Goal: Information Seeking & Learning: Learn about a topic

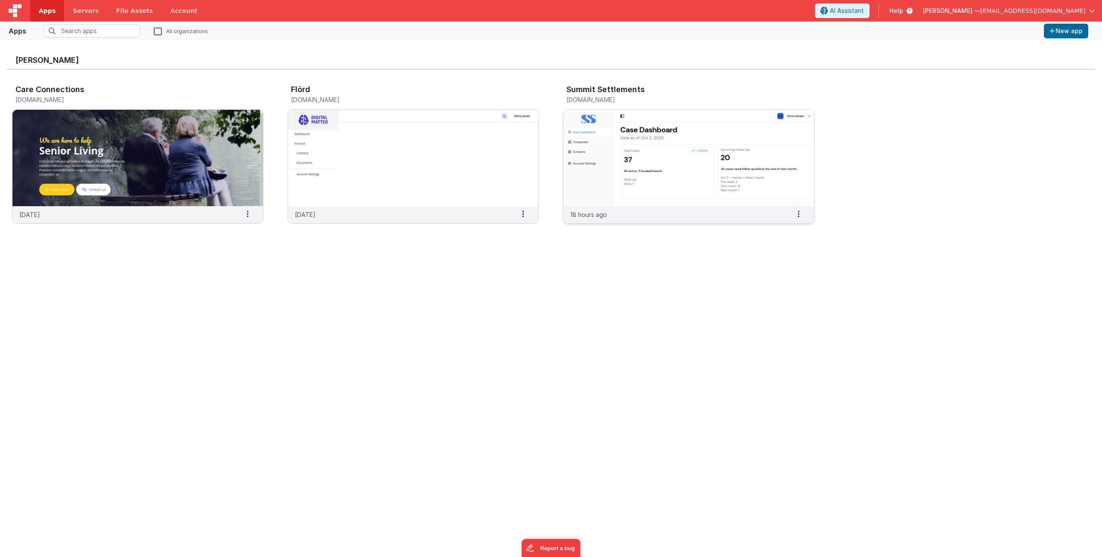
click at [600, 174] on img at bounding box center [688, 158] width 251 height 96
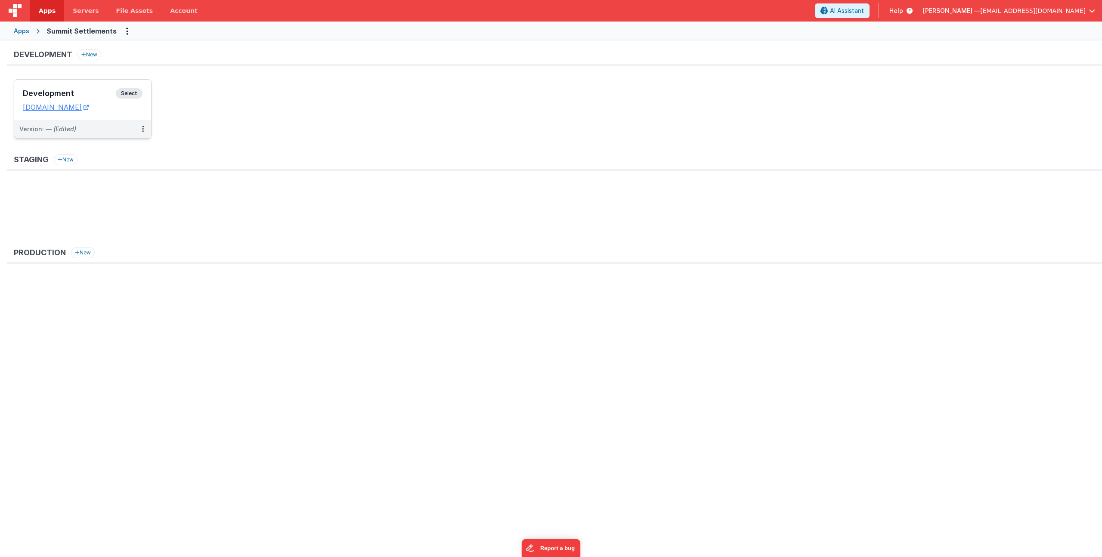
click at [89, 93] on h3 "Development" at bounding box center [69, 93] width 93 height 9
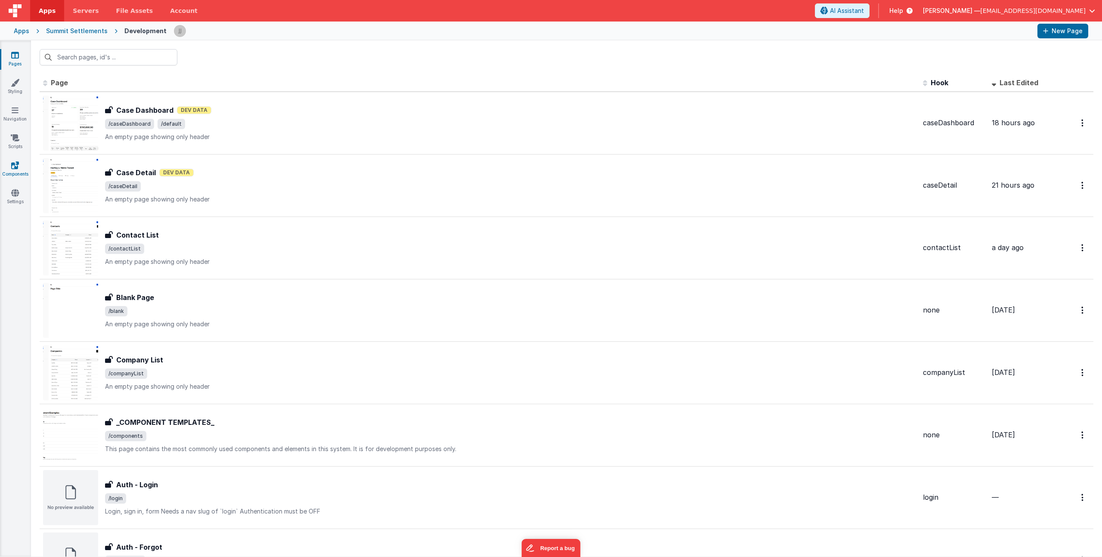
click at [18, 169] on link "Components" at bounding box center [15, 169] width 31 height 17
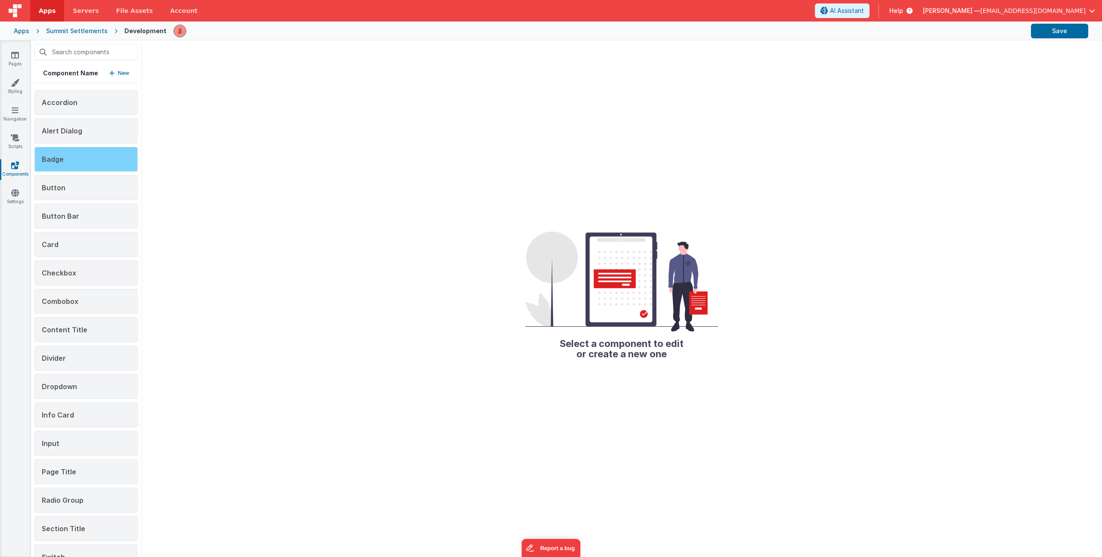
click at [74, 156] on div "Badge" at bounding box center [85, 159] width 103 height 25
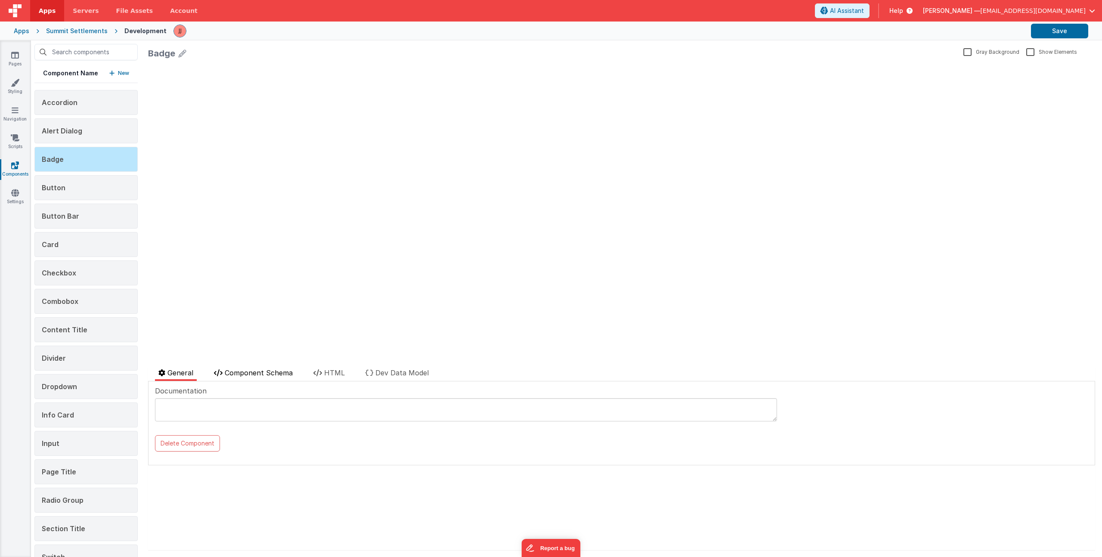
click at [253, 375] on span "Component Schema" at bounding box center [259, 372] width 68 height 9
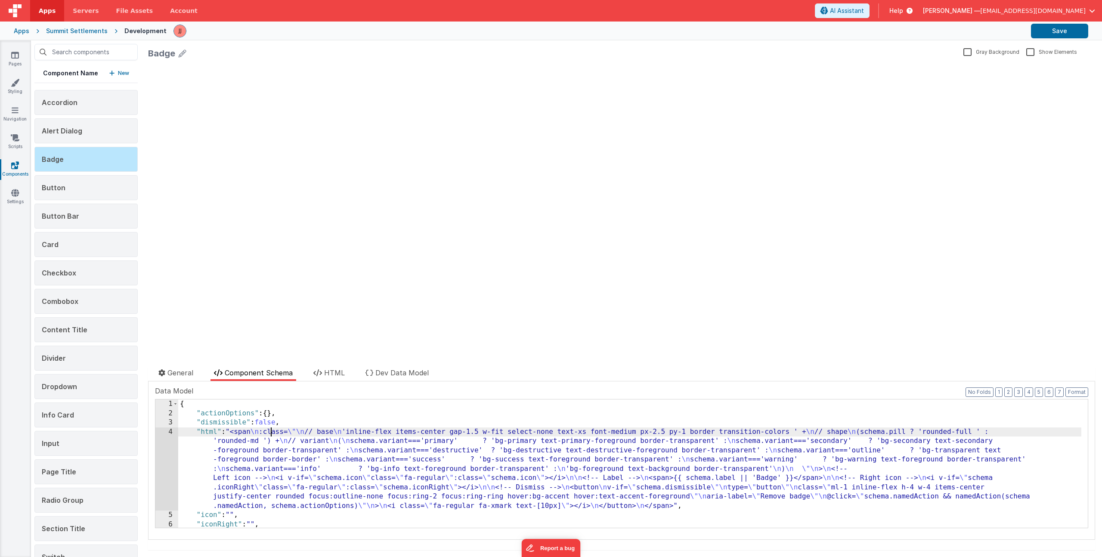
click at [273, 433] on div "{ "actionOptions" : { } , "dismissible" : false , "html" : "<span \n :class= \"…" at bounding box center [629, 472] width 903 height 147
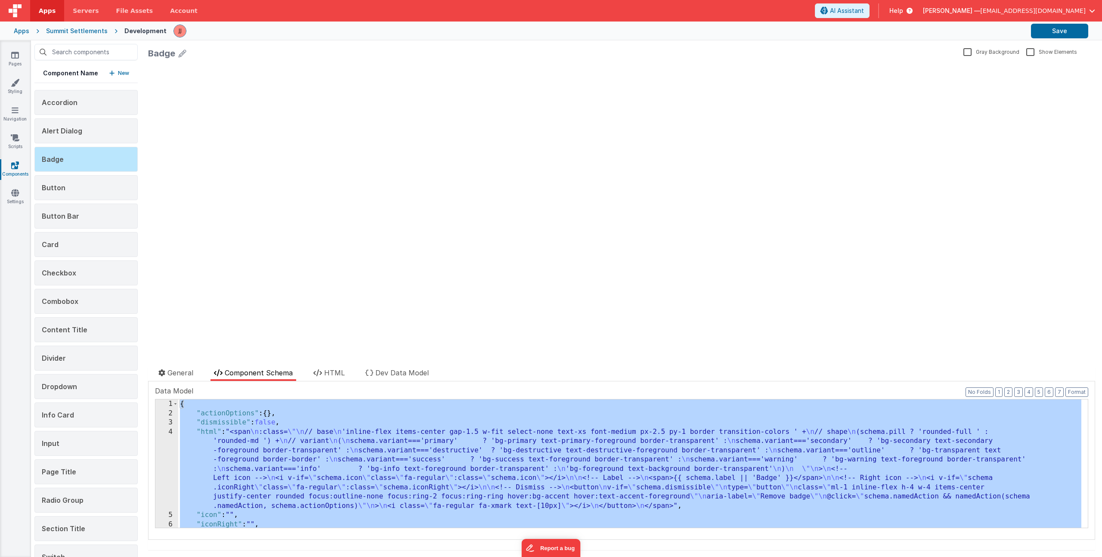
click at [307, 369] on ul "General Component Schema HTML Dev Data Model" at bounding box center [621, 375] width 947 height 14
click at [324, 376] on li "HTML" at bounding box center [329, 374] width 38 height 13
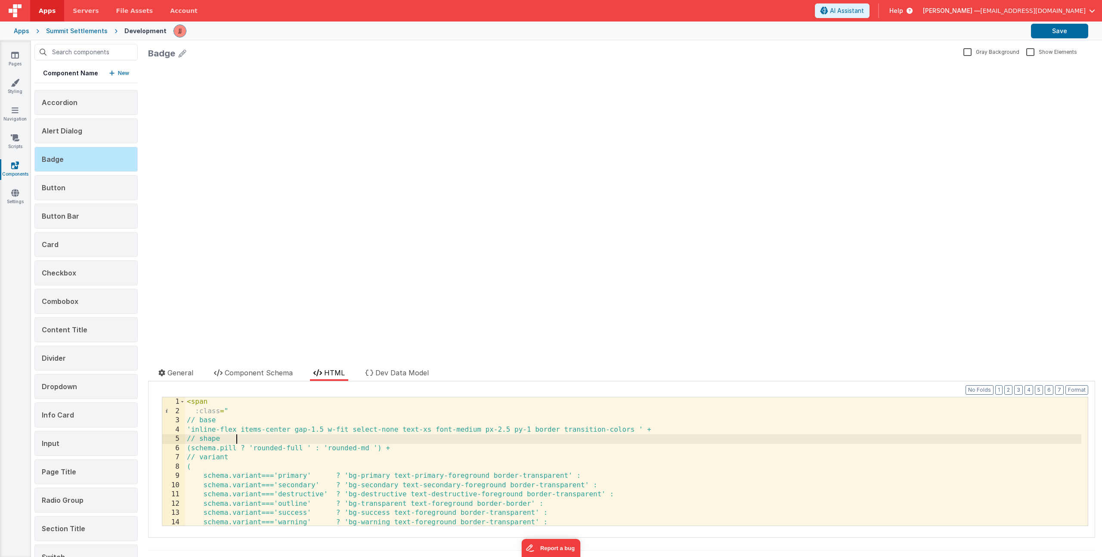
click at [336, 439] on div "< span :class = " // base 'inline-flex items-center gap-1.5 w-fit select-none t…" at bounding box center [633, 470] width 896 height 147
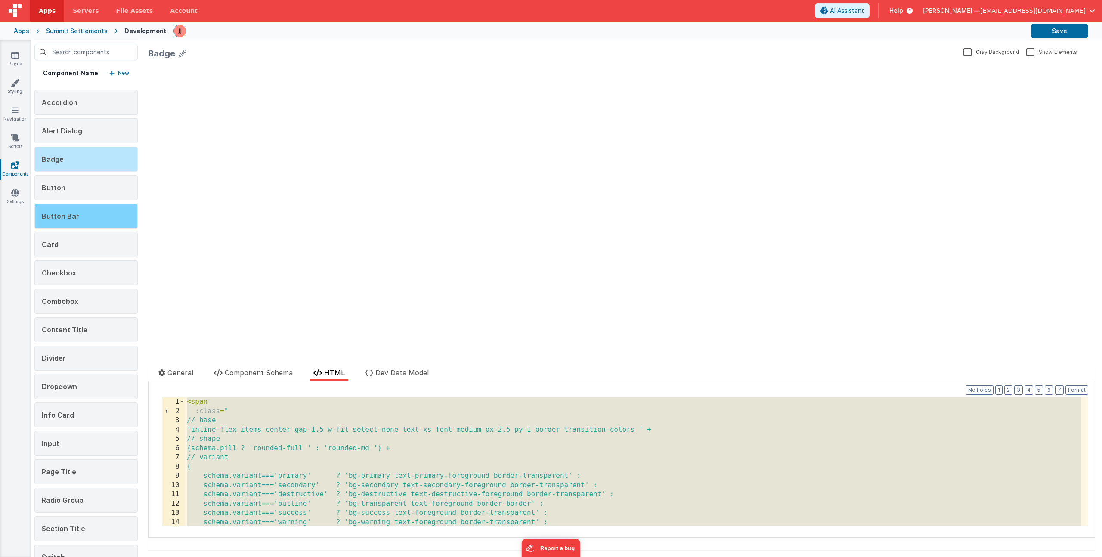
click at [61, 216] on span "Button Bar" at bounding box center [60, 216] width 37 height 9
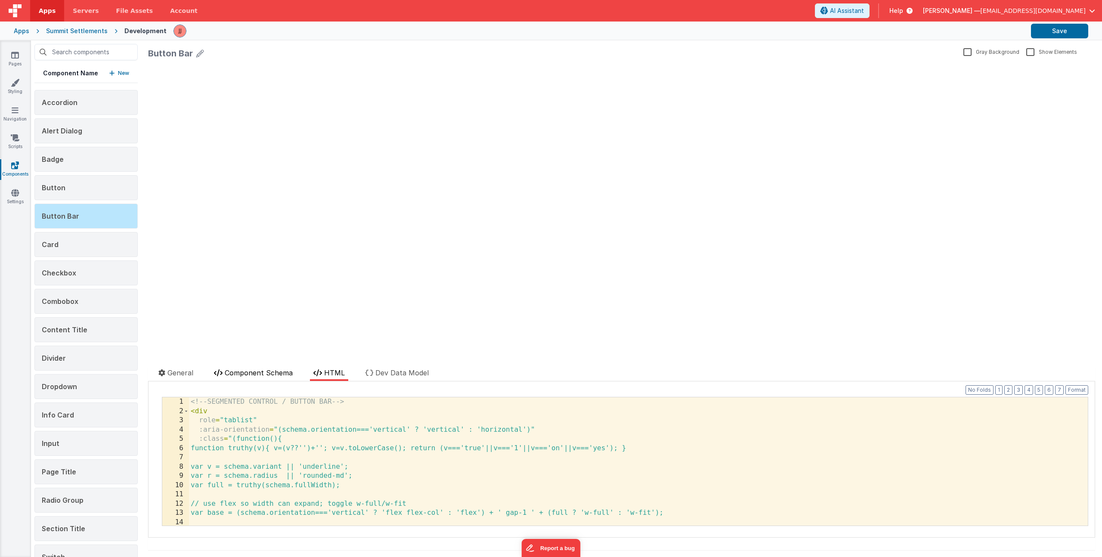
click at [249, 375] on span "Component Schema" at bounding box center [259, 372] width 68 height 9
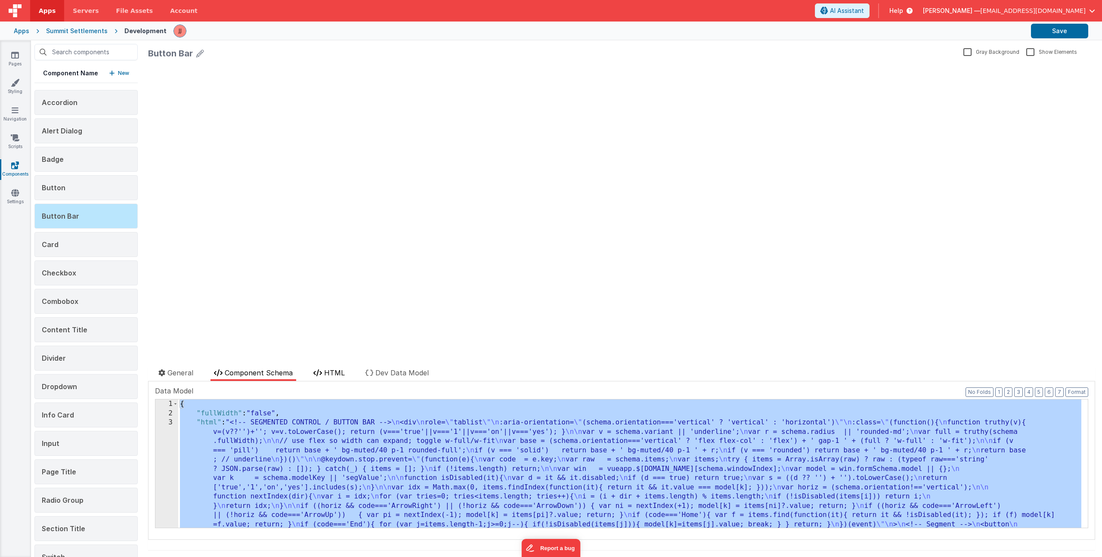
click at [328, 368] on li "HTML" at bounding box center [329, 374] width 38 height 13
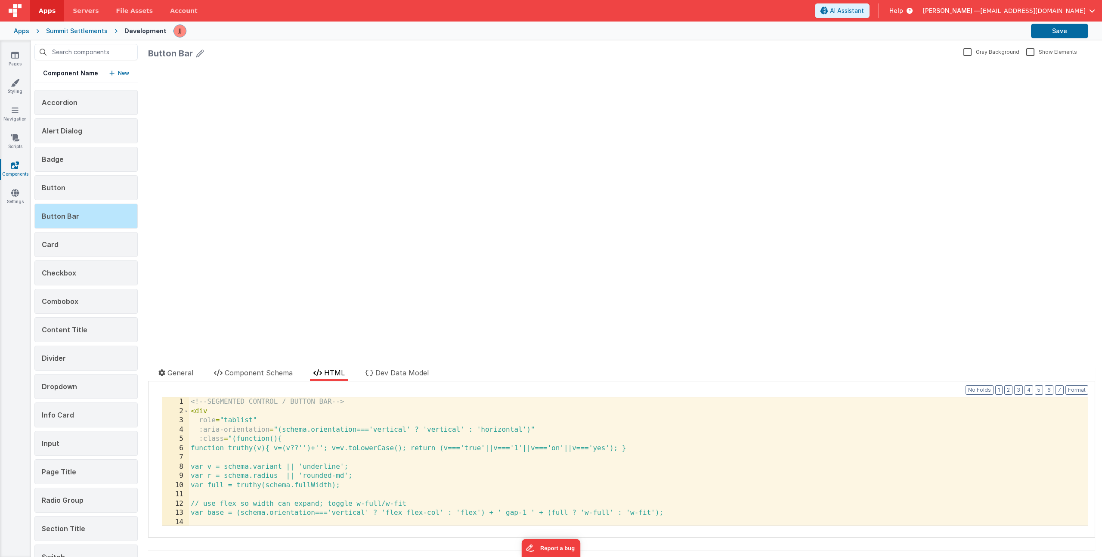
click at [340, 425] on div "<!-- SEGMENTED CONTROL / BUTTON BAR --> < div role = "tablist" :aria-orientatio…" at bounding box center [635, 470] width 892 height 147
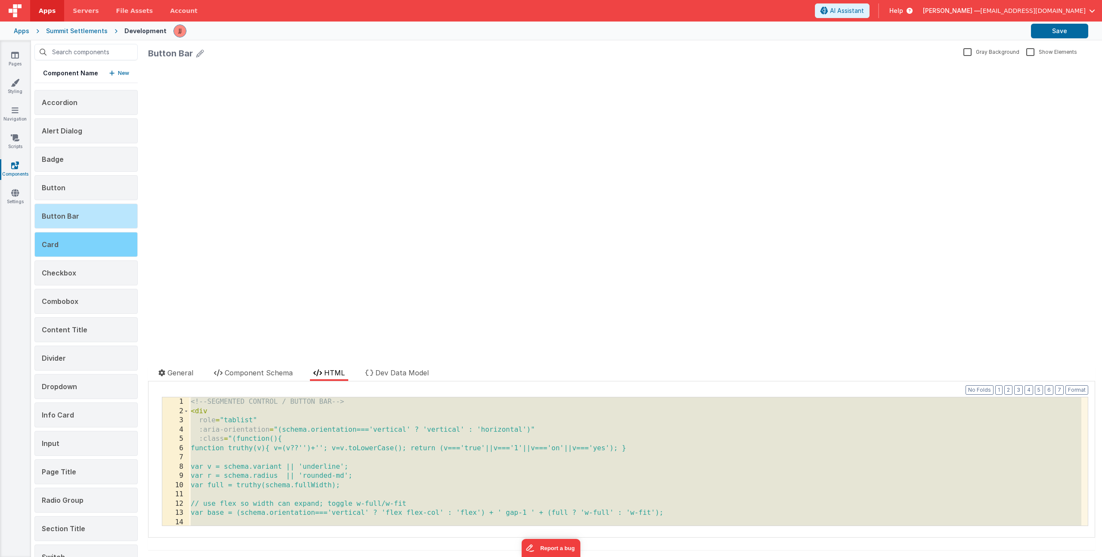
click at [87, 240] on div "Card" at bounding box center [85, 244] width 103 height 25
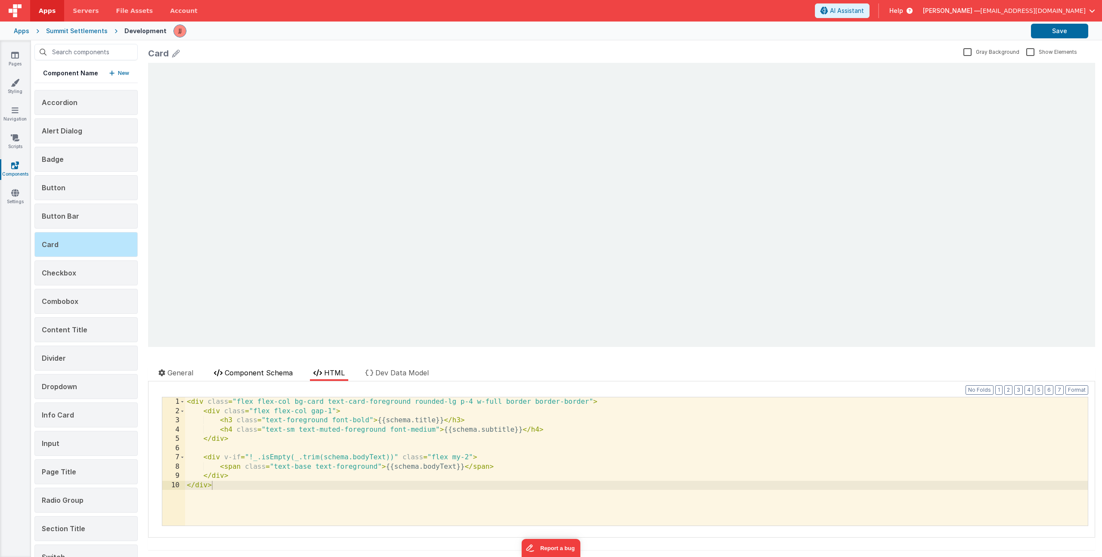
click at [250, 371] on span "Component Schema" at bounding box center [259, 372] width 68 height 9
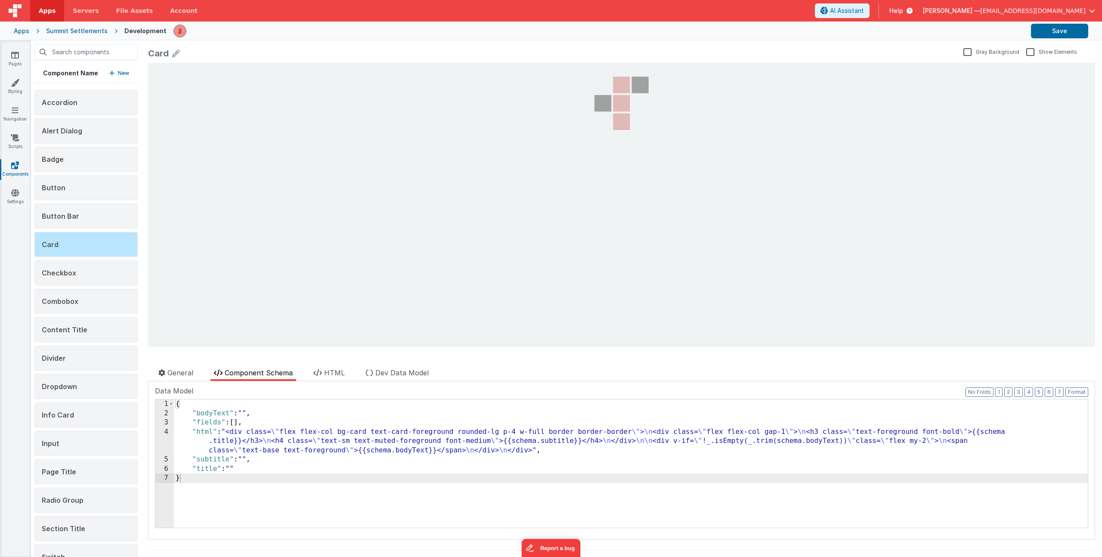
click at [306, 435] on div "{ "bodyText" : "" , "fields" : [ ] , "html" : "<div class= \" flex flex-col bg-…" at bounding box center [631, 472] width 914 height 147
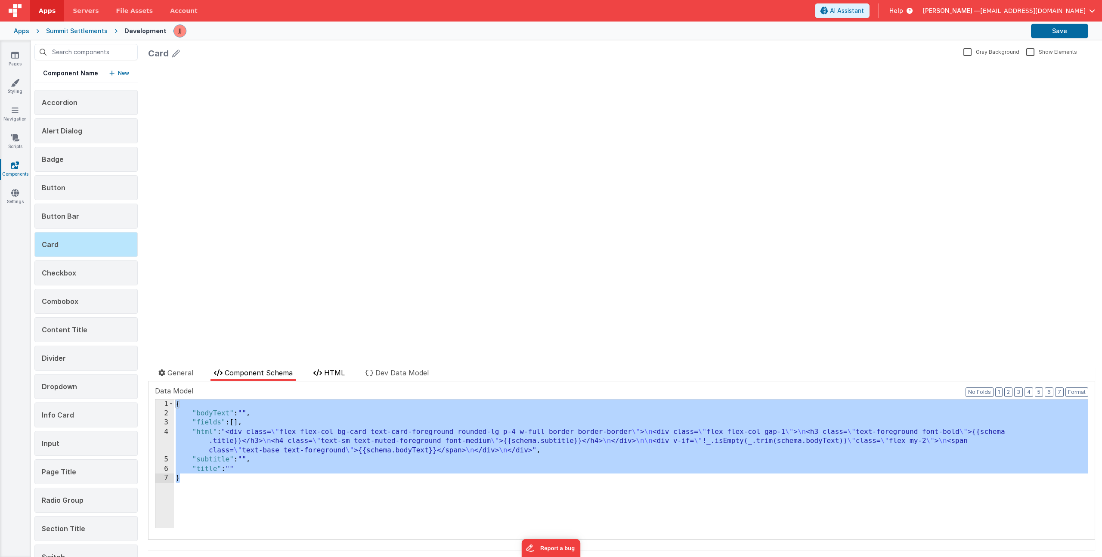
click at [344, 368] on span "HTML" at bounding box center [334, 372] width 21 height 9
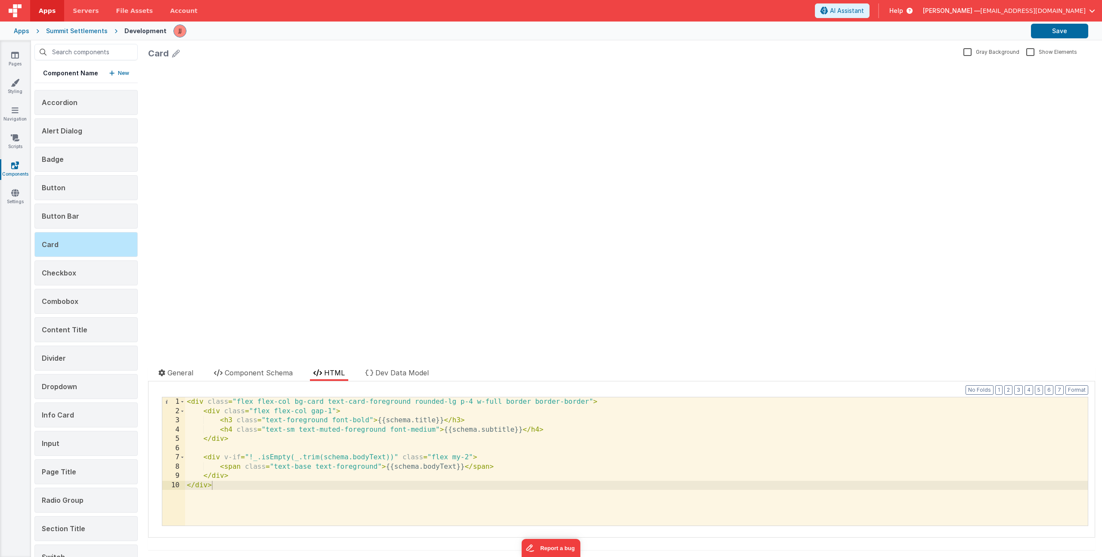
click at [380, 419] on div "< div class = "flex flex-col bg-card text-card-foreground rounded-lg p-4 w-full…" at bounding box center [636, 470] width 903 height 147
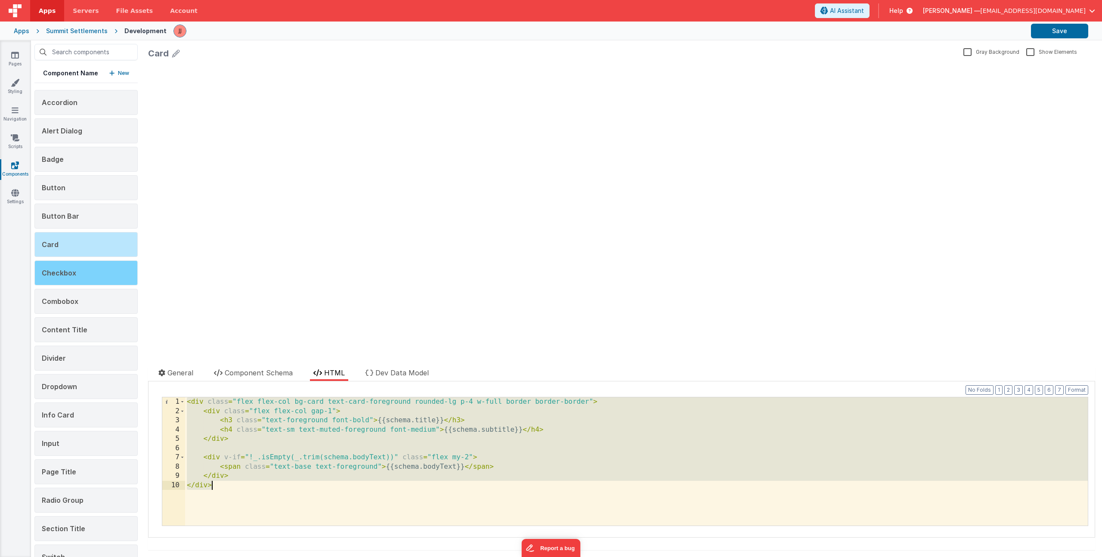
click at [77, 273] on div "Checkbox" at bounding box center [85, 272] width 103 height 25
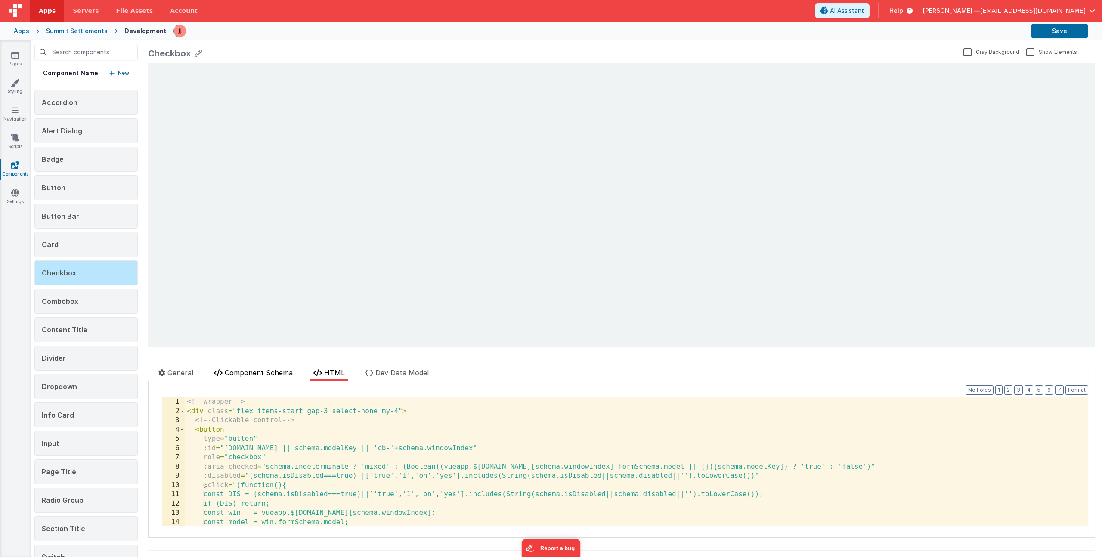
click at [266, 378] on li "Component Schema" at bounding box center [253, 374] width 86 height 13
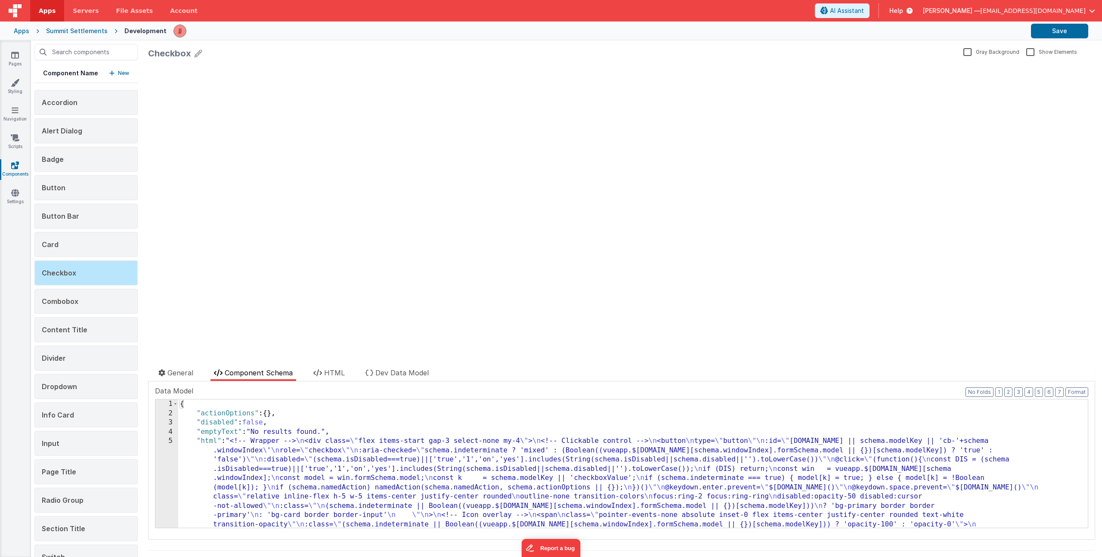
click at [312, 477] on div "{ "actionOptions" : { } , "disabled" : false , "emptyText" : "No results found.…" at bounding box center [629, 537] width 903 height 276
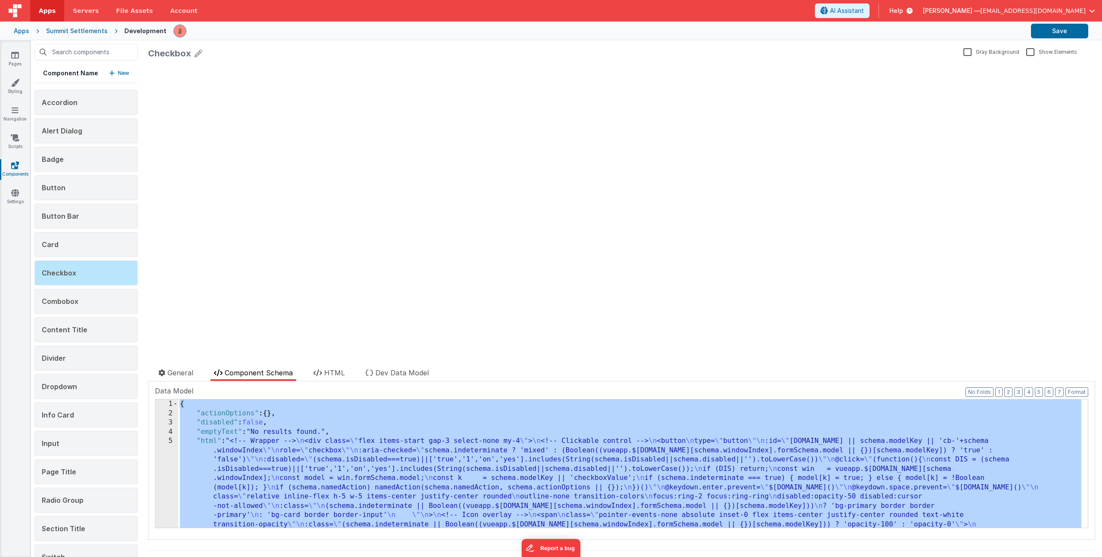
click at [283, 438] on div "{ "actionOptions" : { } , "disabled" : false , "emptyText" : "No results found.…" at bounding box center [629, 537] width 903 height 276
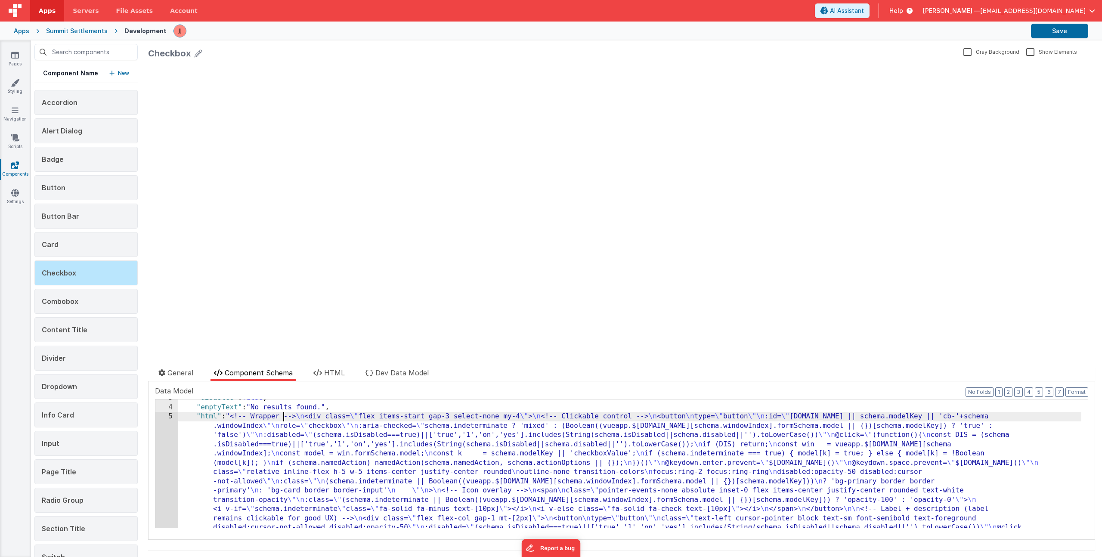
scroll to position [214, 0]
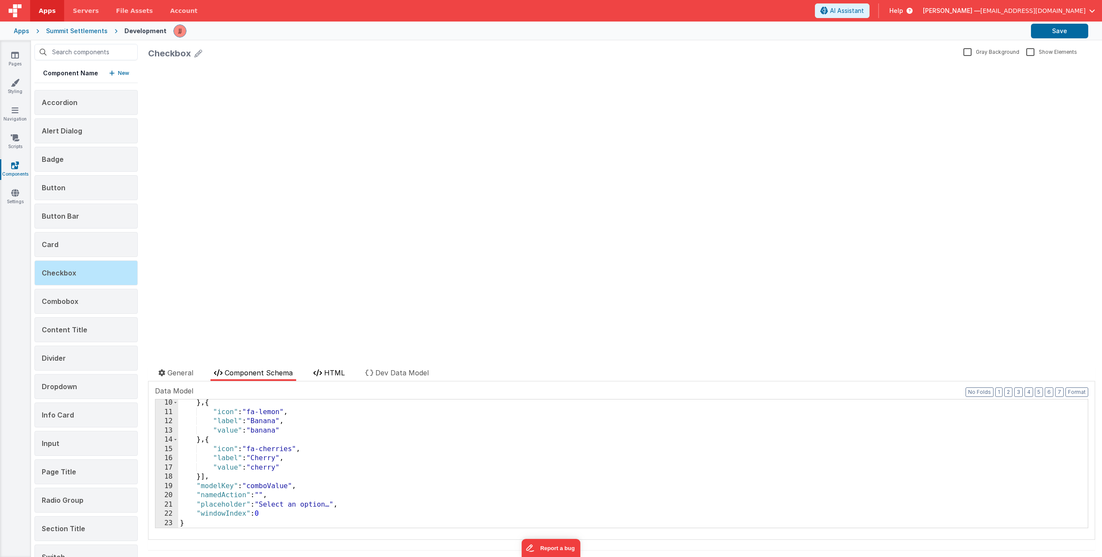
click at [333, 372] on span "HTML" at bounding box center [334, 372] width 21 height 9
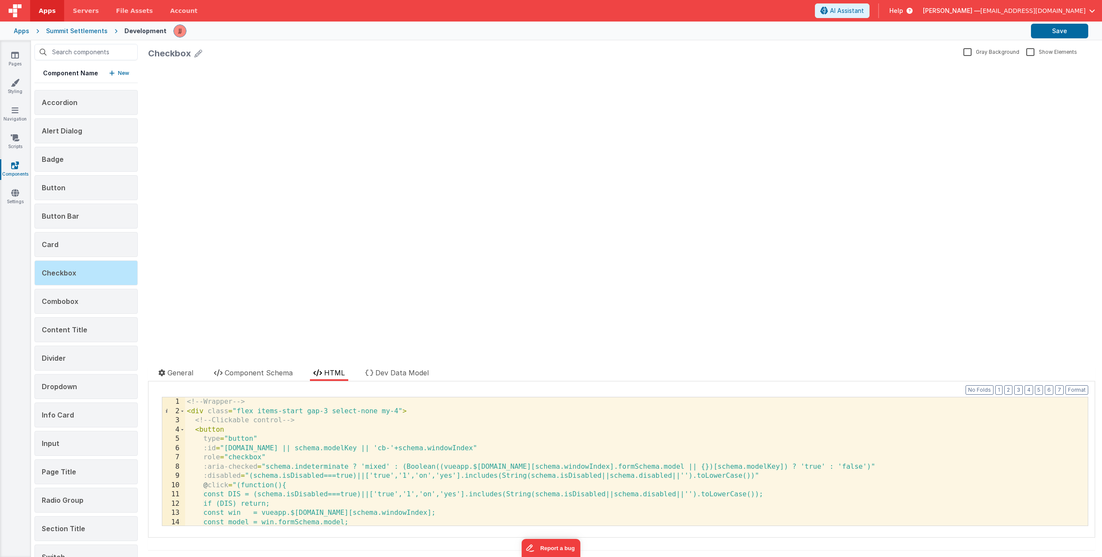
click at [351, 445] on div "<!-- Wrapper --> < div class = "flex items-start gap-3 select-none my-4" > <!--…" at bounding box center [633, 470] width 896 height 147
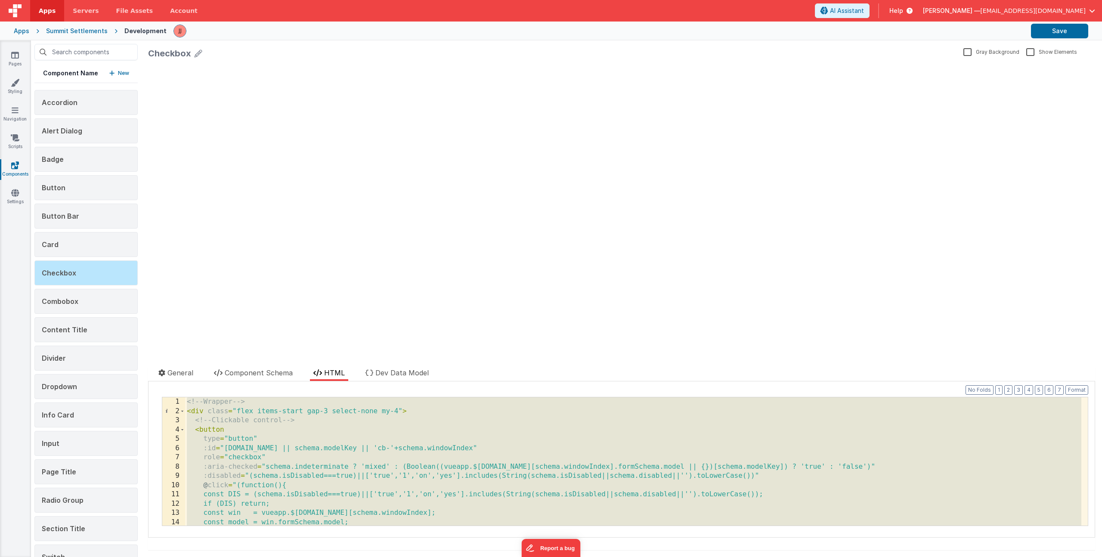
click at [322, 434] on div "<!-- Wrapper --> < div class = "flex items-start gap-3 select-none my-4" > <!--…" at bounding box center [633, 470] width 896 height 147
click at [90, 300] on div "Combobox" at bounding box center [85, 301] width 103 height 25
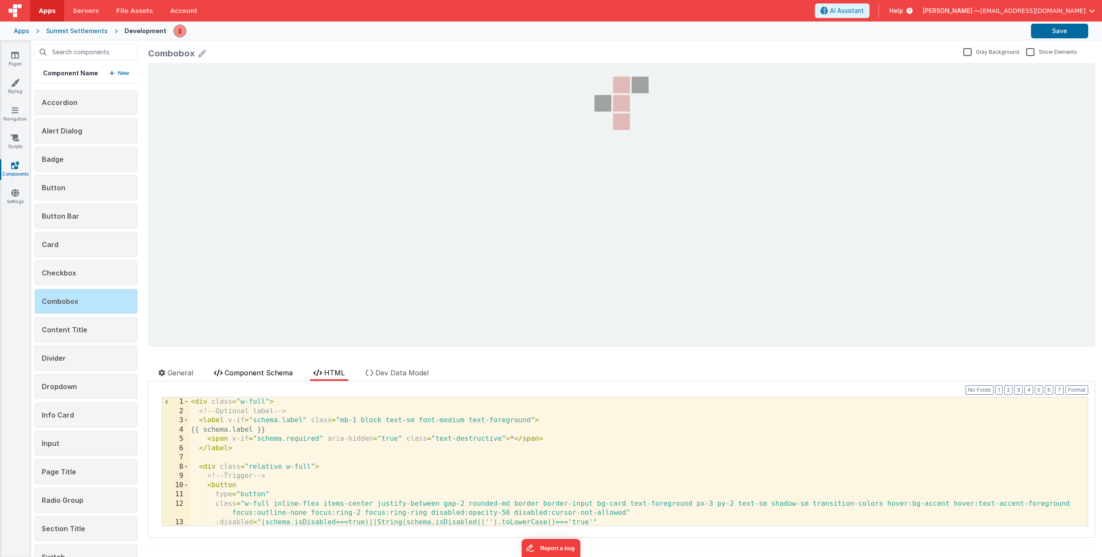
click at [264, 375] on span "Component Schema" at bounding box center [259, 372] width 68 height 9
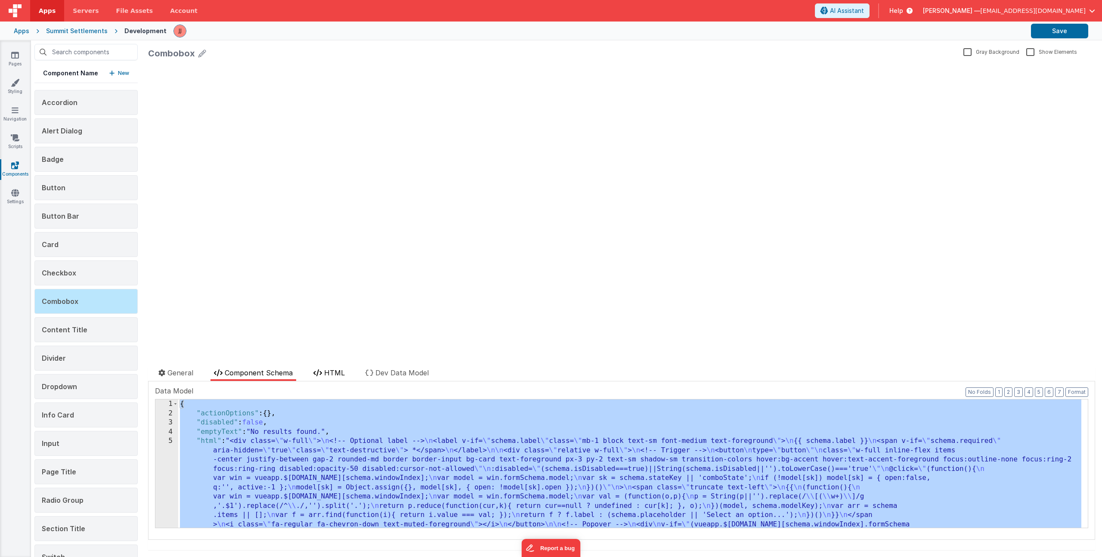
click at [319, 369] on div "Combobox Gray Background Show Elements General Component Schema HTML Dev Data M…" at bounding box center [621, 298] width 961 height 516
click at [321, 371] on icon at bounding box center [317, 372] width 9 height 7
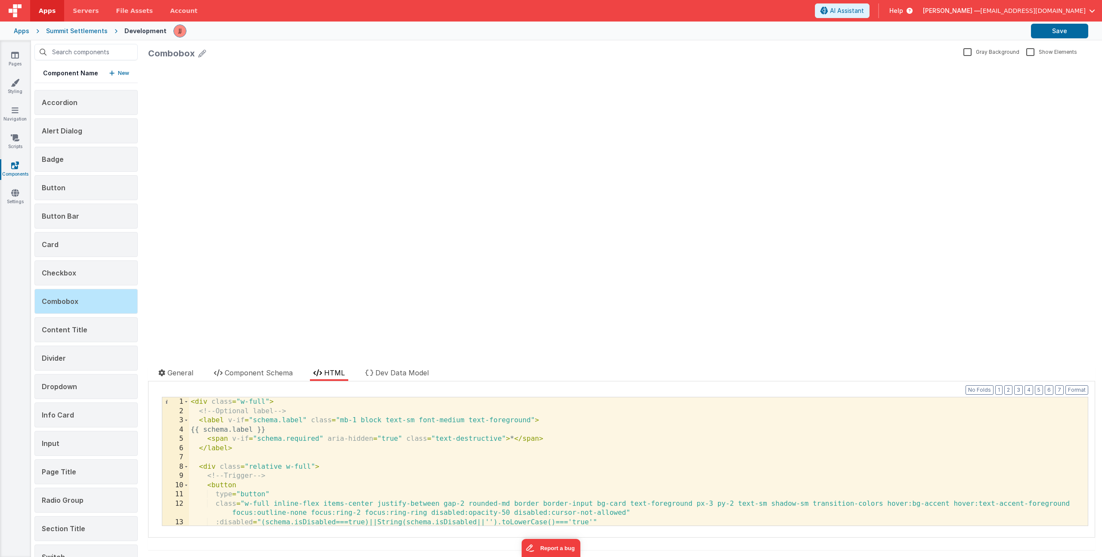
click at [359, 451] on div "< div class = "w-full" > <!-- Optional label --> < label v-if = "schema.label" …" at bounding box center [635, 470] width 892 height 147
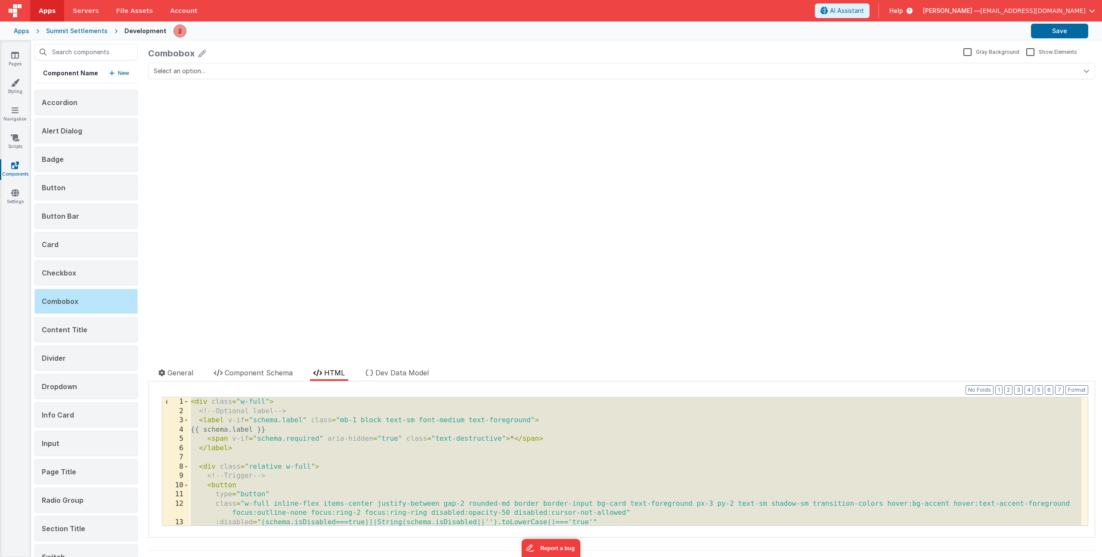
click at [309, 448] on div "< div class = "w-full" > <!-- Optional label --> < label v-if = "schema.label" …" at bounding box center [635, 470] width 892 height 147
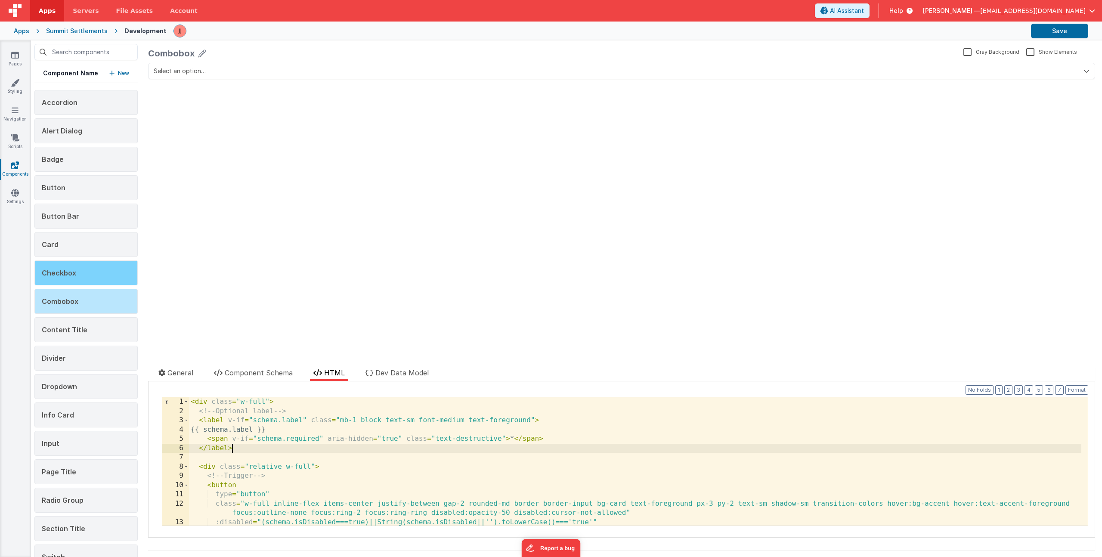
click at [86, 281] on div "Checkbox" at bounding box center [85, 272] width 103 height 25
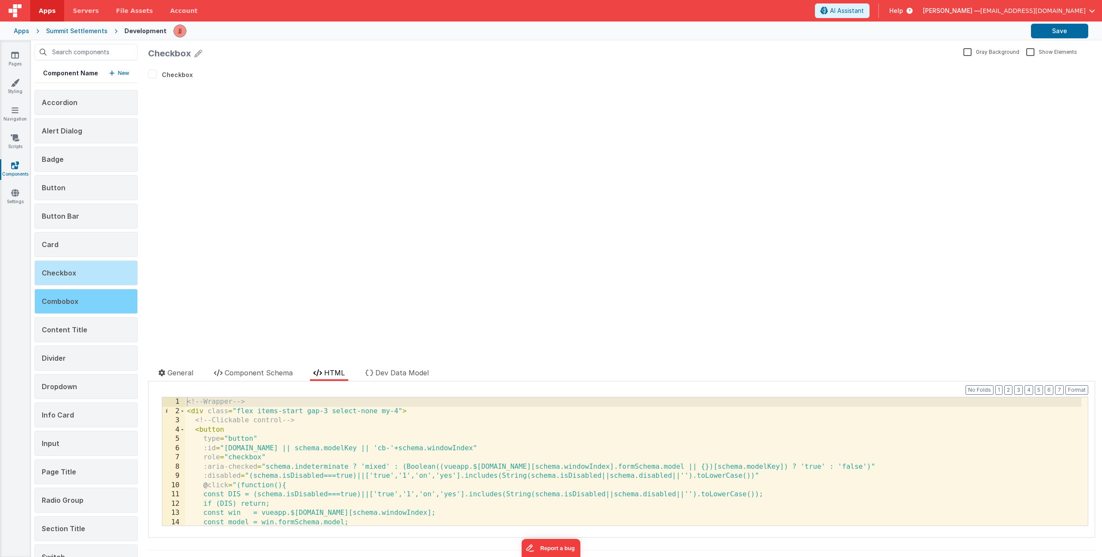
click at [87, 298] on div "Combobox" at bounding box center [85, 301] width 103 height 25
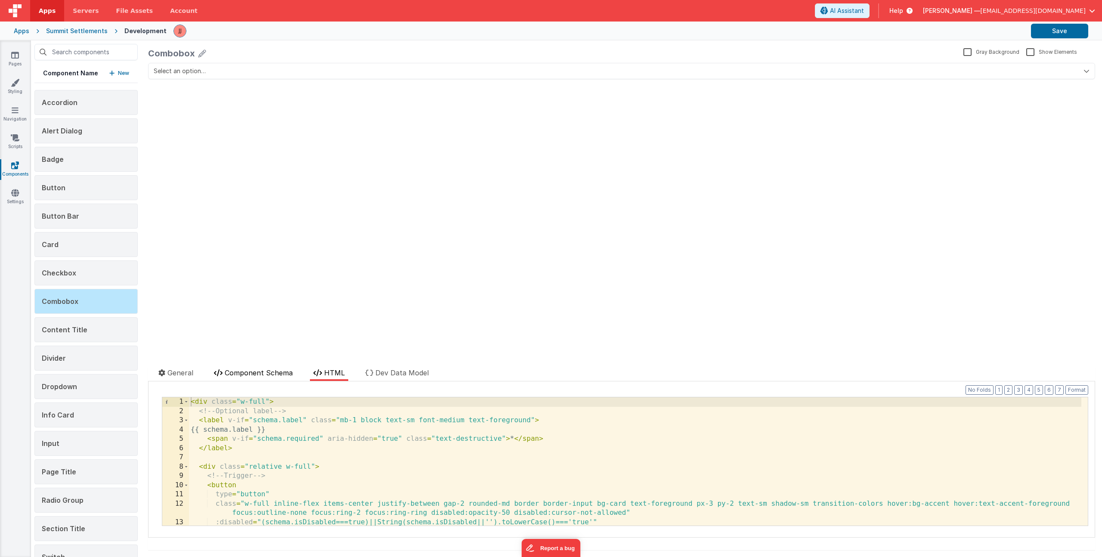
click at [269, 370] on span "Component Schema" at bounding box center [259, 372] width 68 height 9
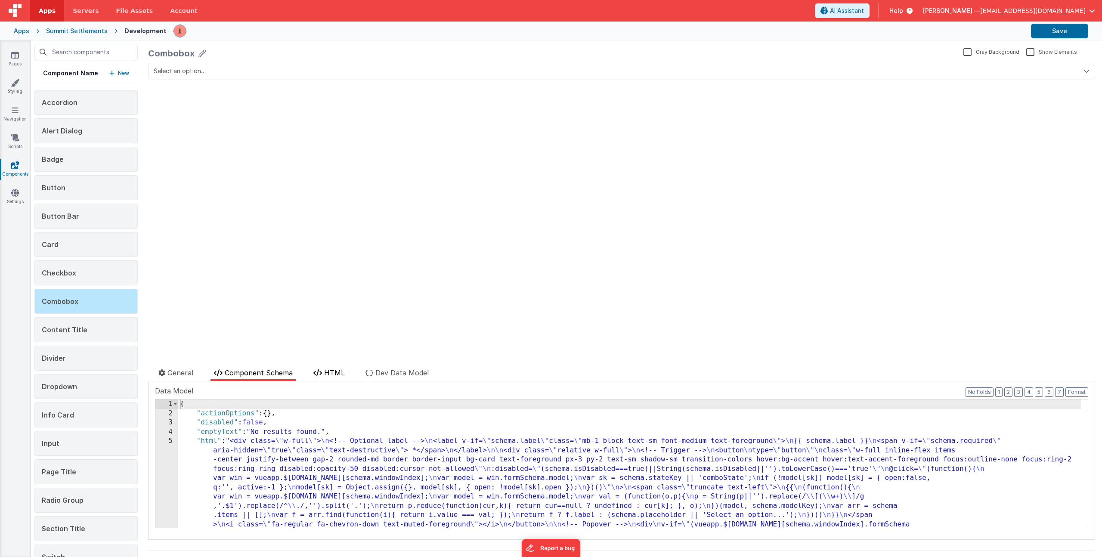
click at [342, 373] on span "HTML" at bounding box center [334, 372] width 21 height 9
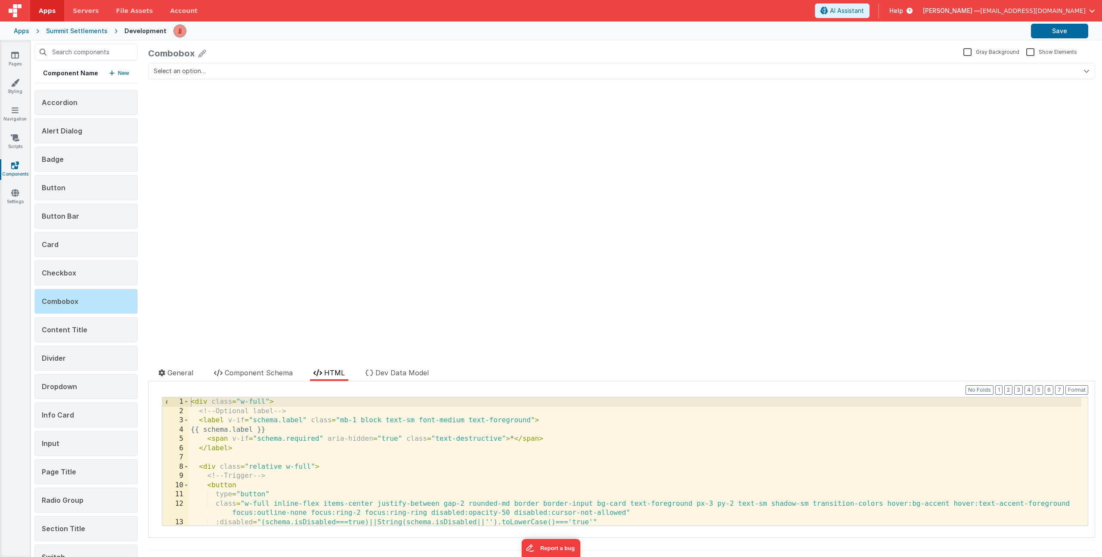
click at [353, 442] on div "< div class = "w-full" > <!-- Optional label --> < label v-if = "schema.label" …" at bounding box center [635, 470] width 892 height 147
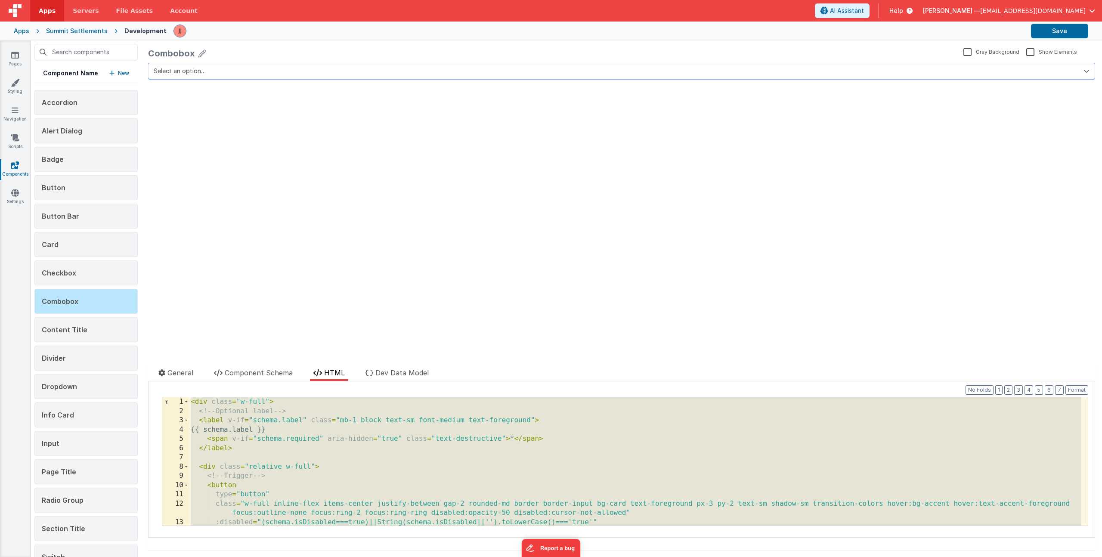
click at [229, 74] on button "Select an option…" at bounding box center [621, 71] width 947 height 16
click at [238, 125] on div "Select an option… update page model (See schema to hide after dev) showElements" at bounding box center [621, 205] width 947 height 284
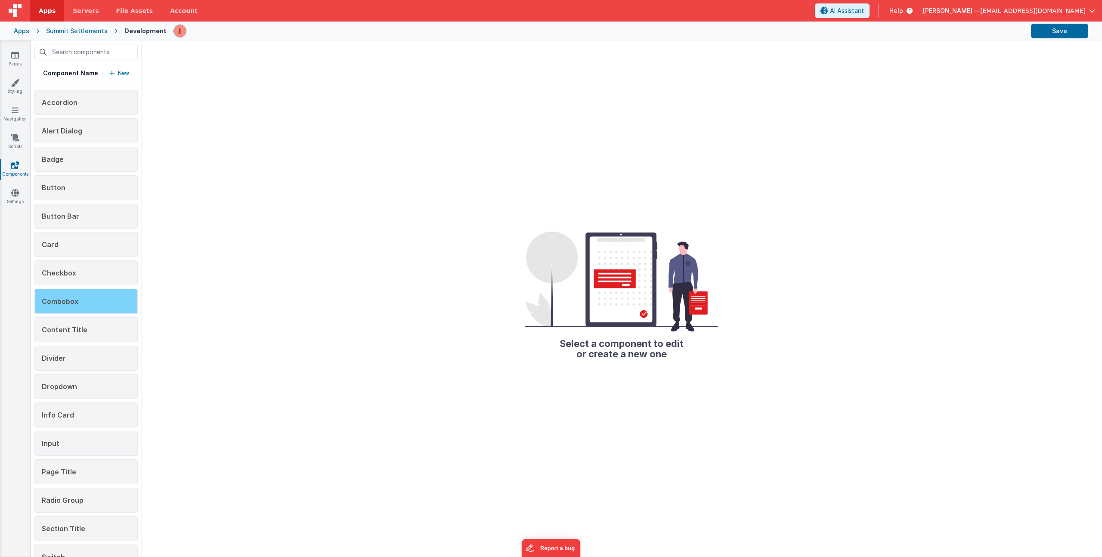
click at [76, 306] on div "Combobox" at bounding box center [85, 301] width 103 height 25
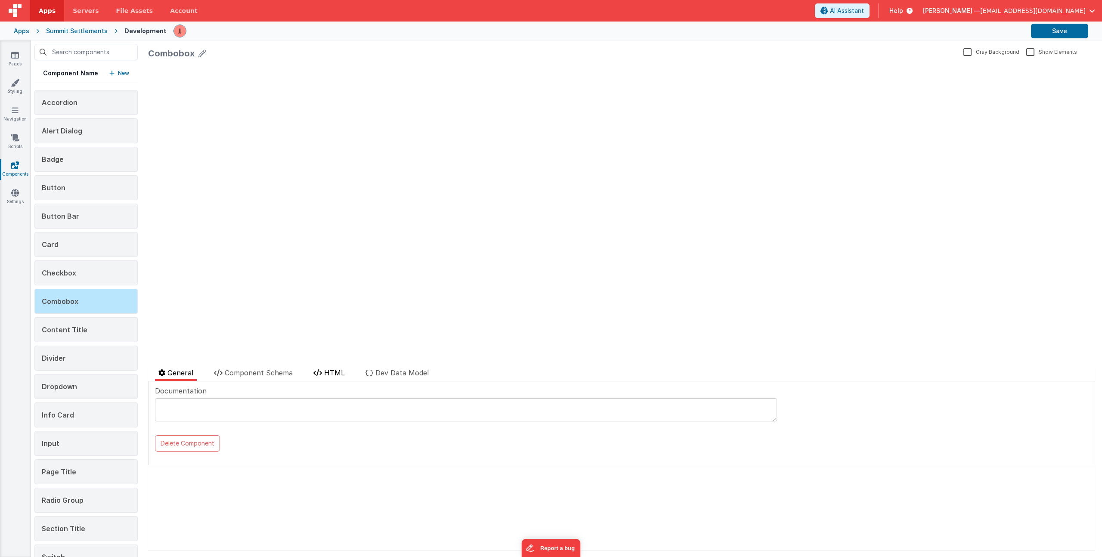
click at [340, 370] on span "HTML" at bounding box center [334, 372] width 21 height 9
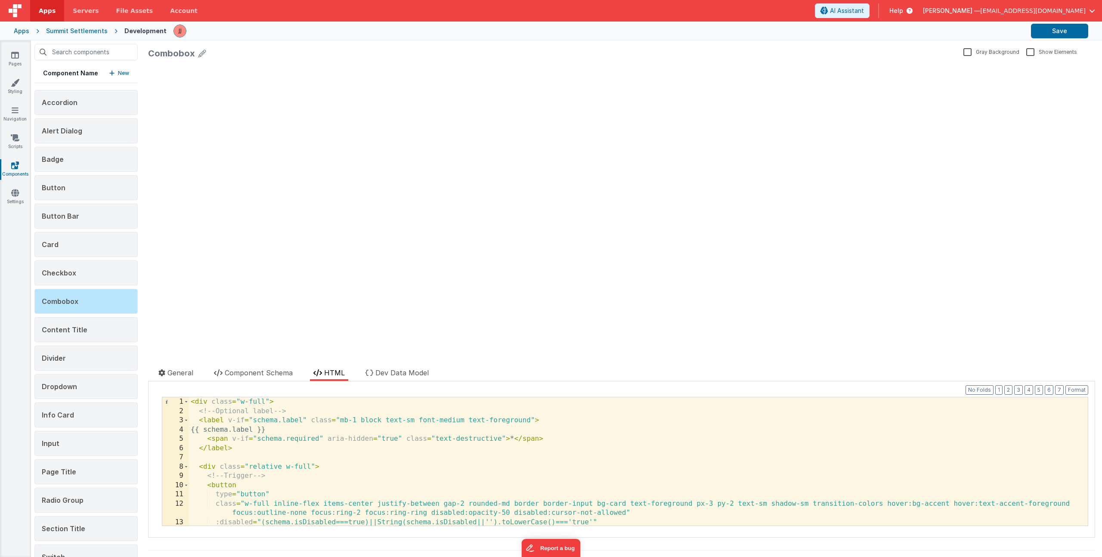
click at [338, 411] on div "< div class = "w-full" > <!-- Optional label --> < label v-if = "schema.label" …" at bounding box center [635, 470] width 892 height 147
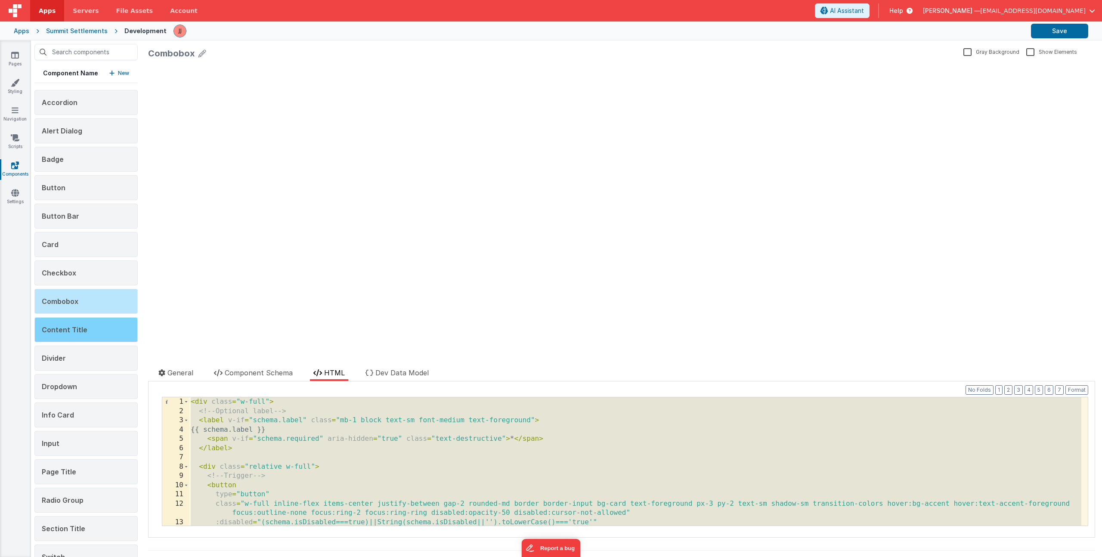
click at [59, 328] on span "Content Title" at bounding box center [65, 329] width 46 height 9
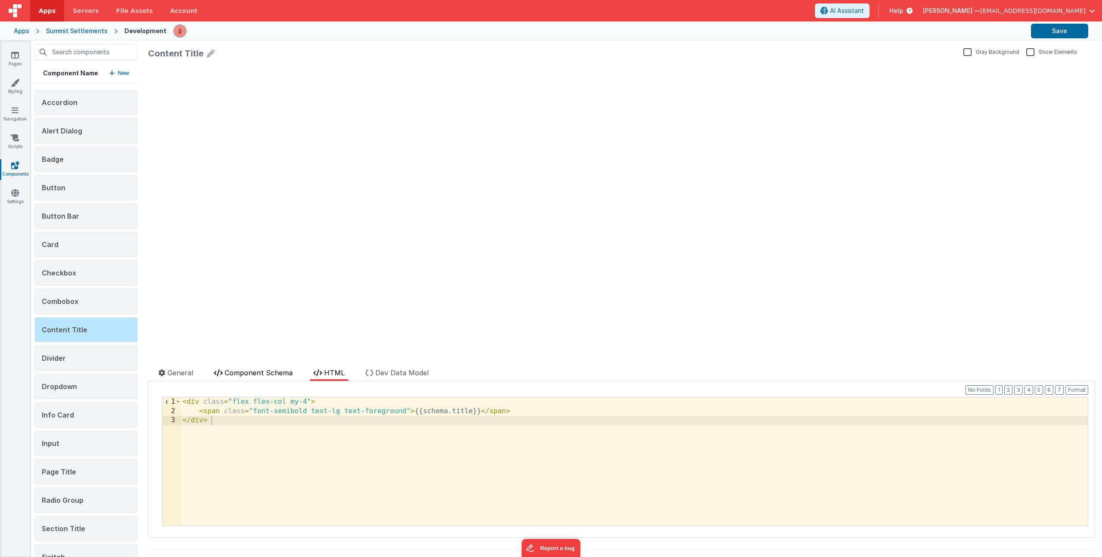
click at [263, 373] on span "Component Schema" at bounding box center [259, 372] width 68 height 9
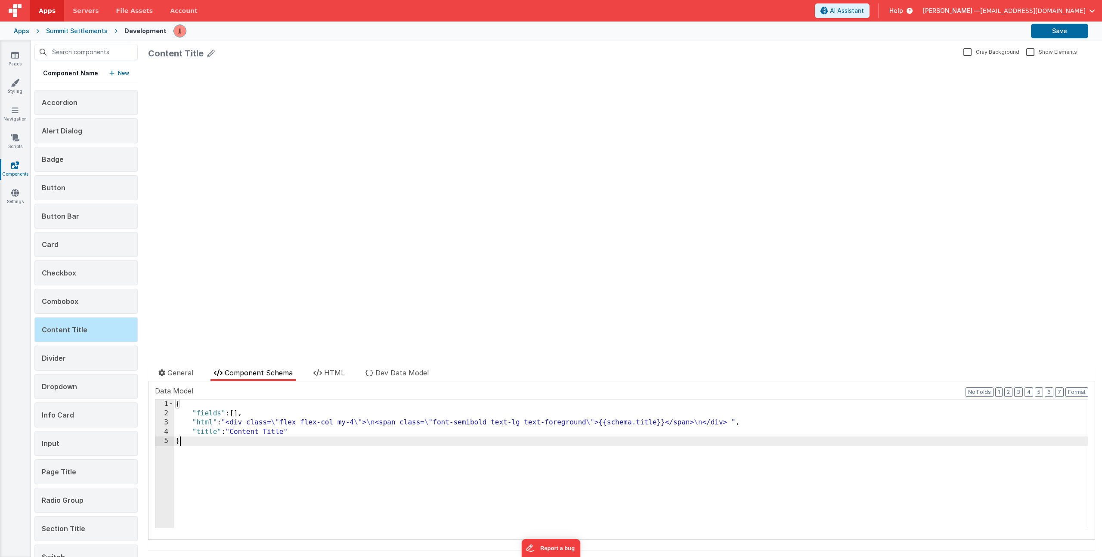
click at [282, 446] on div "{ "fields" : [ ] , "html" : "<div class= \" flex flex-col my-4 \" > \n <span cl…" at bounding box center [631, 472] width 914 height 147
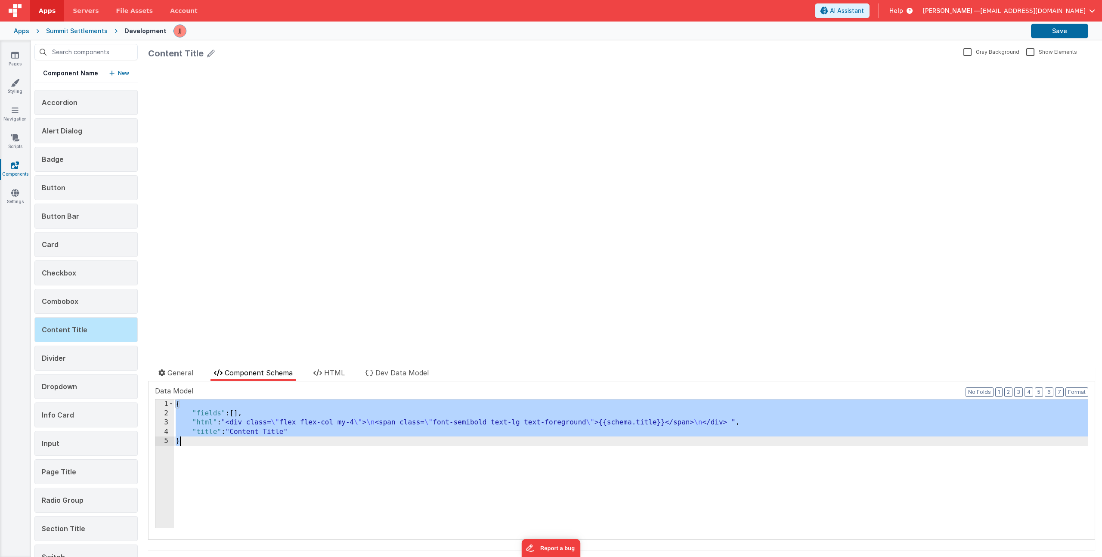
click at [265, 418] on div "{ "fields" : [ ] , "html" : "<div class= \" flex flex-col my-4 \" > \n <span cl…" at bounding box center [631, 472] width 914 height 147
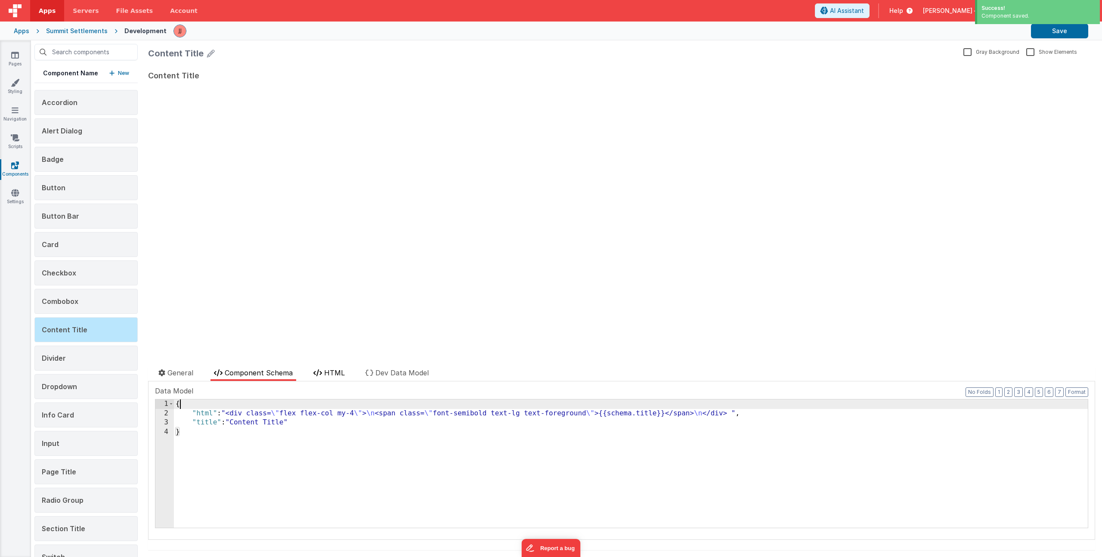
click at [319, 372] on icon at bounding box center [317, 372] width 9 height 7
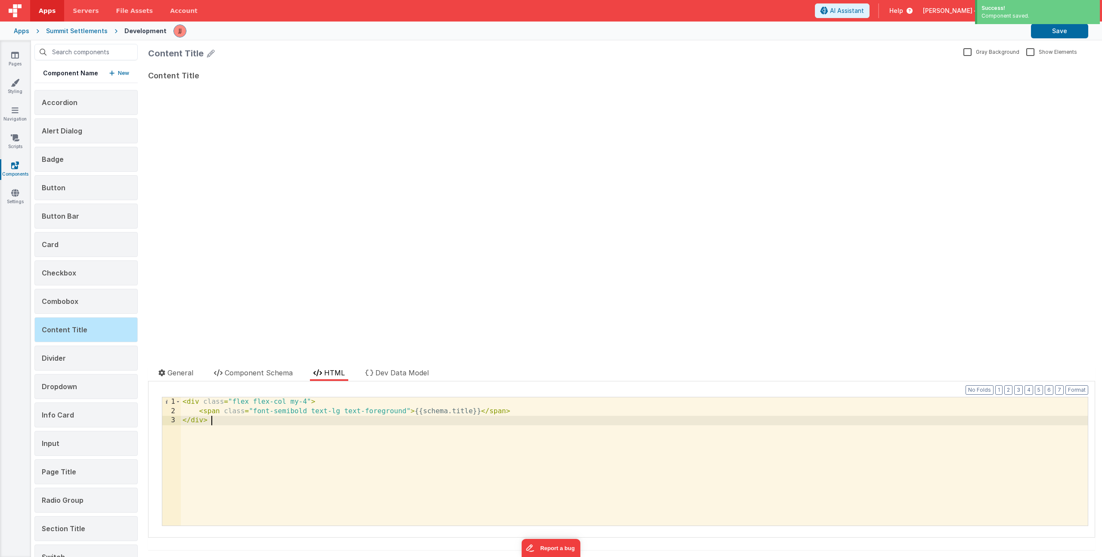
click at [319, 430] on div "< div class = "flex flex-col my-4" > < span class = "font-semibold text-lg text…" at bounding box center [634, 470] width 907 height 147
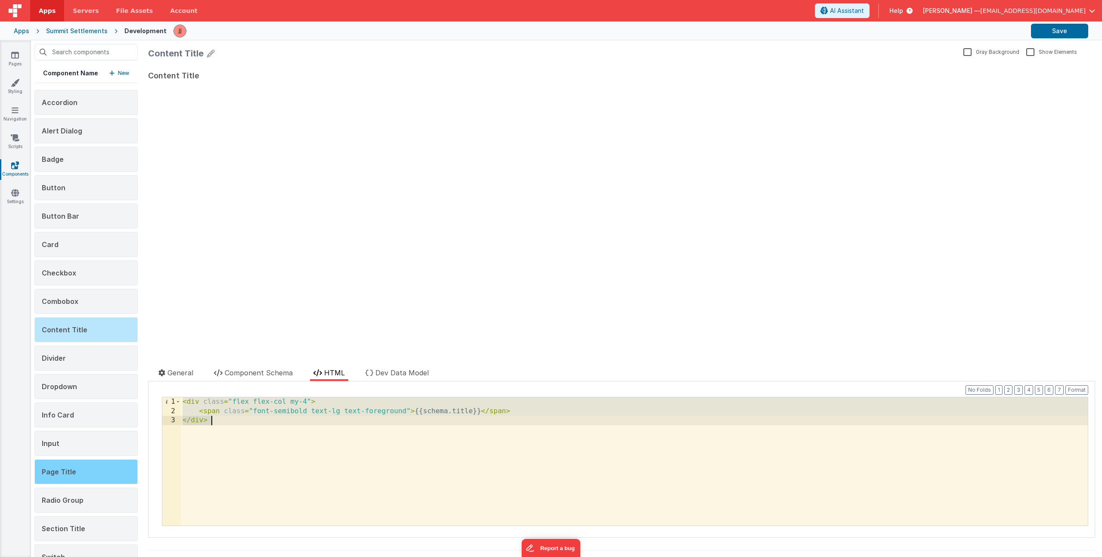
click at [69, 464] on div "Page Title" at bounding box center [85, 471] width 103 height 25
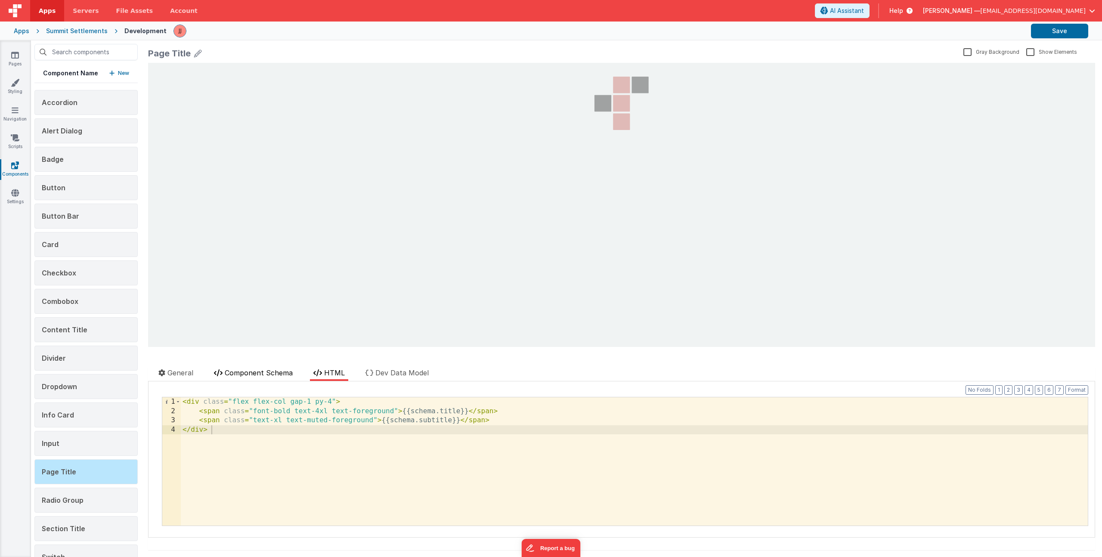
click at [238, 379] on li "Component Schema" at bounding box center [253, 374] width 86 height 13
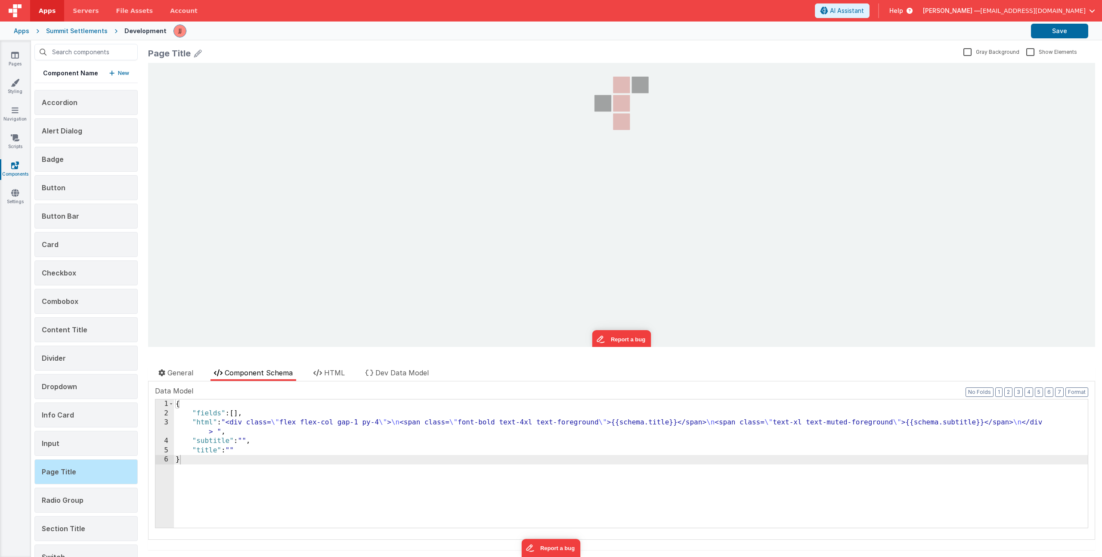
click at [255, 411] on div "{ "fields" : [ ] , "html" : "<div class= \" flex flex-col gap-1 py-4 \" > \n <s…" at bounding box center [631, 472] width 914 height 147
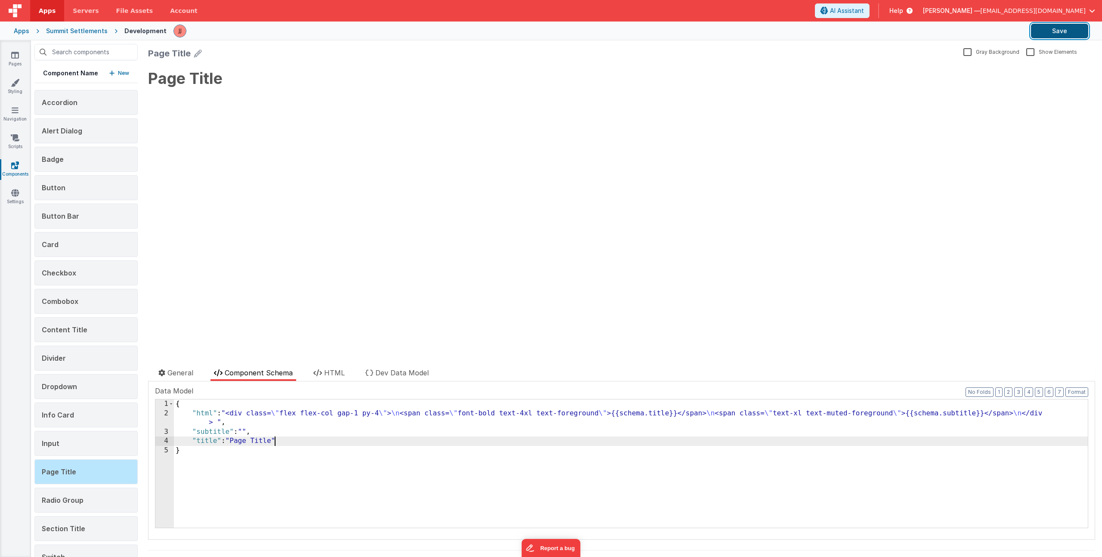
click at [1068, 34] on button "Save" at bounding box center [1059, 31] width 57 height 15
click at [209, 455] on div "{ "html" : "<div class= \" flex flex-col gap-1 py-4 \" > \n <span class= \" fon…" at bounding box center [631, 472] width 914 height 147
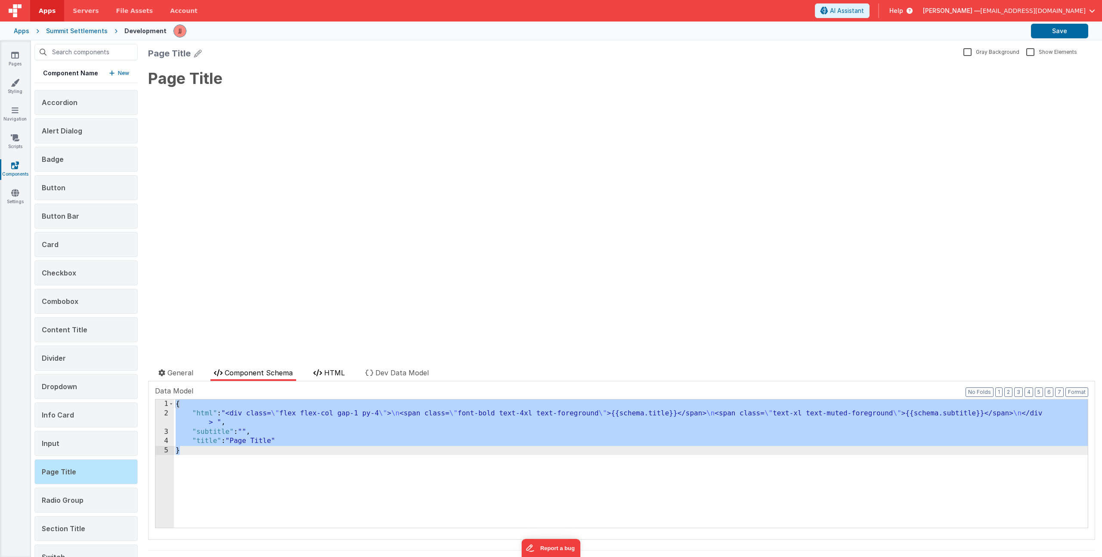
click at [326, 368] on li "HTML" at bounding box center [329, 374] width 38 height 13
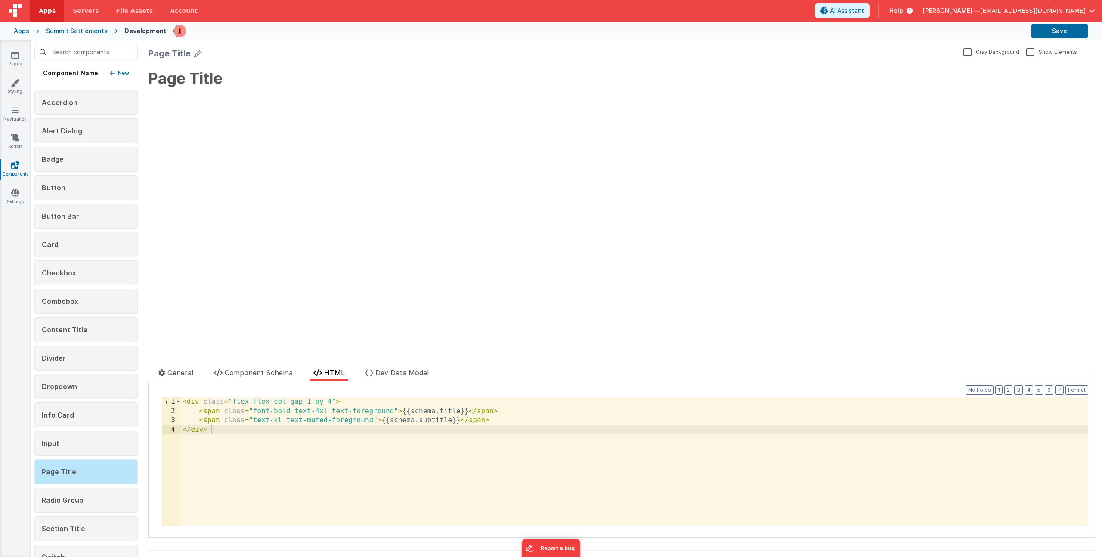
click at [334, 421] on div "< div class = "flex flex-col gap-1 py-4" > < span class = "font-bold text-4xl t…" at bounding box center [634, 470] width 907 height 147
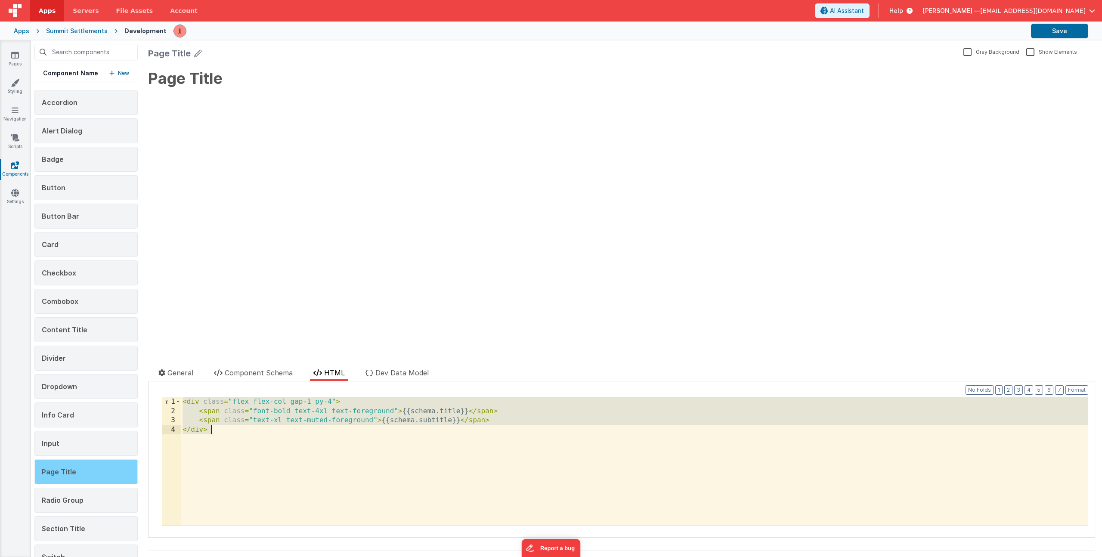
scroll to position [11, 0]
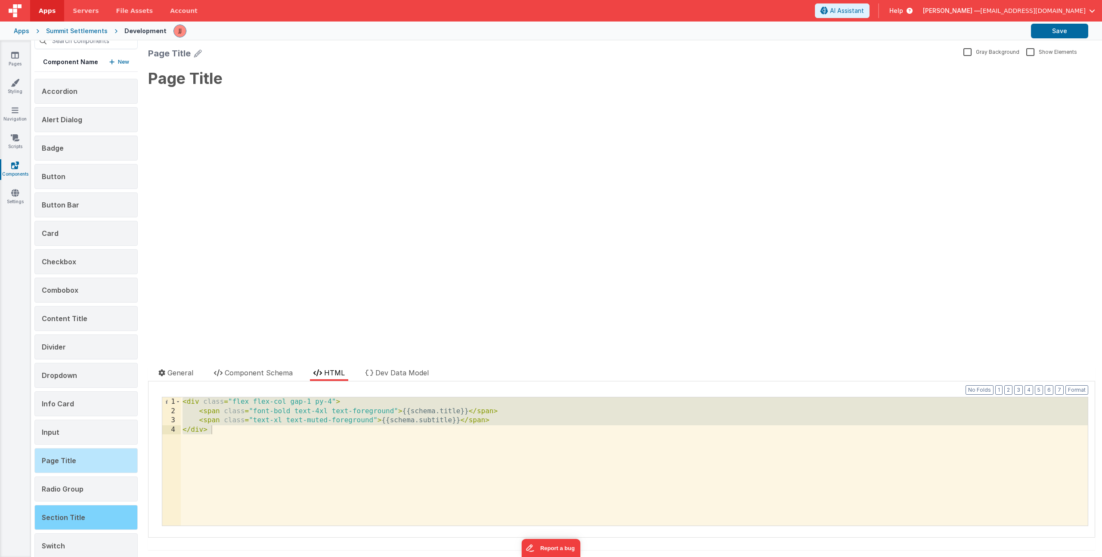
click at [73, 513] on div "Section Title" at bounding box center [85, 517] width 103 height 25
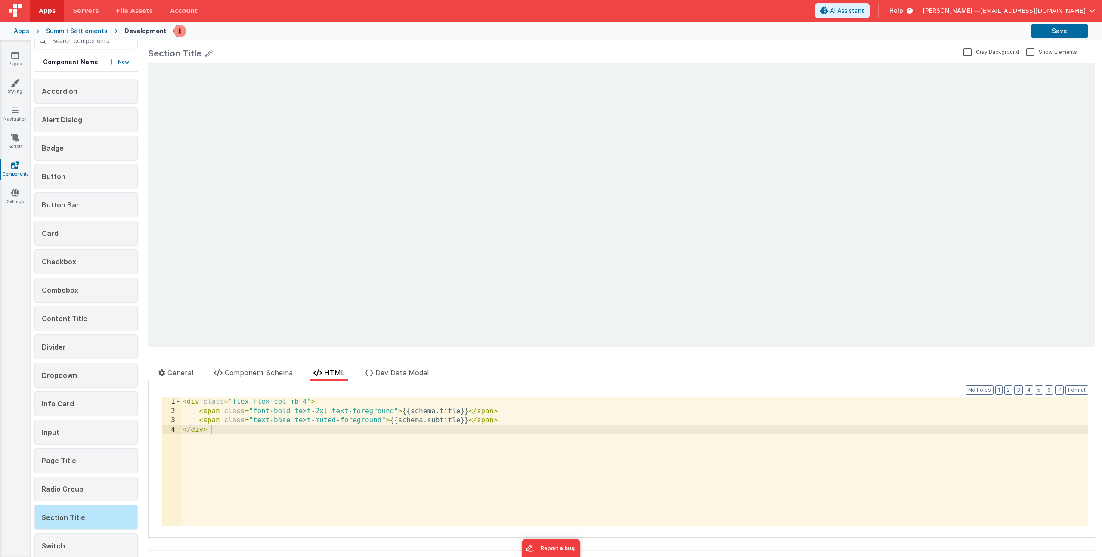
scroll to position [0, 0]
click at [246, 377] on span "Component Schema" at bounding box center [259, 372] width 68 height 9
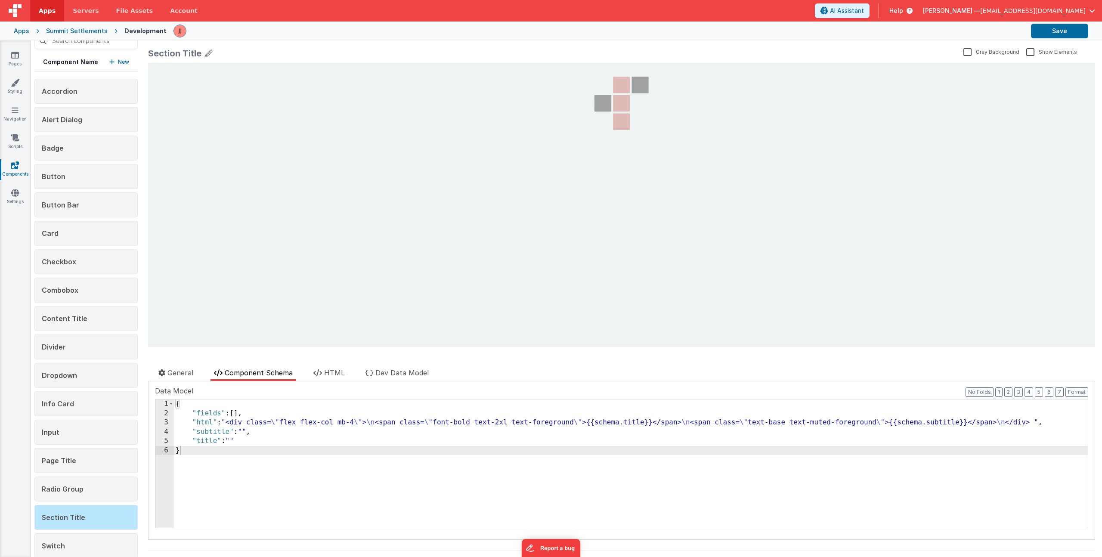
click at [252, 413] on div "{ "fields" : [ ] , "html" : "<div class= \" flex flex-col mb-4 \" > \n <span cl…" at bounding box center [631, 472] width 914 height 147
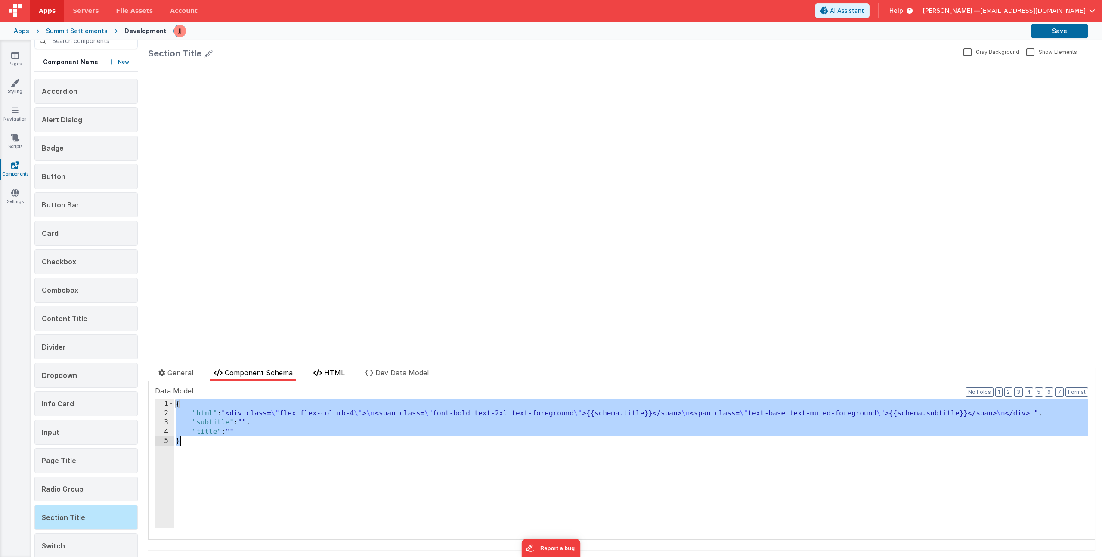
click at [337, 372] on span "HTML" at bounding box center [334, 372] width 21 height 9
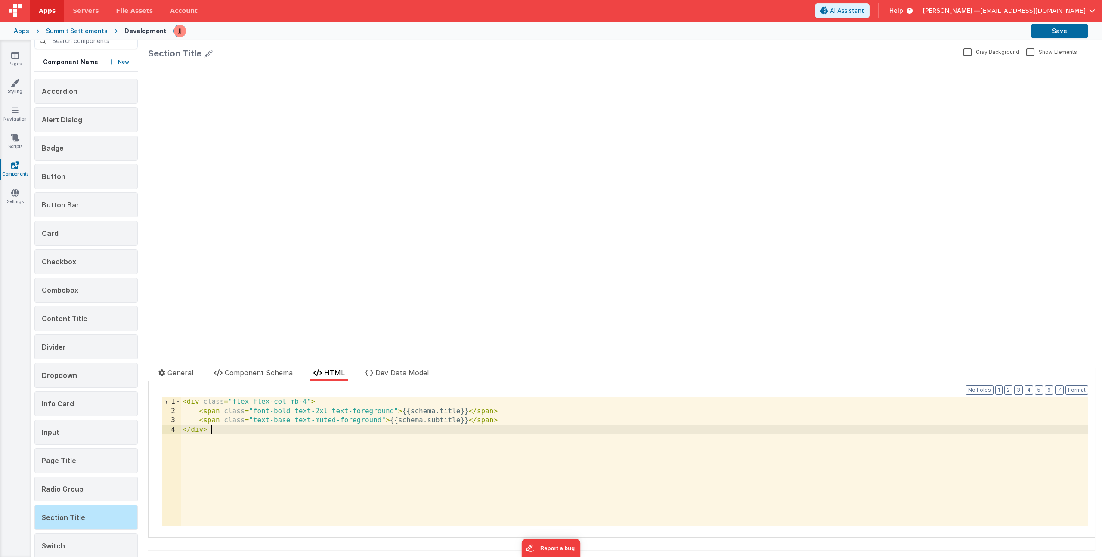
click at [376, 431] on div "< div class = "flex flex-col mb-4" > < span class = "font-bold text-2xl text-fo…" at bounding box center [634, 470] width 907 height 147
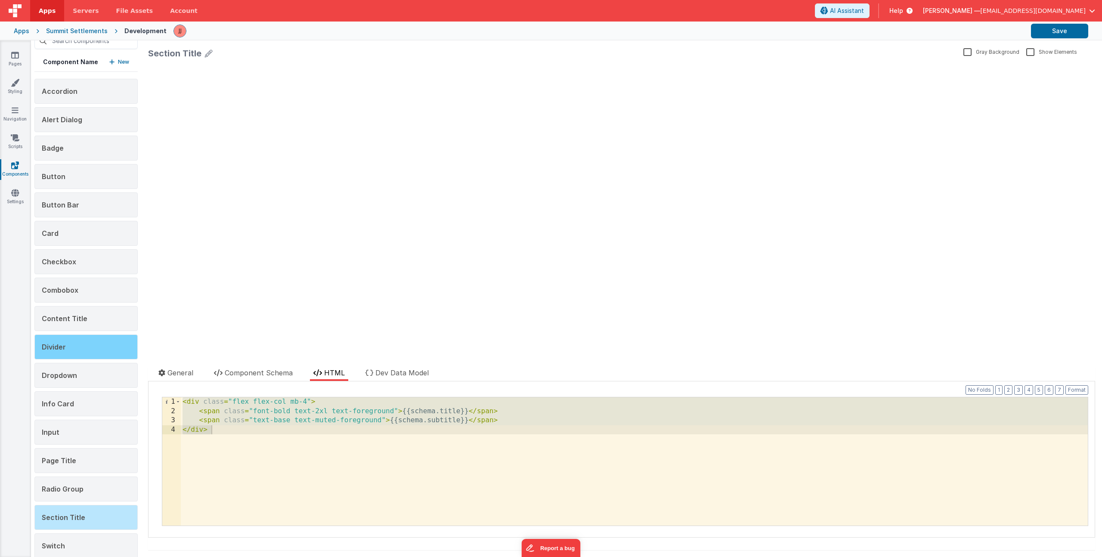
click at [66, 349] on div "Divider" at bounding box center [85, 346] width 103 height 25
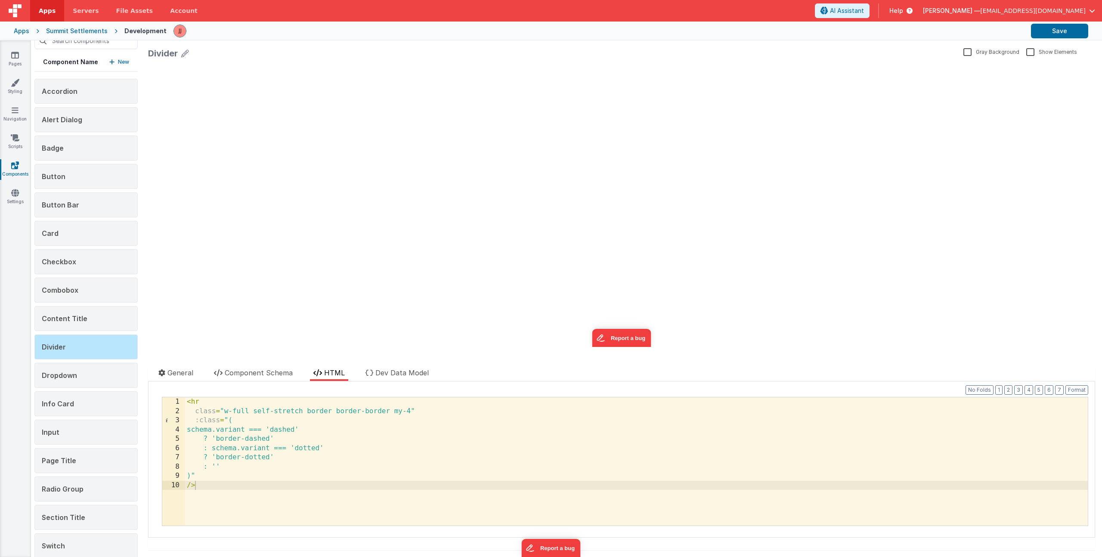
click at [251, 363] on div at bounding box center [384, 361] width 473 height 14
click at [249, 372] on span "Component Schema" at bounding box center [259, 372] width 68 height 9
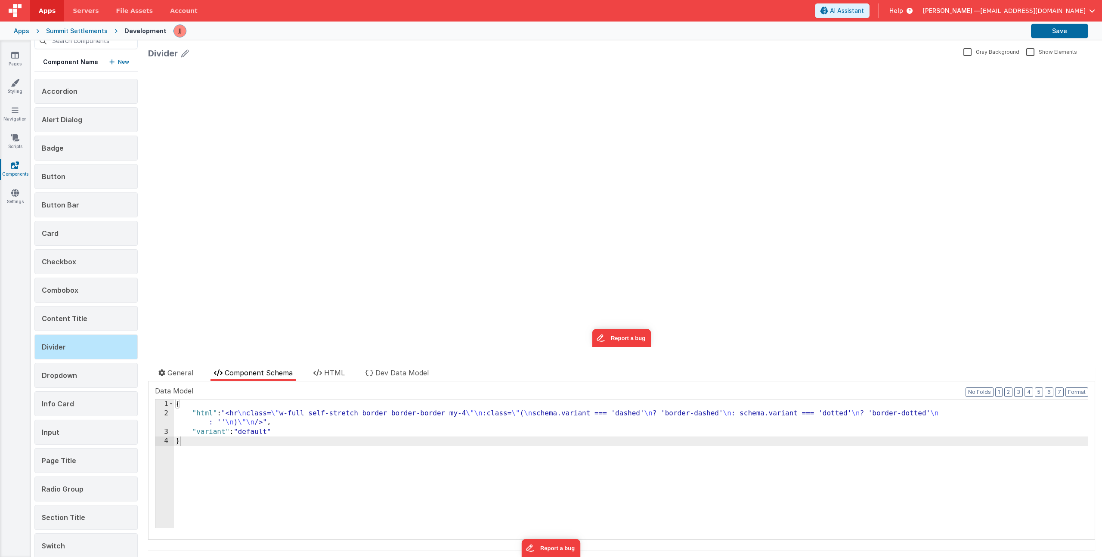
click at [283, 429] on div "{ "html" : "<hr \n class= \" w-full self-stretch border border-border my-4 \"\n…" at bounding box center [631, 472] width 914 height 147
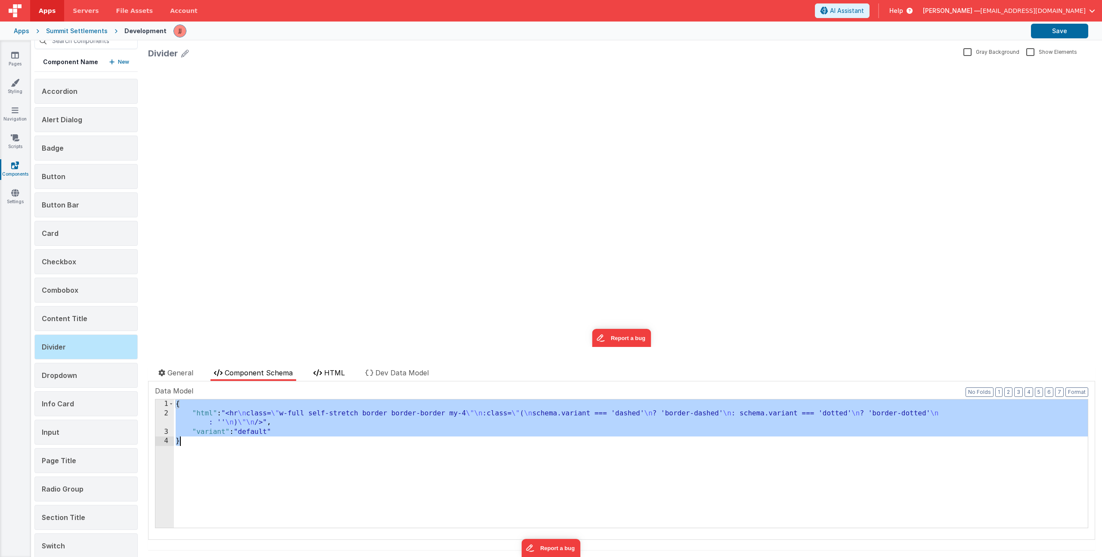
click at [315, 371] on icon at bounding box center [317, 372] width 9 height 7
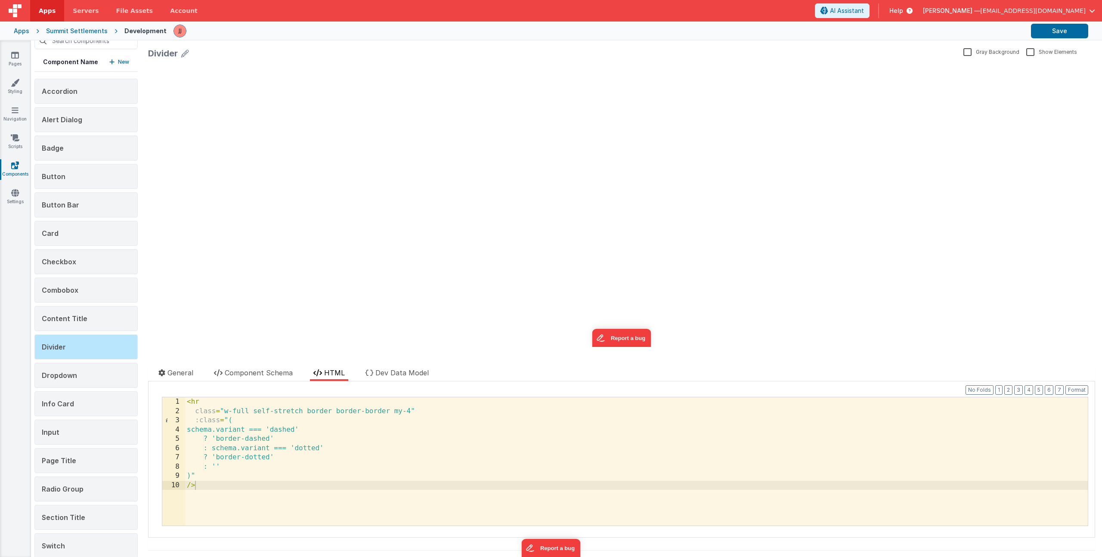
click at [337, 429] on div "< hr class = "w-full self-stretch border border-border my-4" :class = "( schema…" at bounding box center [636, 470] width 903 height 147
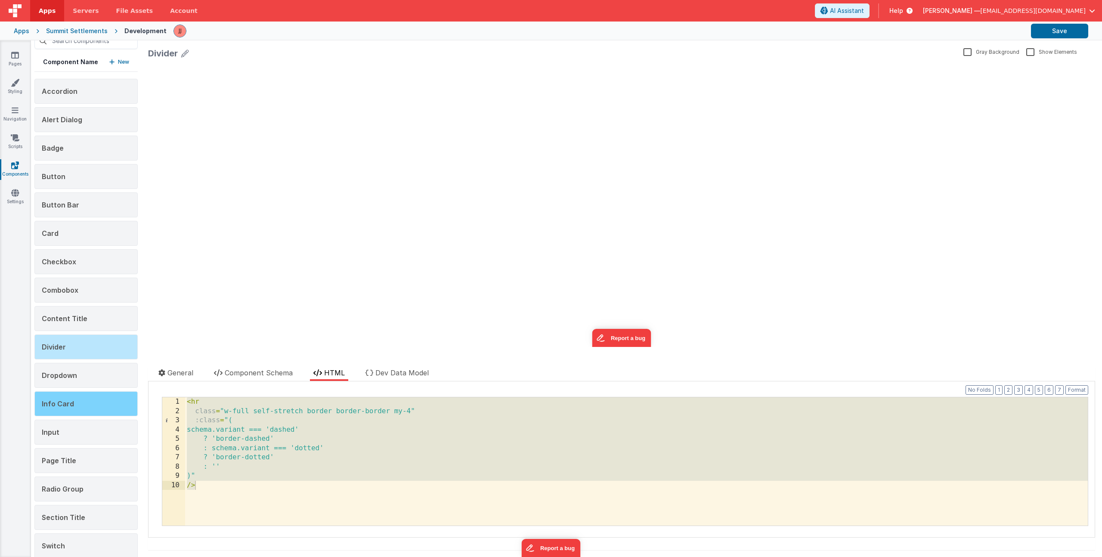
click at [70, 411] on div "Info Card" at bounding box center [85, 403] width 103 height 25
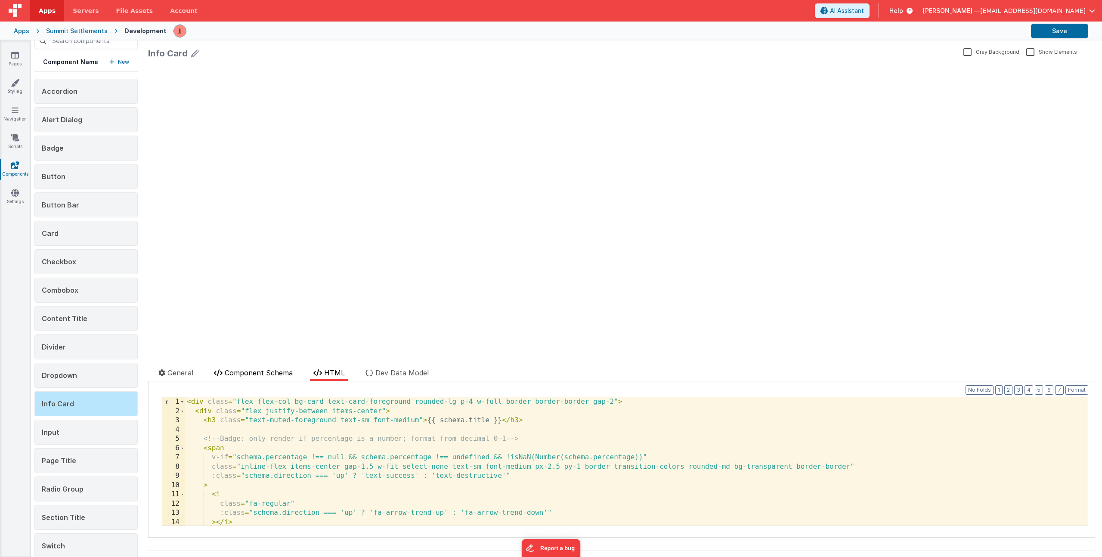
click at [231, 371] on span "Component Schema" at bounding box center [259, 372] width 68 height 9
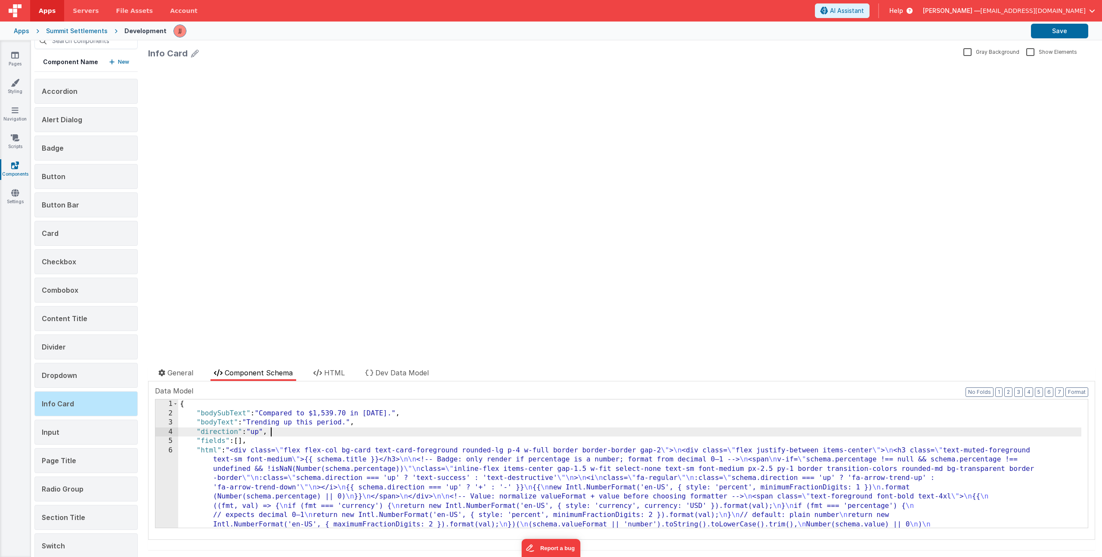
click at [335, 436] on div "{ "bodySubText" : "Compared to $1,539.70 in 2024." , "bodyText" : "Trending up …" at bounding box center [629, 518] width 903 height 239
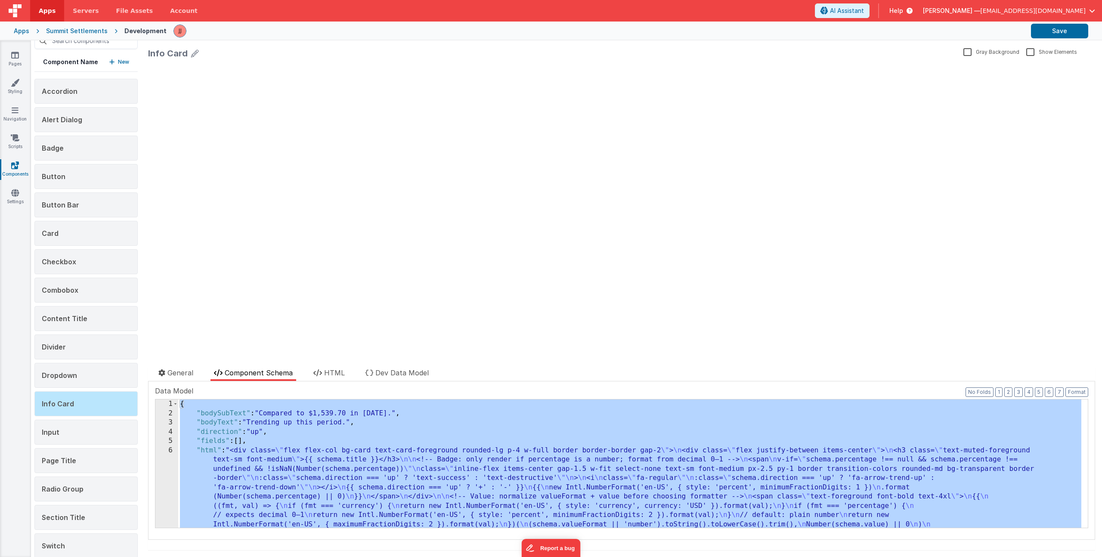
click at [280, 479] on div "{ "bodySubText" : "Compared to $1,539.70 in 2024." , "bodyText" : "Trending up …" at bounding box center [629, 518] width 903 height 239
click at [337, 374] on span "HTML" at bounding box center [334, 372] width 21 height 9
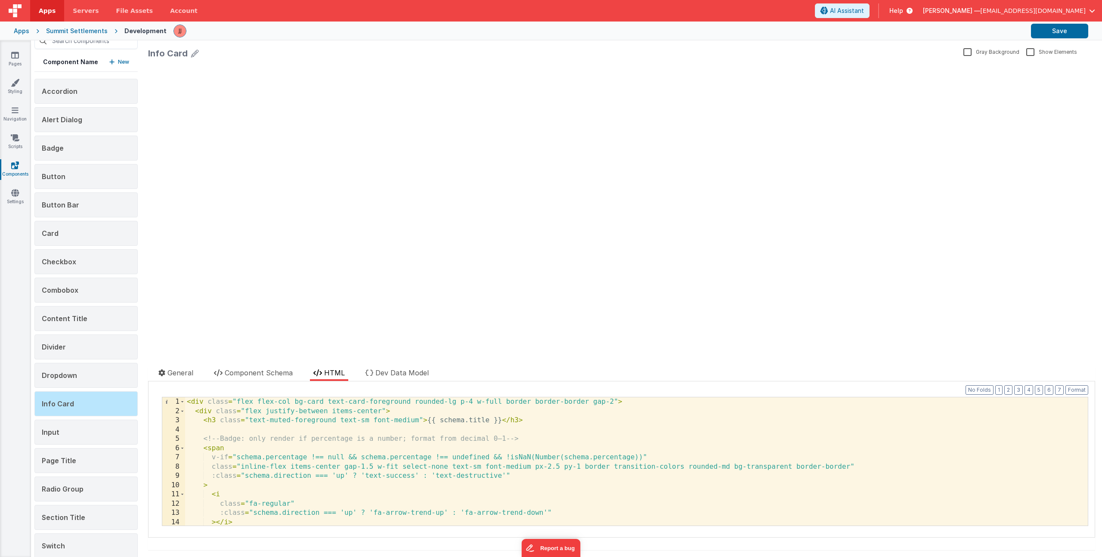
click at [398, 440] on div "< div class = "flex flex-col bg-card text-card-foreground rounded-lg p-4 w-full…" at bounding box center [633, 470] width 896 height 147
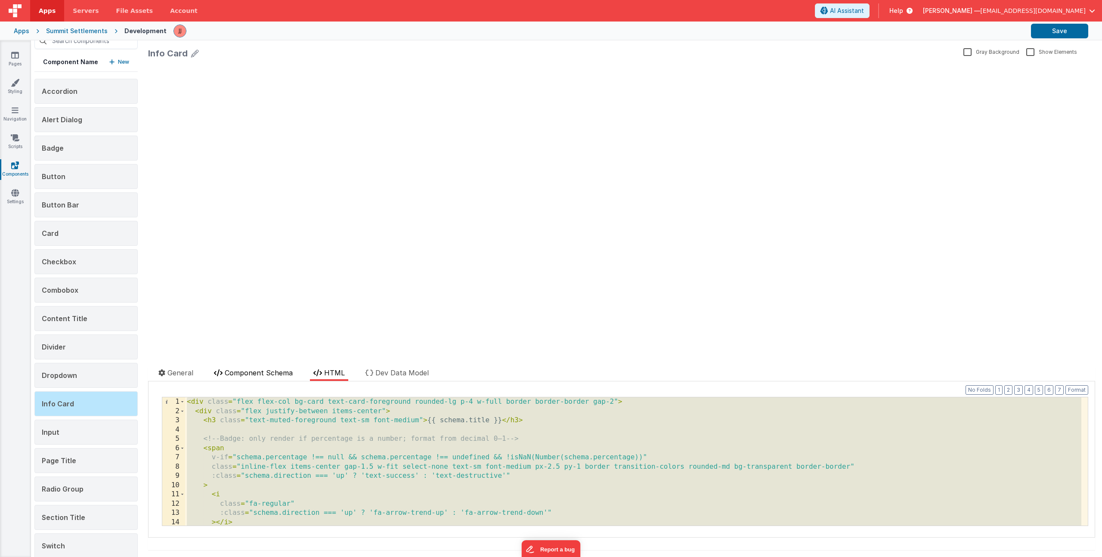
click at [257, 370] on span "Component Schema" at bounding box center [259, 372] width 68 height 9
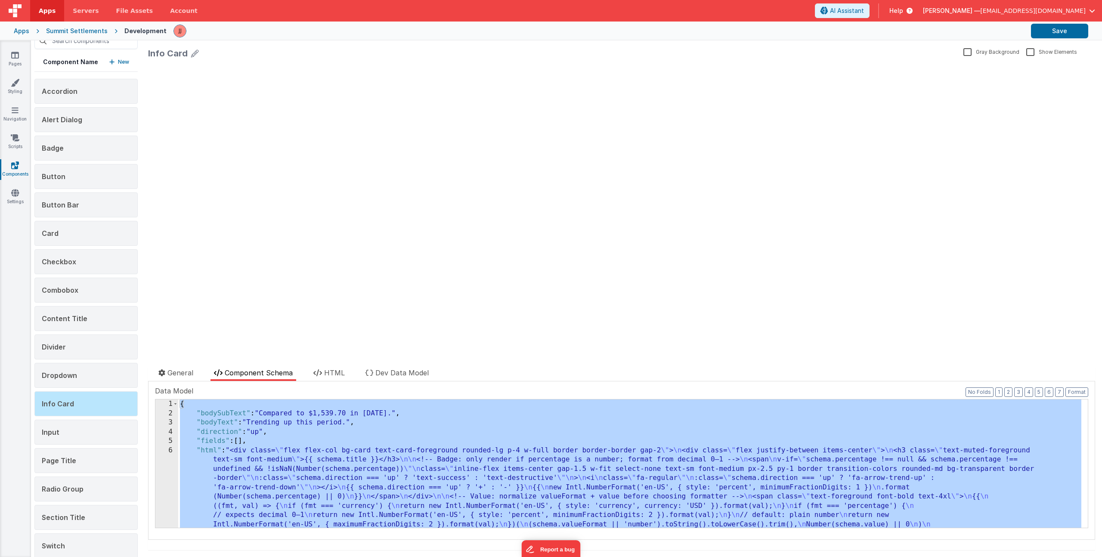
click at [277, 445] on div "{ "bodySubText" : "Compared to $1,539.70 in 2024." , "bodyText" : "Trending up …" at bounding box center [629, 518] width 903 height 239
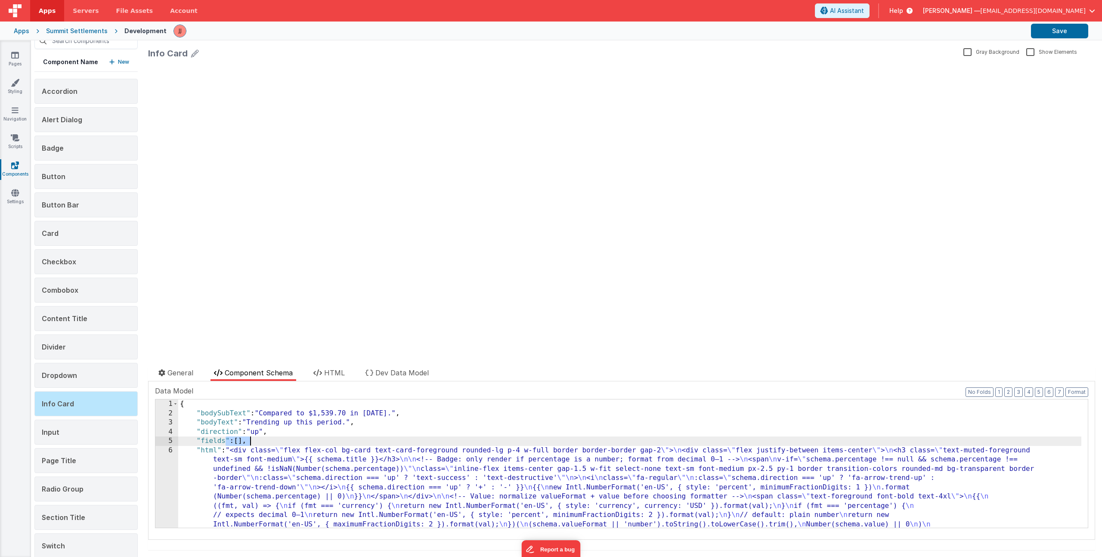
click at [277, 445] on div "{ "bodySubText" : "Compared to $1,539.70 in 2024." , "bodyText" : "Trending up …" at bounding box center [629, 518] width 903 height 239
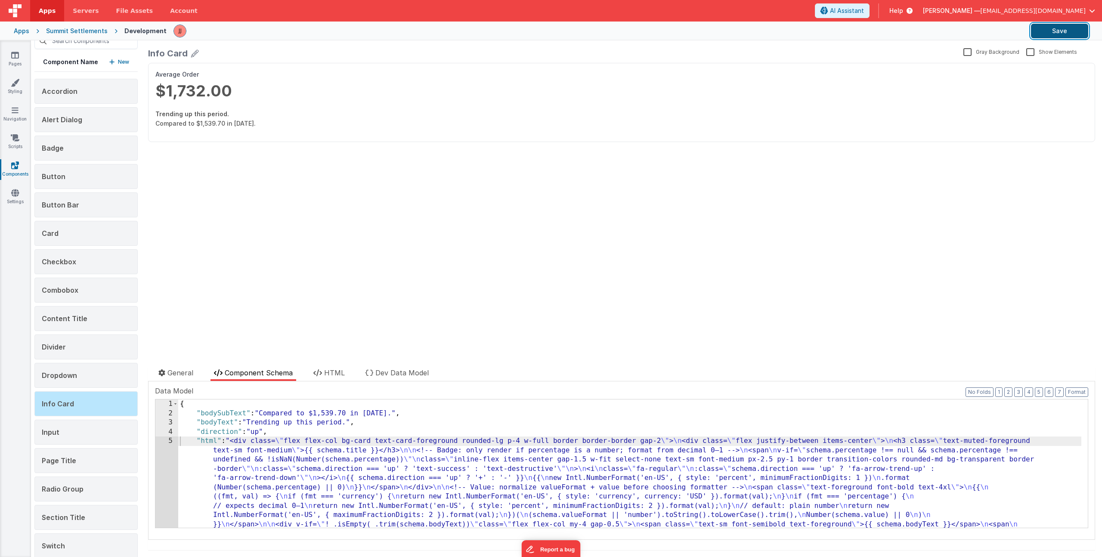
click at [1069, 31] on button "Save" at bounding box center [1059, 31] width 57 height 15
click at [71, 31] on div "Summit Settlements" at bounding box center [77, 31] width 62 height 9
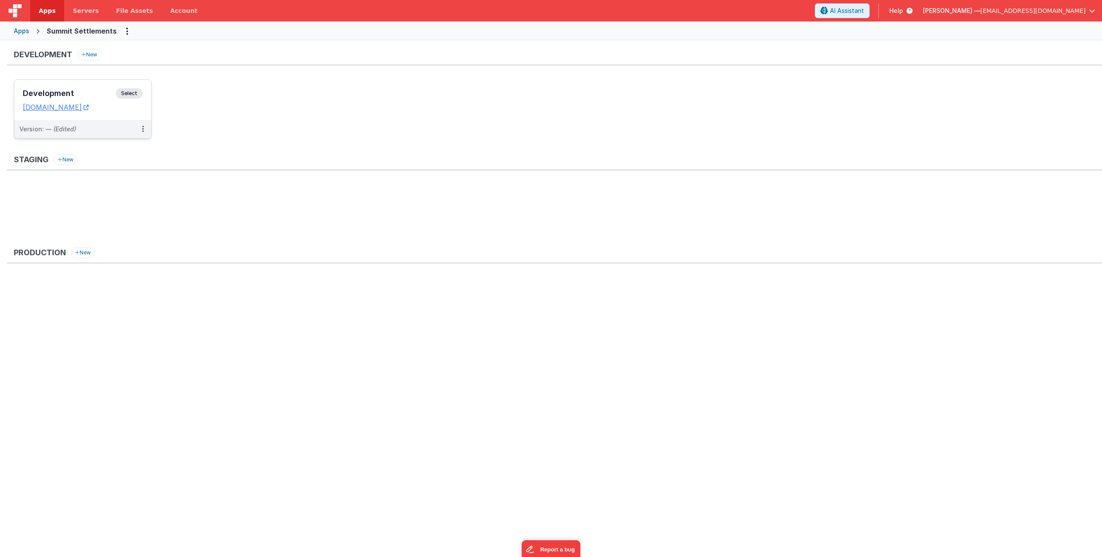
click at [74, 88] on div "Development Select" at bounding box center [83, 95] width 120 height 15
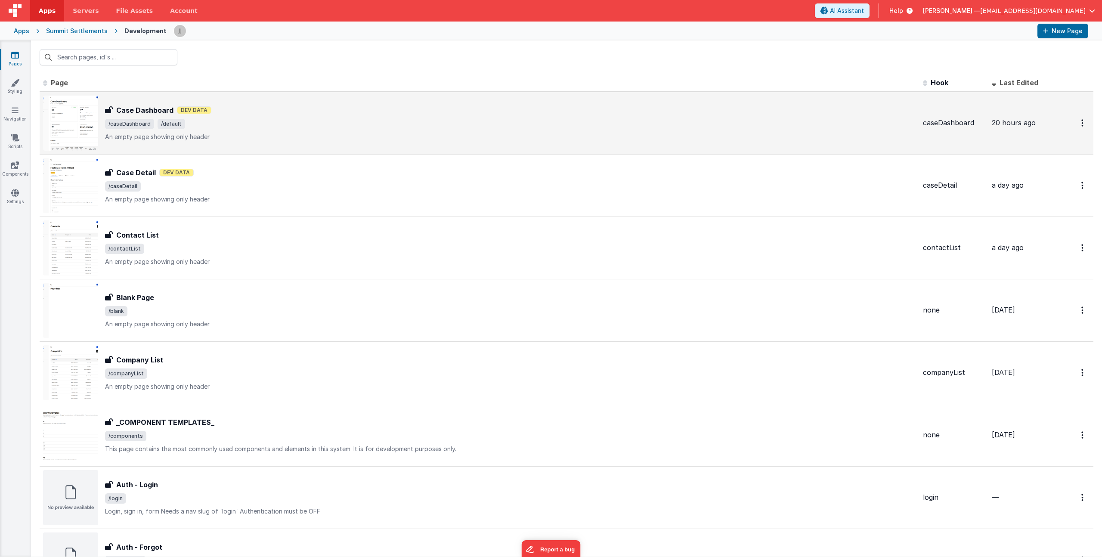
click at [311, 133] on p "An empty page showing only header" at bounding box center [510, 137] width 811 height 9
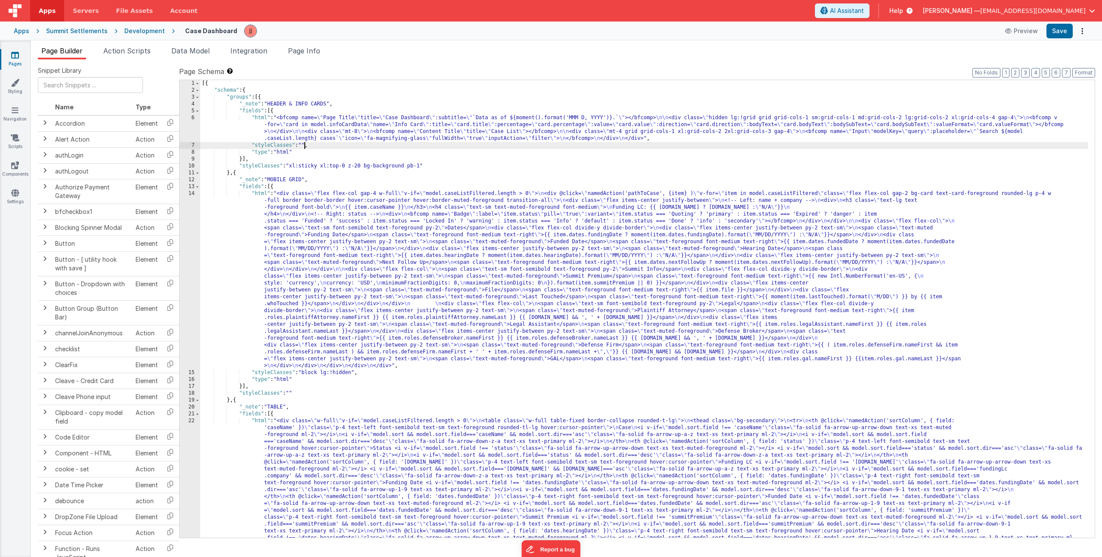
click at [303, 142] on div "[{ "schema" : { "groups" : [{ "_note" : "HEADER & INFO CARDS" , "fields" : [{ "…" at bounding box center [644, 467] width 888 height 774
click at [297, 134] on div "[{ "schema" : { "groups" : [{ "_note" : "HEADER & INFO CARDS" , "fields" : [{ "…" at bounding box center [644, 467] width 888 height 774
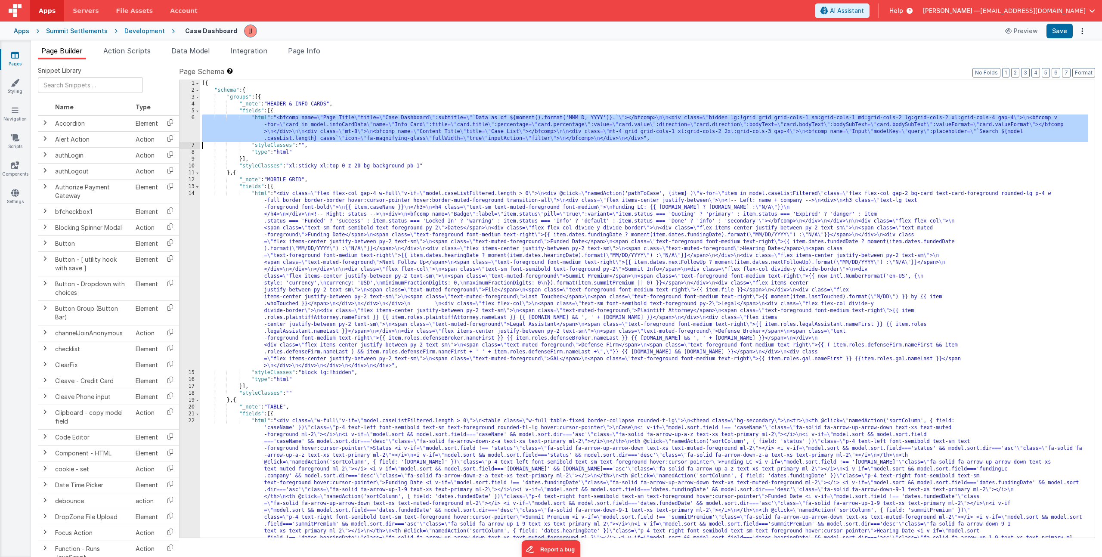
click at [192, 127] on div "6" at bounding box center [189, 128] width 21 height 28
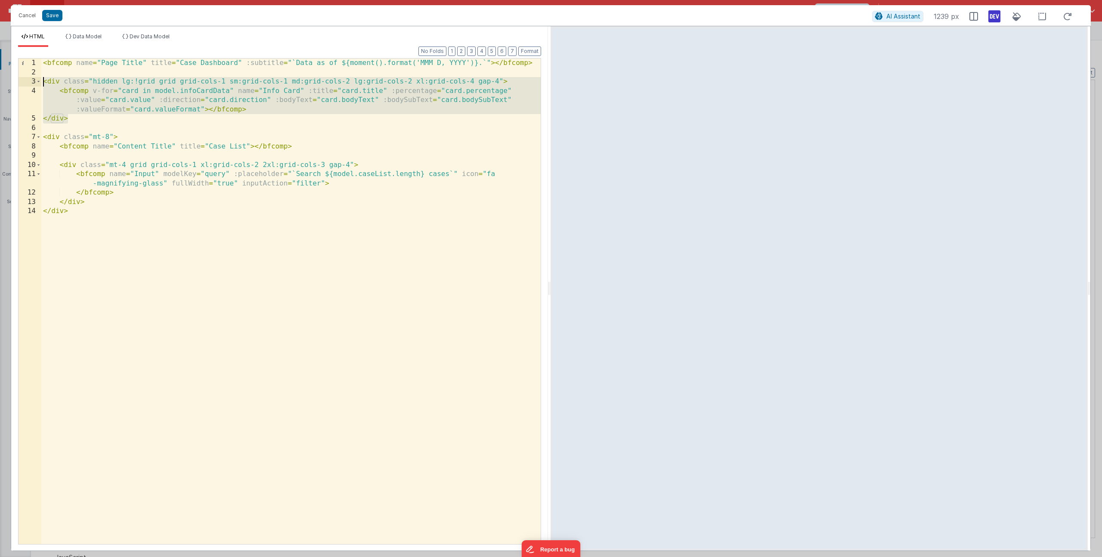
drag, startPoint x: 77, startPoint y: 118, endPoint x: 20, endPoint y: 80, distance: 69.2
click at [20, 80] on div "1 2 3 4 5 6 7 8 9 10 11 12 13 14 < bfcomp name = "Page Title" title = "Case Das…" at bounding box center [279, 301] width 523 height 486
click at [87, 35] on span "Data Model" at bounding box center [87, 36] width 29 height 6
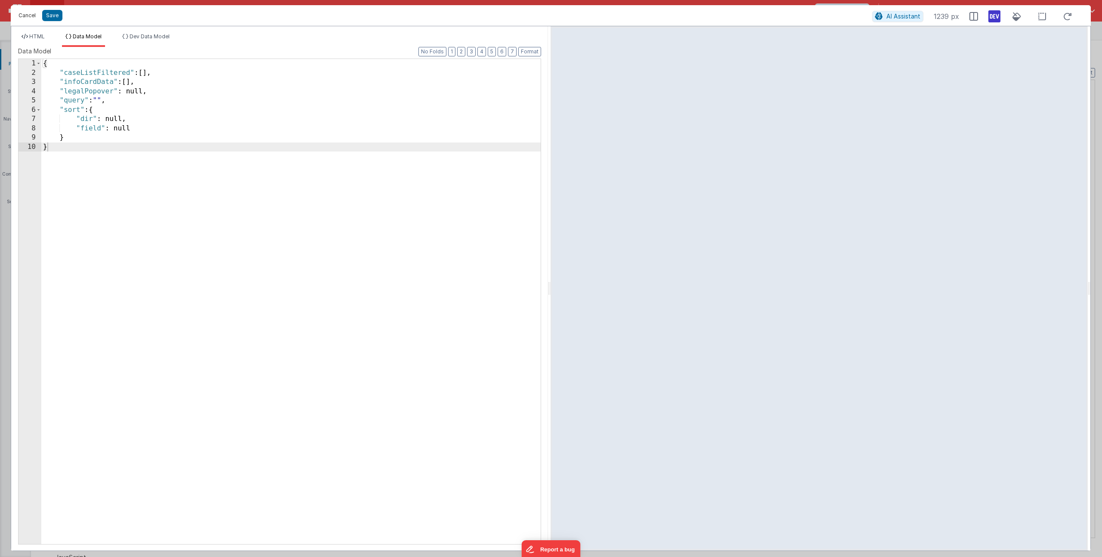
click at [22, 17] on button "Cancel" at bounding box center [27, 15] width 26 height 12
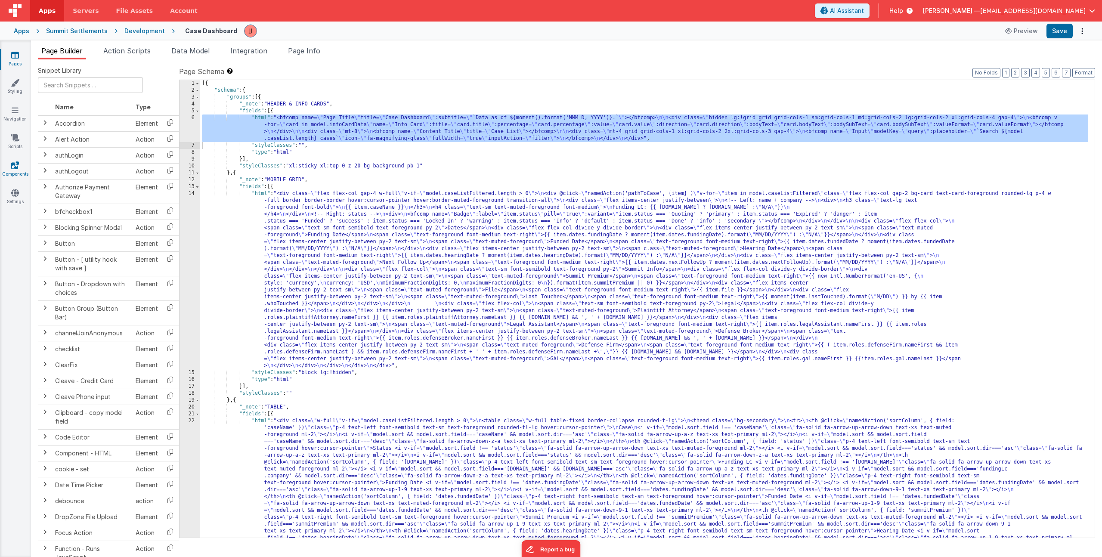
click at [14, 170] on link "Components" at bounding box center [15, 169] width 31 height 17
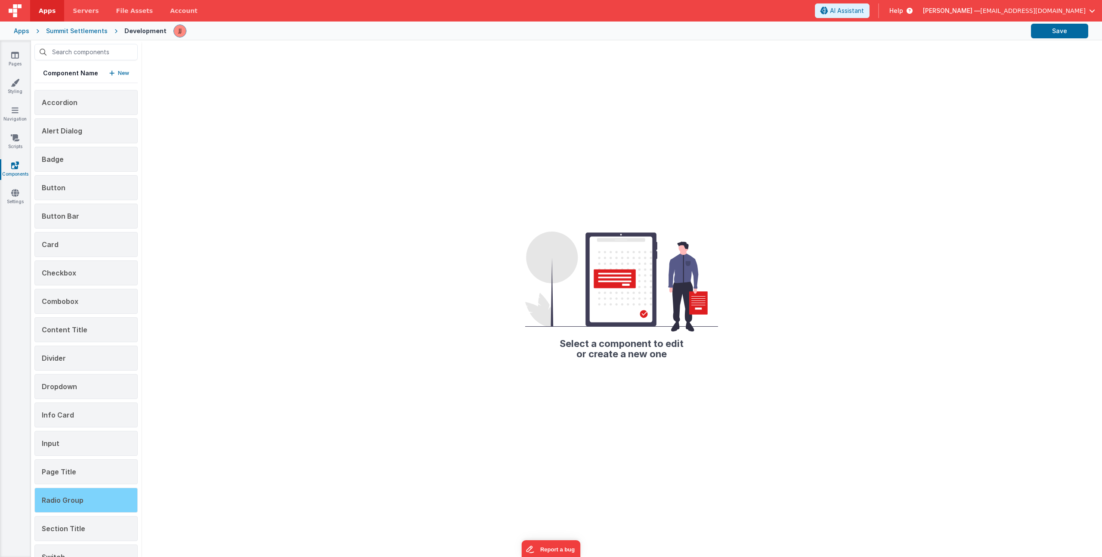
click at [66, 500] on span "Radio Group" at bounding box center [63, 500] width 42 height 9
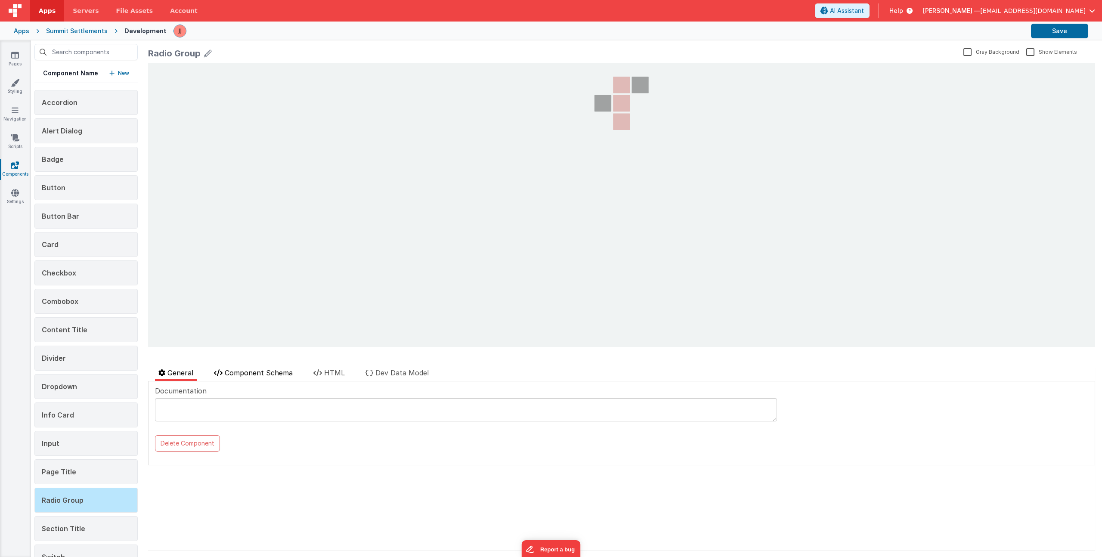
click at [240, 371] on span "Component Schema" at bounding box center [259, 372] width 68 height 9
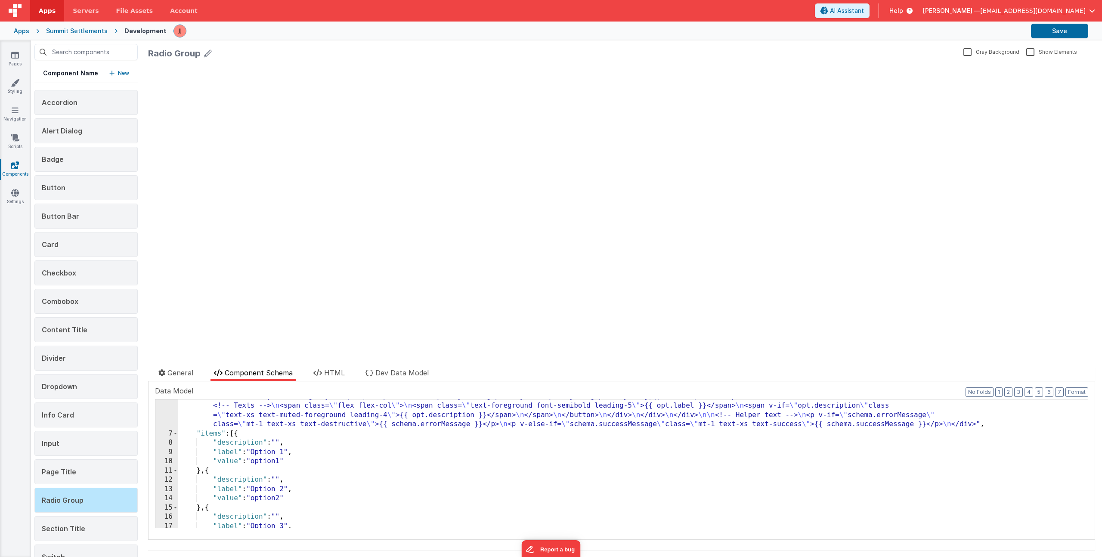
scroll to position [425, 0]
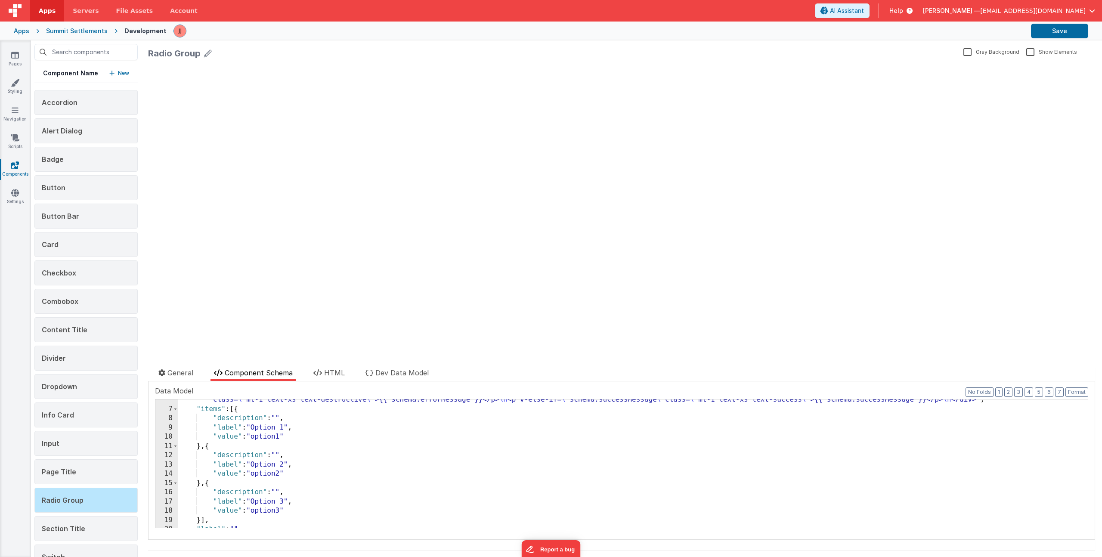
click at [254, 421] on div ""html" : "<div \n :class= \" [ \n (function(v){ \n v = (v ?? '') + ''; v = v.to…" at bounding box center [629, 265] width 903 height 554
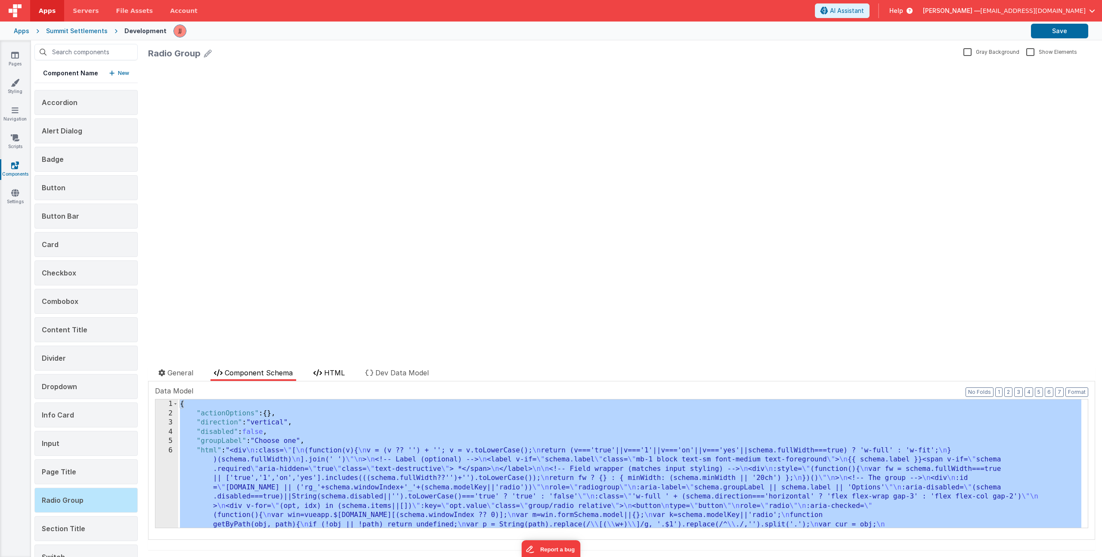
click at [331, 373] on span "HTML" at bounding box center [334, 372] width 21 height 9
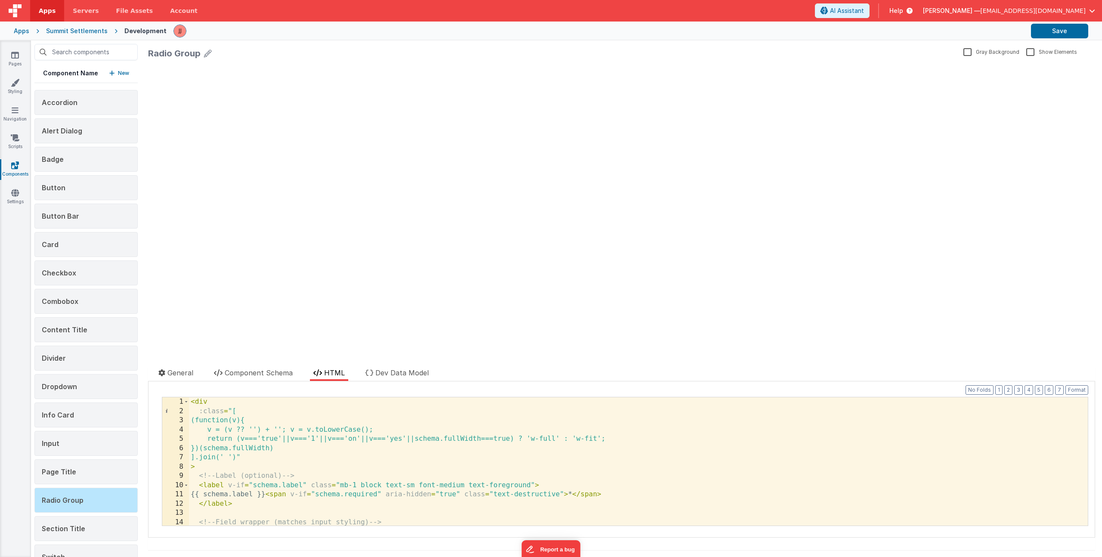
click at [372, 456] on div "< div :class = "[ (function(v){ v = (v ?? '') + ''; v = v.toLowerCase(); return…" at bounding box center [635, 470] width 892 height 147
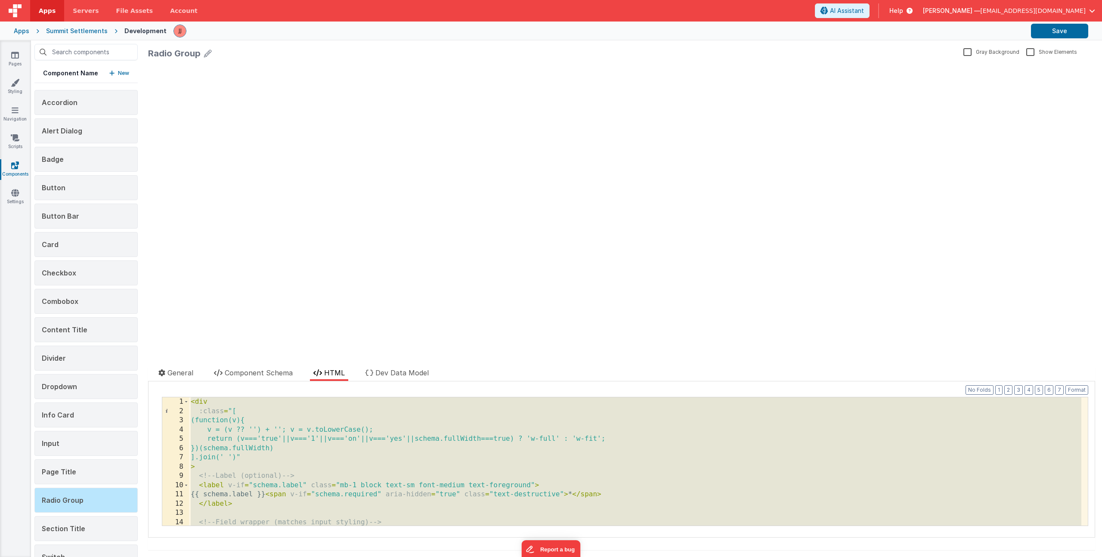
click at [14, 32] on div "Apps" at bounding box center [21, 31] width 15 height 9
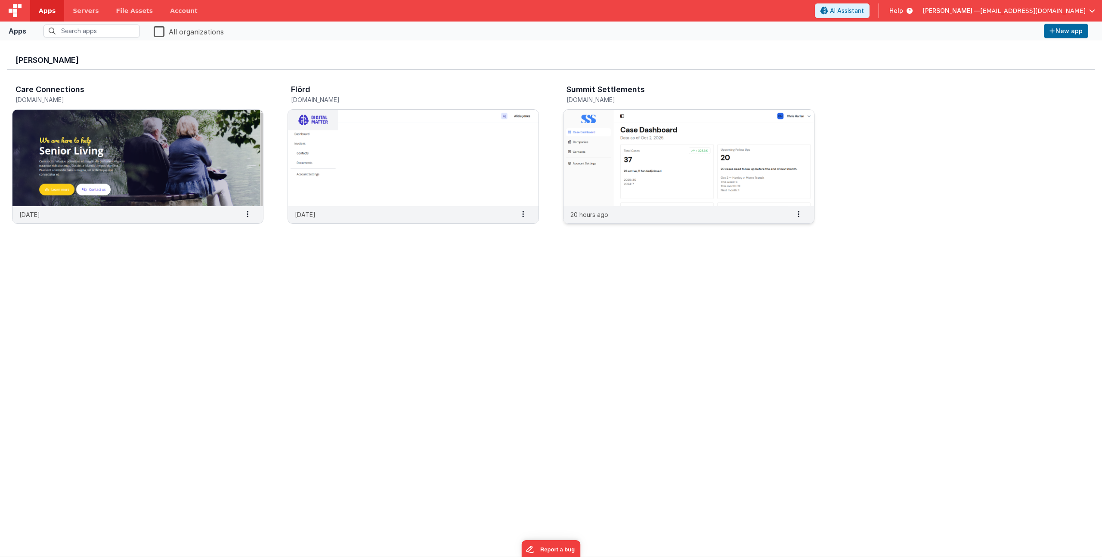
click at [621, 152] on img at bounding box center [688, 158] width 251 height 96
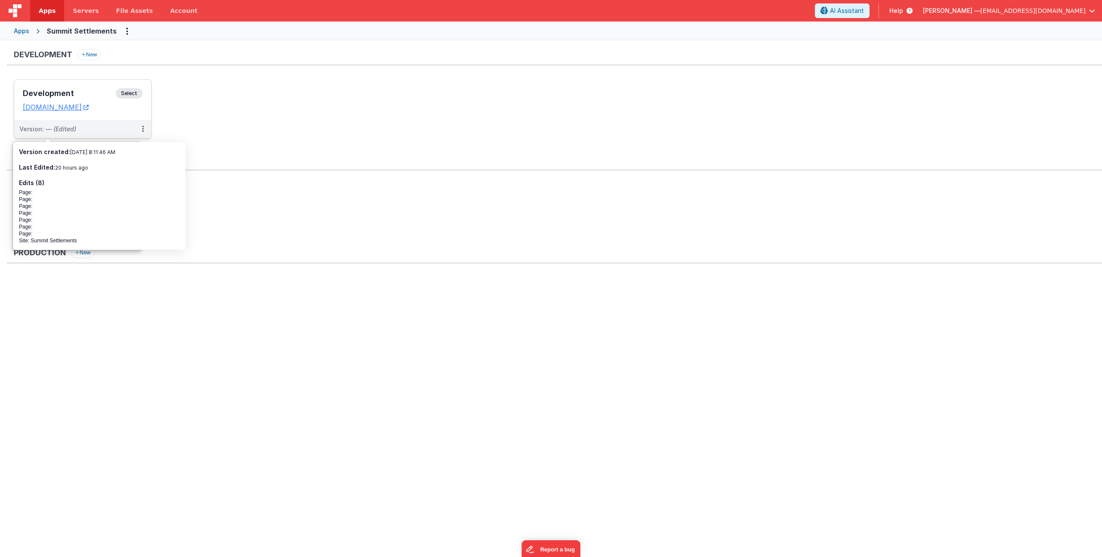
click at [73, 93] on h3 "Development" at bounding box center [69, 93] width 93 height 9
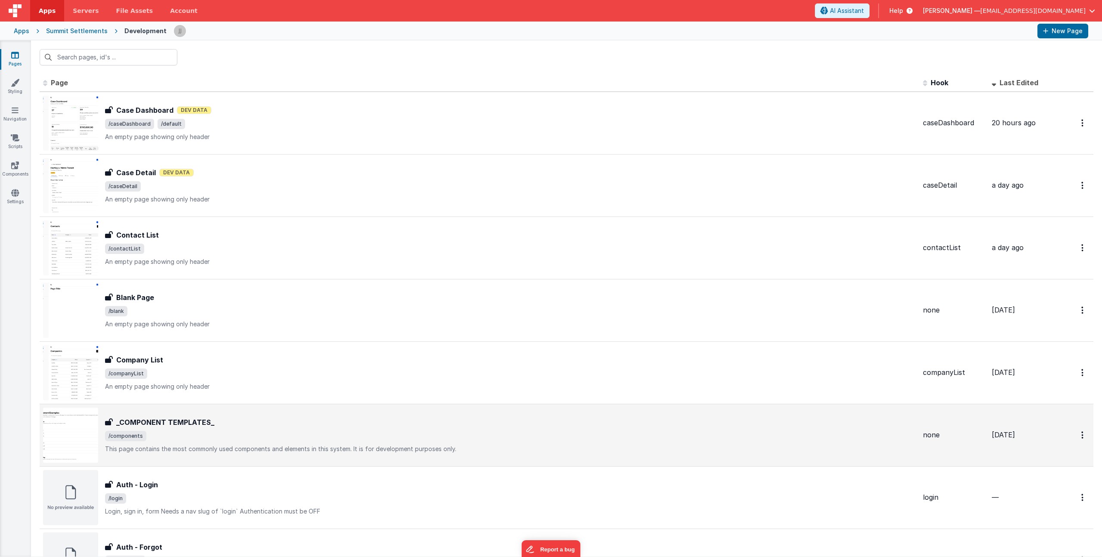
click at [243, 425] on div "_COMPONENT TEMPLATES_" at bounding box center [510, 422] width 811 height 10
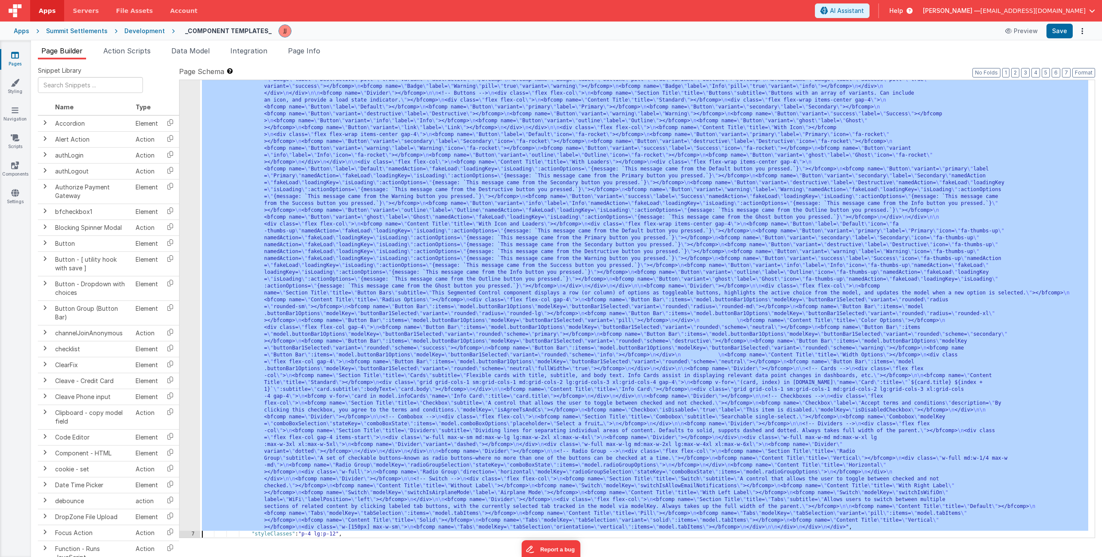
click at [185, 193] on div "6 7 8 9 10 11 12 13 14 15 16 17 18 19 20 21" at bounding box center [189, 442] width 21 height 1105
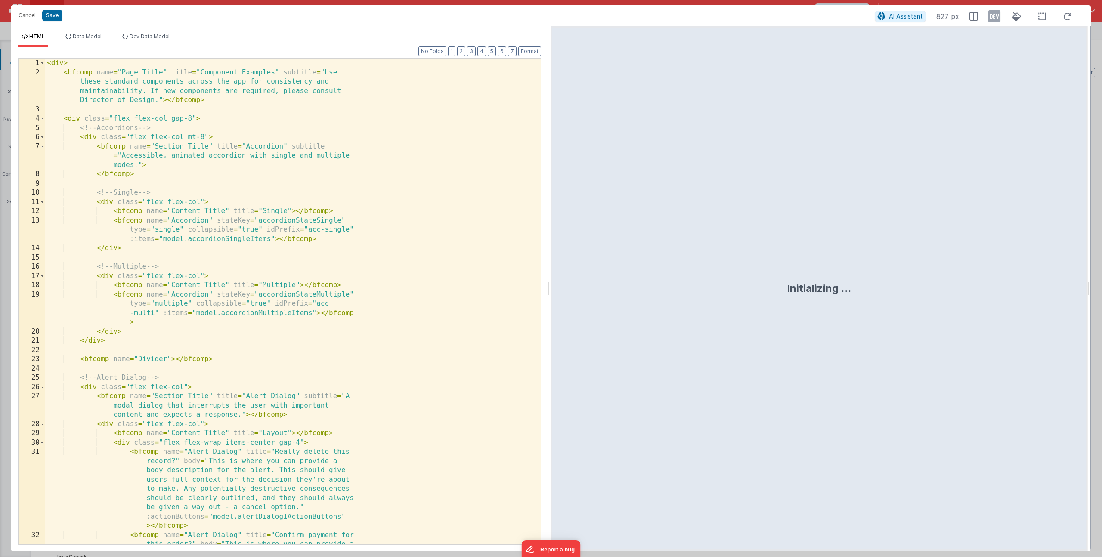
scroll to position [224, 0]
click at [321, 188] on div "< div > < bfcomp name = "Page Title" title = "Component Examples" subtitle = "U…" at bounding box center [289, 348] width 489 height 578
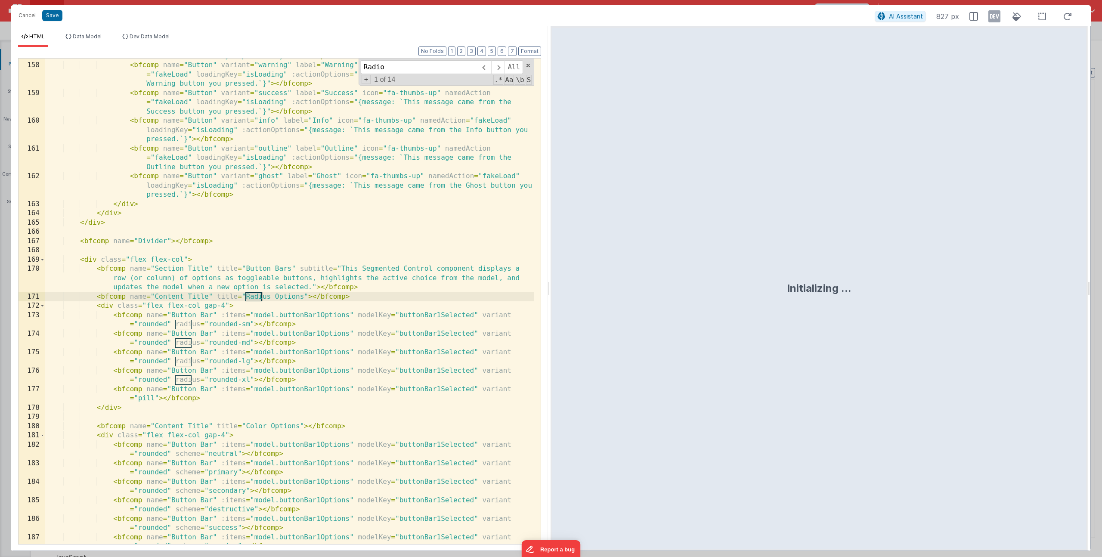
scroll to position [2783, 0]
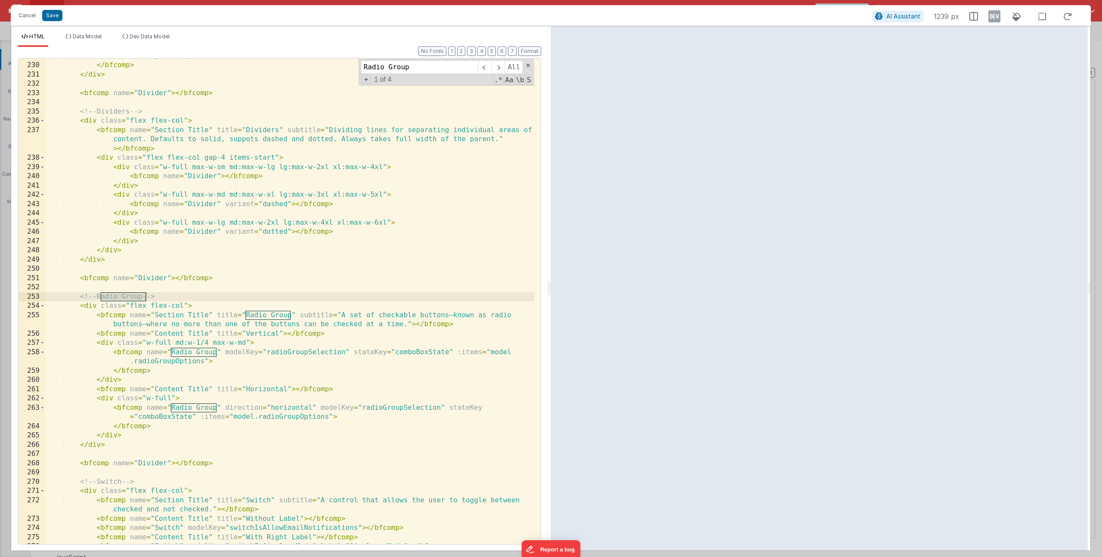
type input "Radio Group"
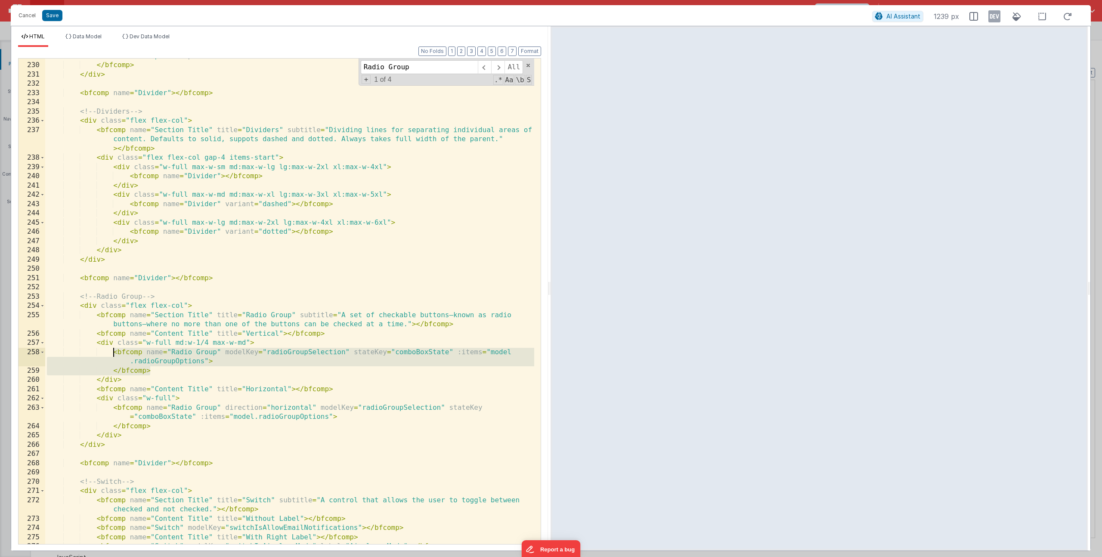
drag, startPoint x: 131, startPoint y: 362, endPoint x: 114, endPoint y: 352, distance: 19.3
click at [114, 352] on div "< bfcomp name = "Combobox" modelKey = "comboBoxSelection" stateKey = "comboBoxS…" at bounding box center [289, 298] width 489 height 513
click at [31, 12] on button "Cancel" at bounding box center [27, 15] width 26 height 12
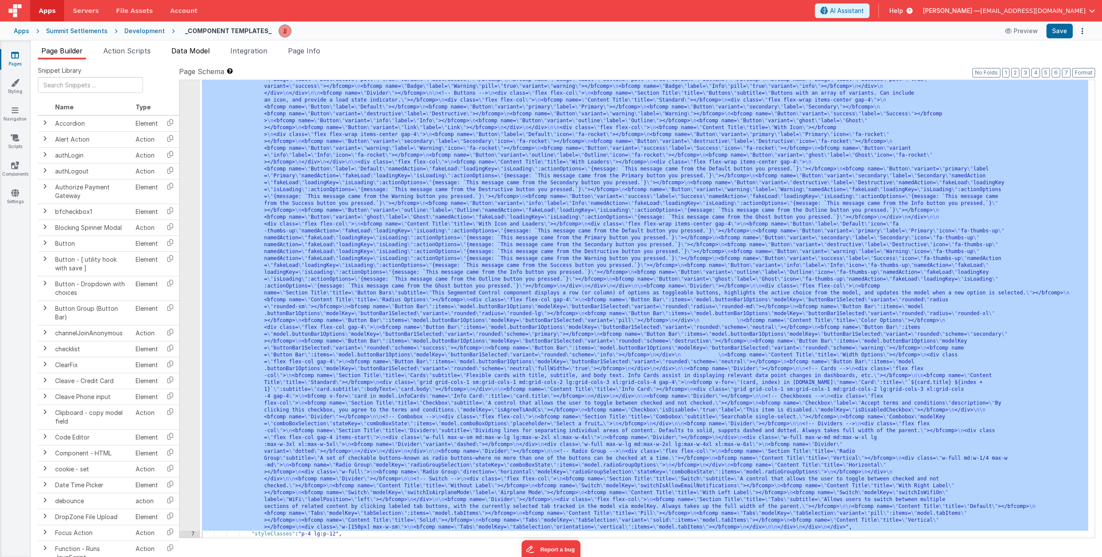
click at [192, 53] on span "Data Model" at bounding box center [190, 50] width 38 height 9
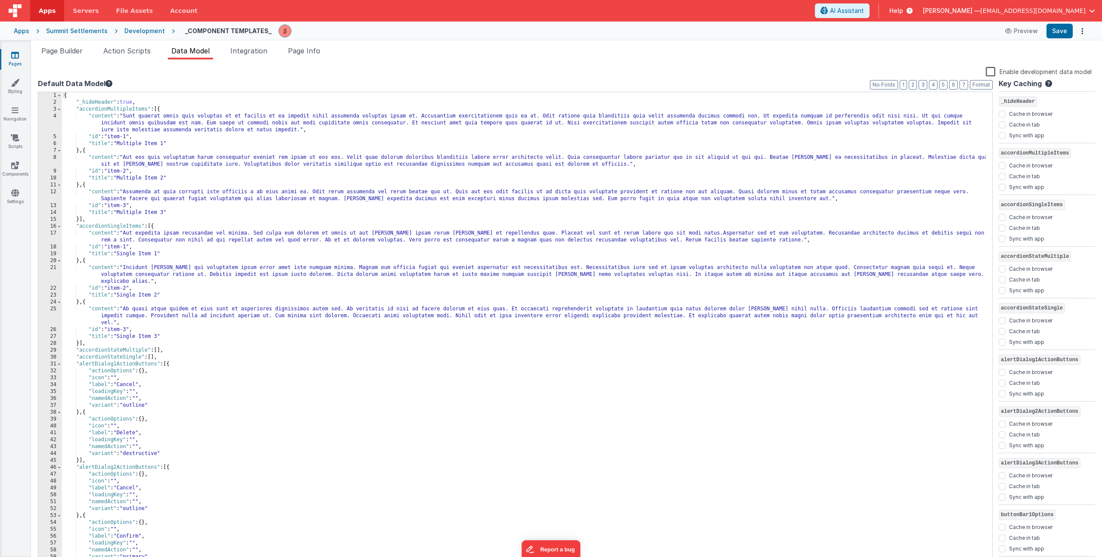
click at [248, 221] on div "{ "_hideHeader" : true , "accordionMultipleItems" : [{ "content" : "Sunt quaera…" at bounding box center [524, 335] width 924 height 486
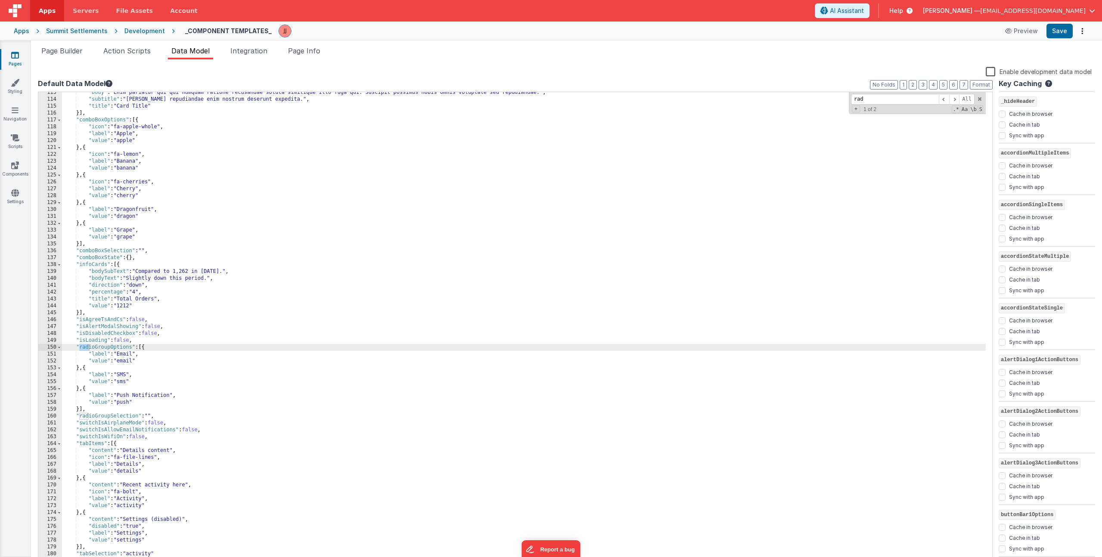
type input "rad"
click at [189, 408] on div ""body" : "Enim pariatur qui qui numquam ratione recusandae soluta similique ill…" at bounding box center [524, 332] width 924 height 486
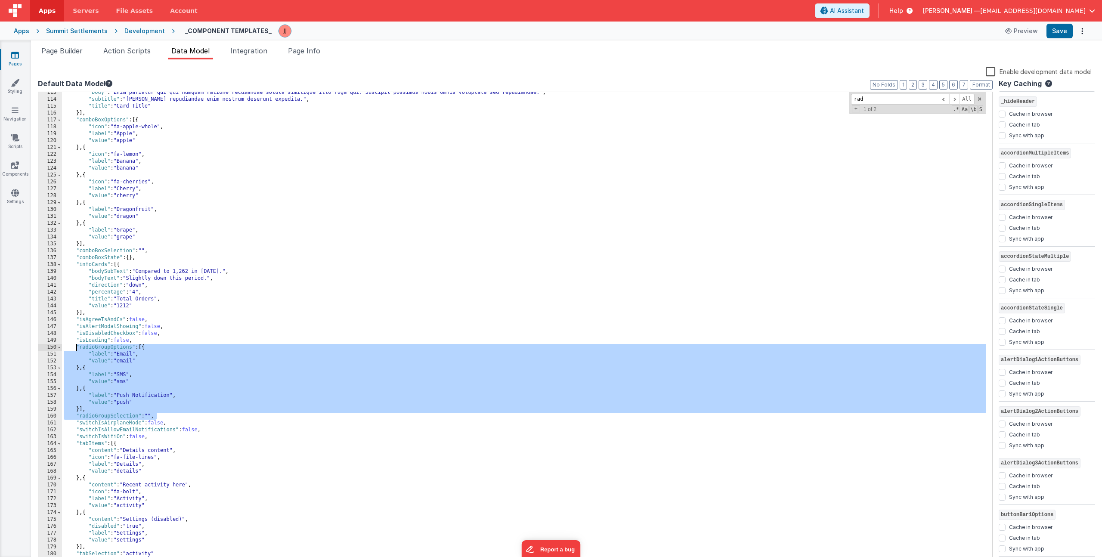
drag, startPoint x: 159, startPoint y: 414, endPoint x: 77, endPoint y: 348, distance: 105.9
click at [77, 348] on div ""body" : "Enim pariatur qui qui numquam ratione recusandae soluta similique ill…" at bounding box center [524, 332] width 924 height 486
click at [13, 172] on link "Components" at bounding box center [15, 169] width 31 height 17
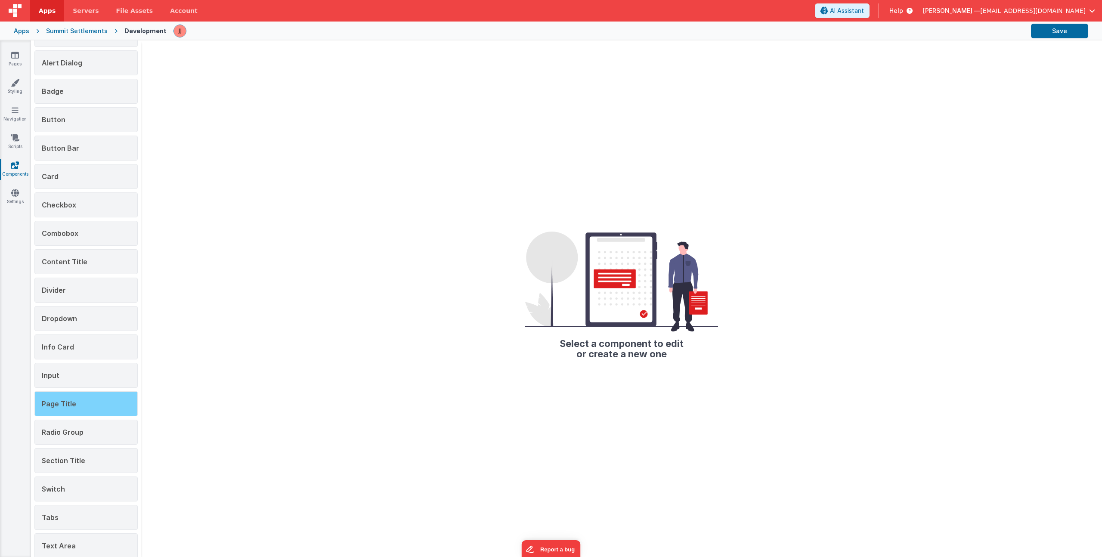
scroll to position [80, 0]
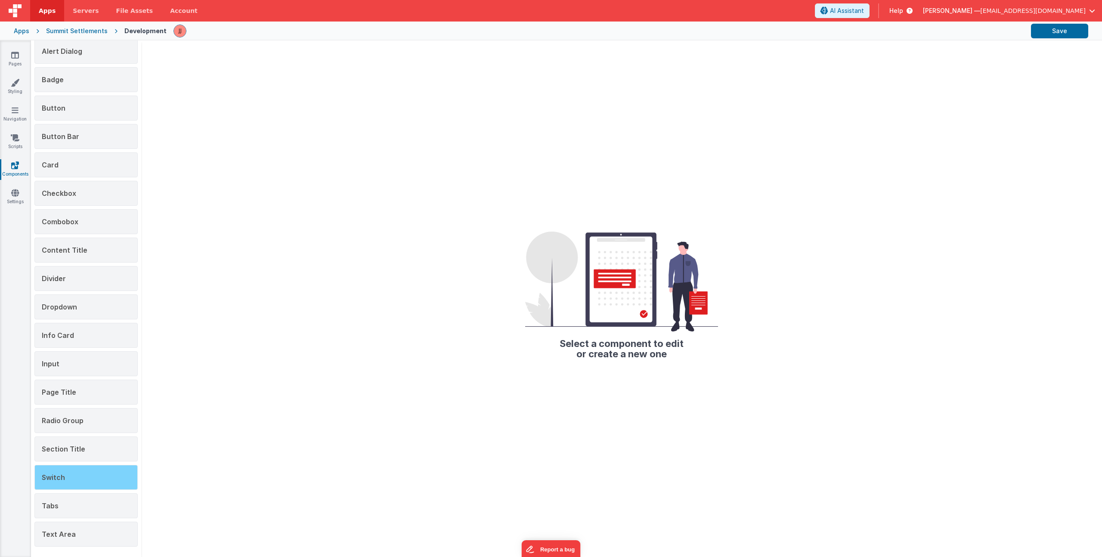
click at [96, 476] on div "Switch" at bounding box center [85, 477] width 103 height 25
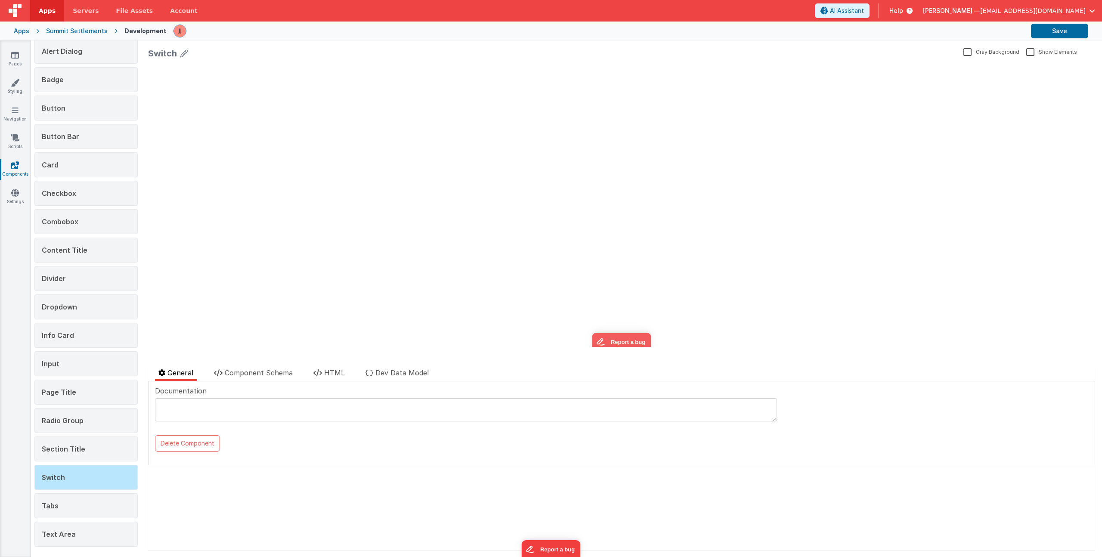
scroll to position [0, 0]
click at [270, 372] on span "Component Schema" at bounding box center [259, 372] width 68 height 9
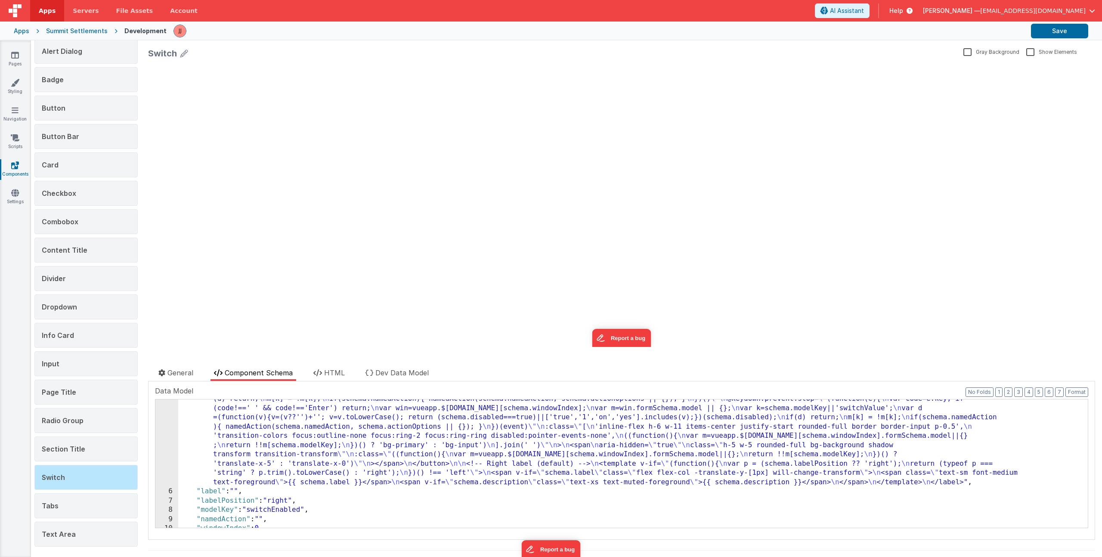
scroll to position [131, 0]
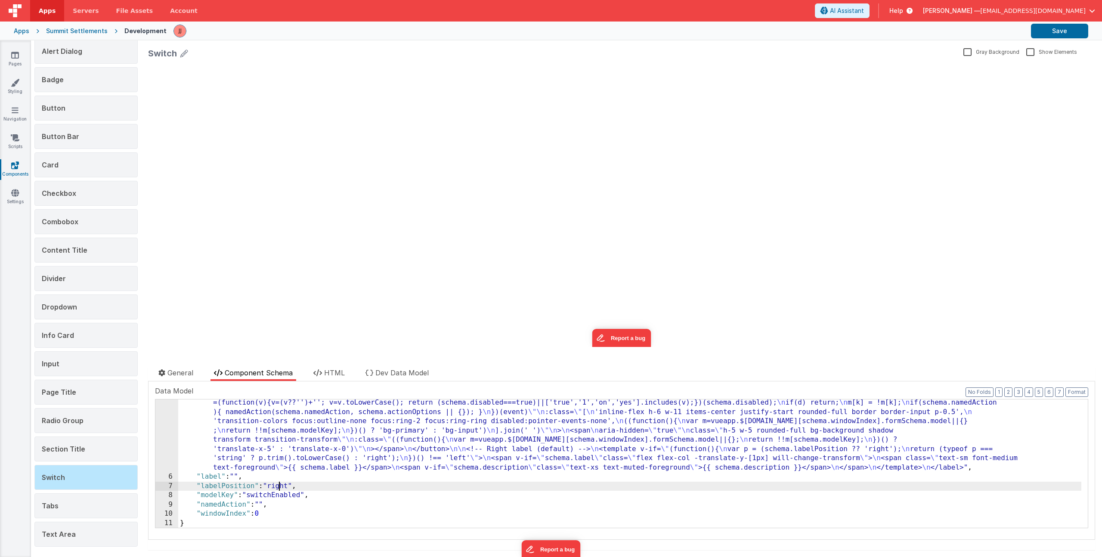
click at [278, 487] on div ""html" : "<label \n class= \" inline-flex items-center gap-3 select-none \"\n :…" at bounding box center [629, 458] width 903 height 304
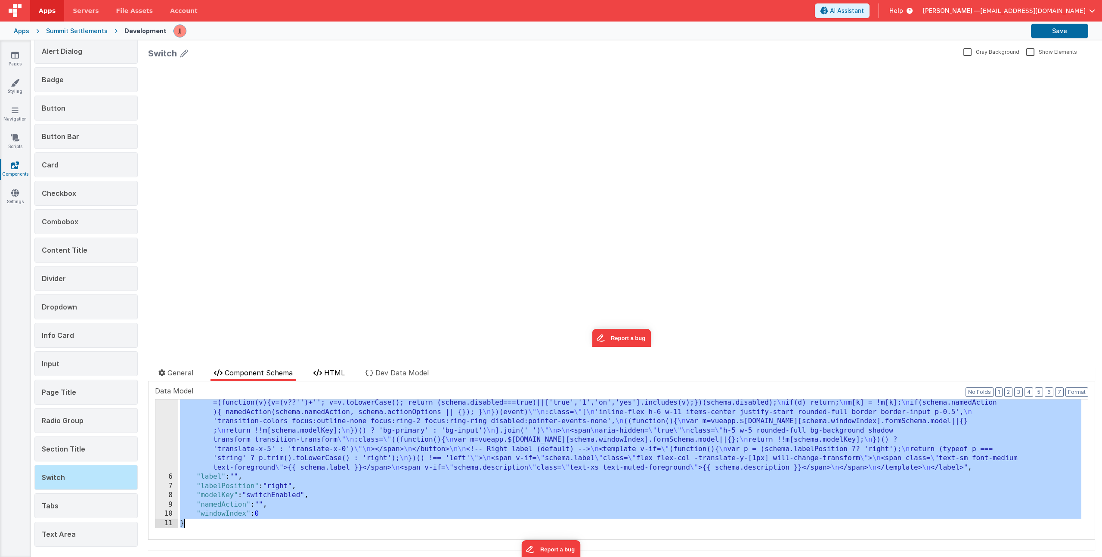
click at [339, 370] on span "HTML" at bounding box center [334, 372] width 21 height 9
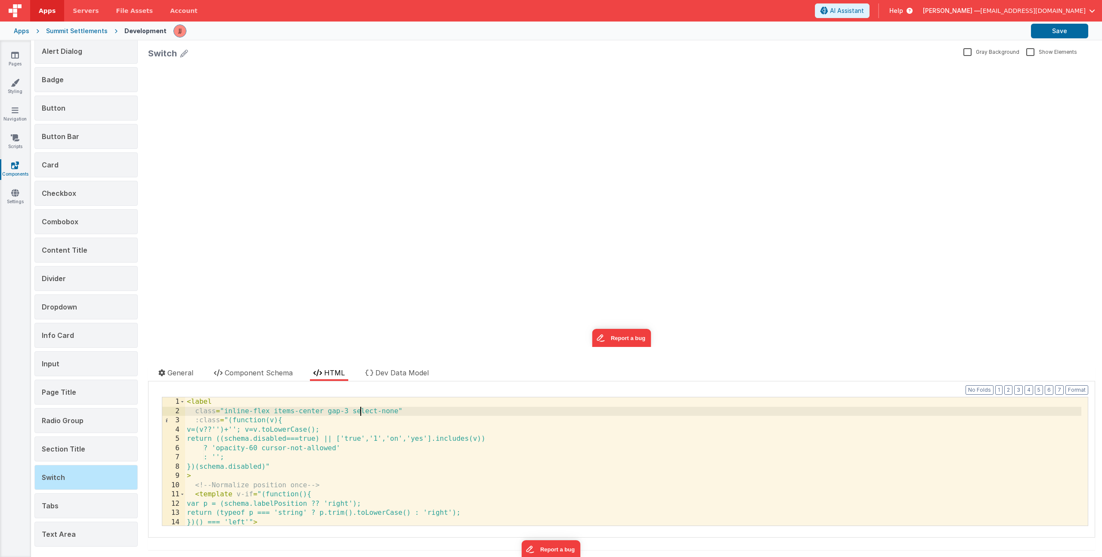
click at [359, 411] on div "< label class = "inline-flex items-center gap-3 select-none" :class = "(functio…" at bounding box center [633, 470] width 896 height 147
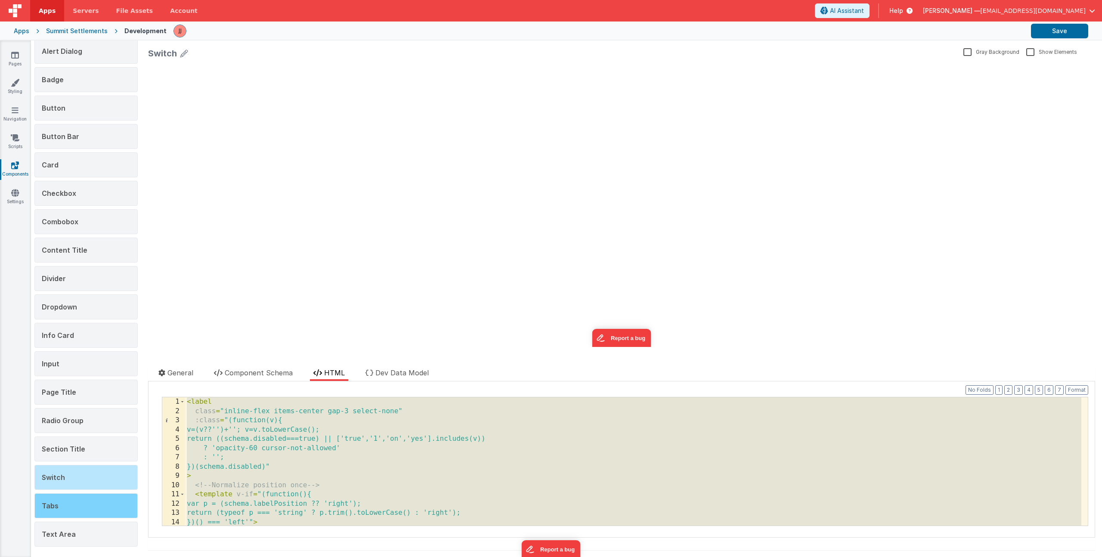
click at [59, 501] on div "Tabs" at bounding box center [85, 505] width 103 height 25
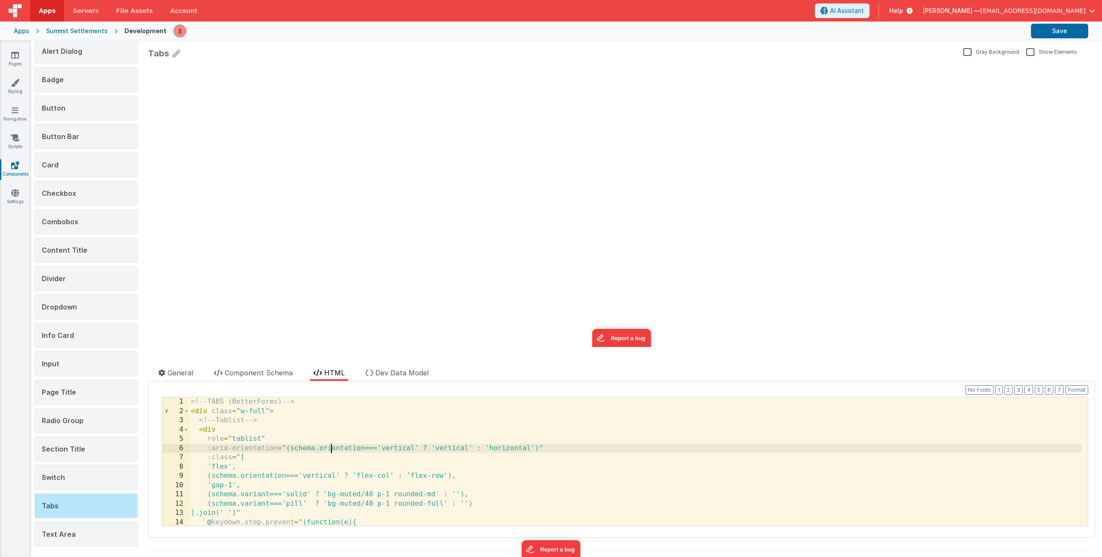
click at [333, 446] on div "<!-- TABS (BetterForms) --> < div class = "w-full" > <!-- Tablist --> < div rol…" at bounding box center [635, 470] width 892 height 147
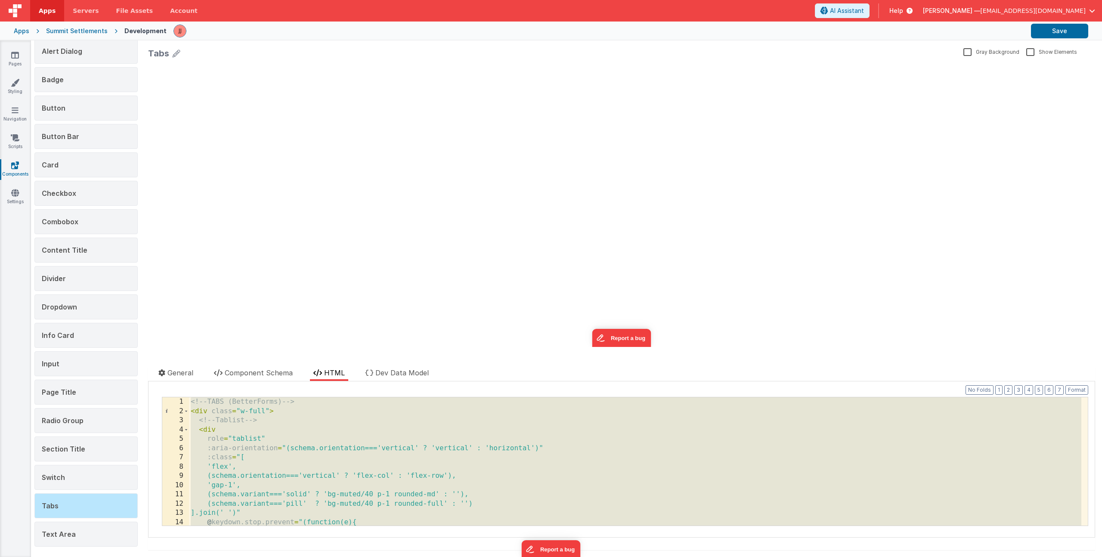
click at [357, 470] on div "<!-- TABS (BetterForms) --> < div class = "w-full" > <!-- Tablist --> < div rol…" at bounding box center [635, 470] width 892 height 147
click at [272, 374] on span "Component Schema" at bounding box center [259, 372] width 68 height 9
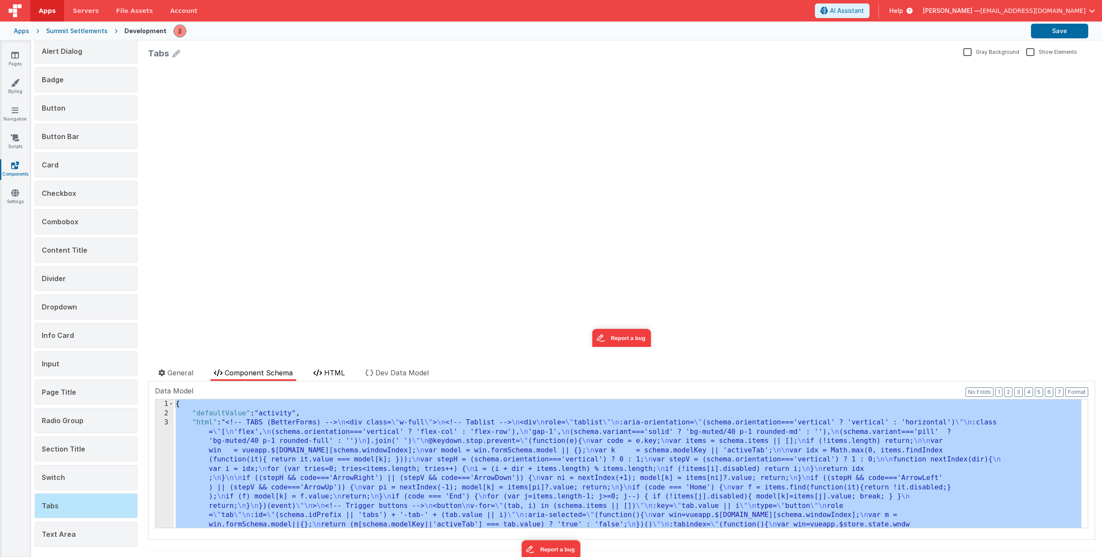
click at [334, 373] on span "HTML" at bounding box center [334, 372] width 21 height 9
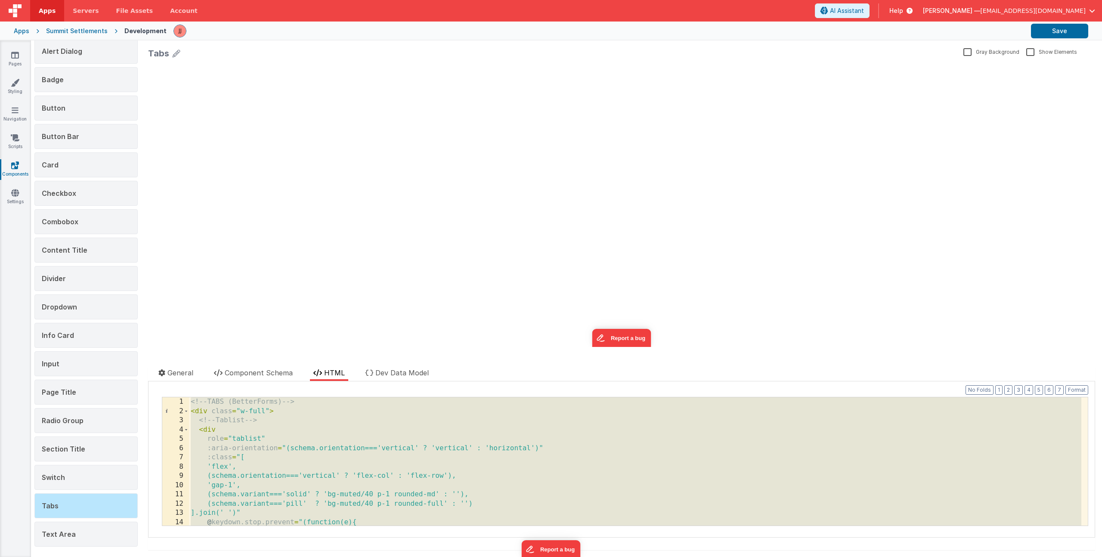
click at [335, 436] on div "<!-- TABS (BetterForms) --> < div class = "w-full" > <!-- Tablist --> < div rol…" at bounding box center [635, 470] width 892 height 147
click at [9, 55] on link "Pages" at bounding box center [15, 59] width 31 height 17
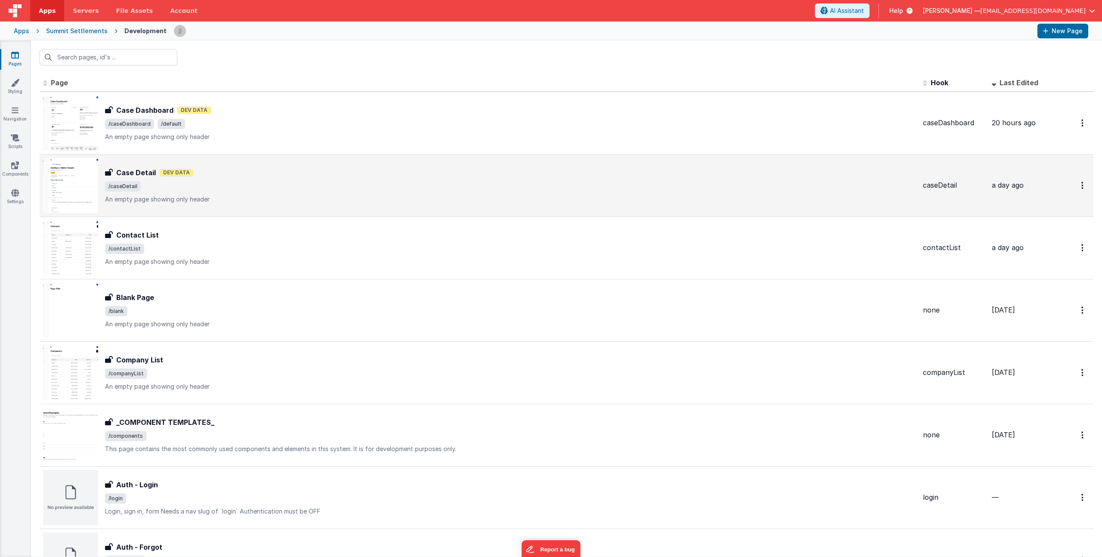
click at [307, 191] on span "/caseDetail" at bounding box center [510, 186] width 811 height 10
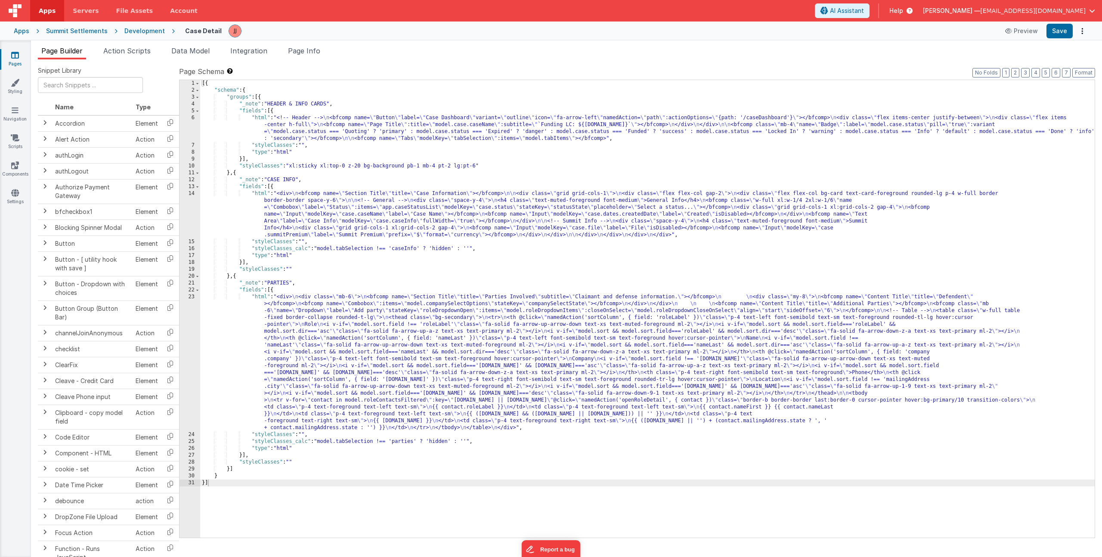
click at [337, 216] on div "[{ "schema" : { "groups" : [{ "_note" : "HEADER & INFO CARDS" , "fields" : [{ "…" at bounding box center [647, 315] width 894 height 471
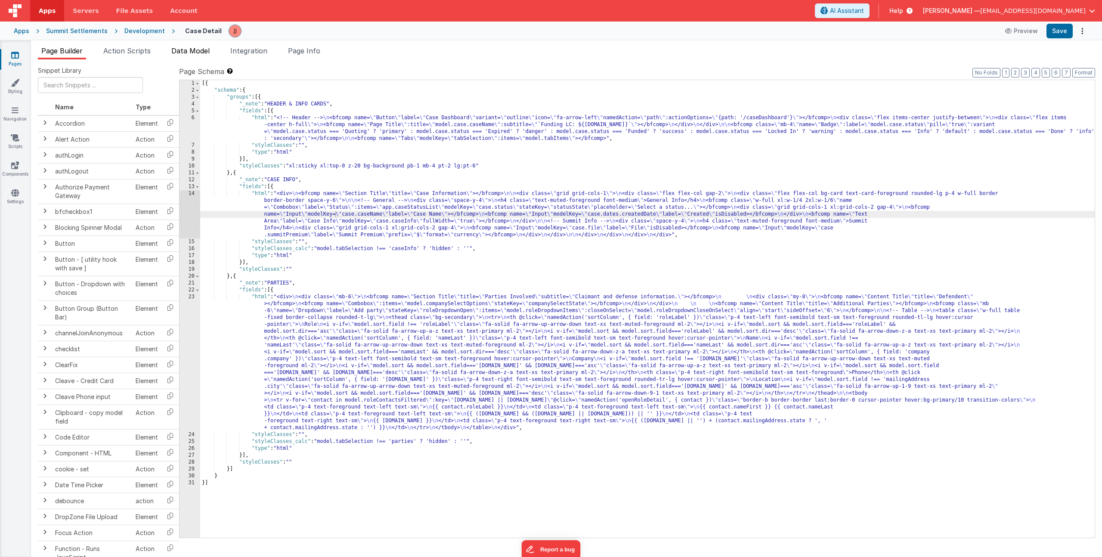
click at [205, 50] on span "Data Model" at bounding box center [190, 50] width 38 height 9
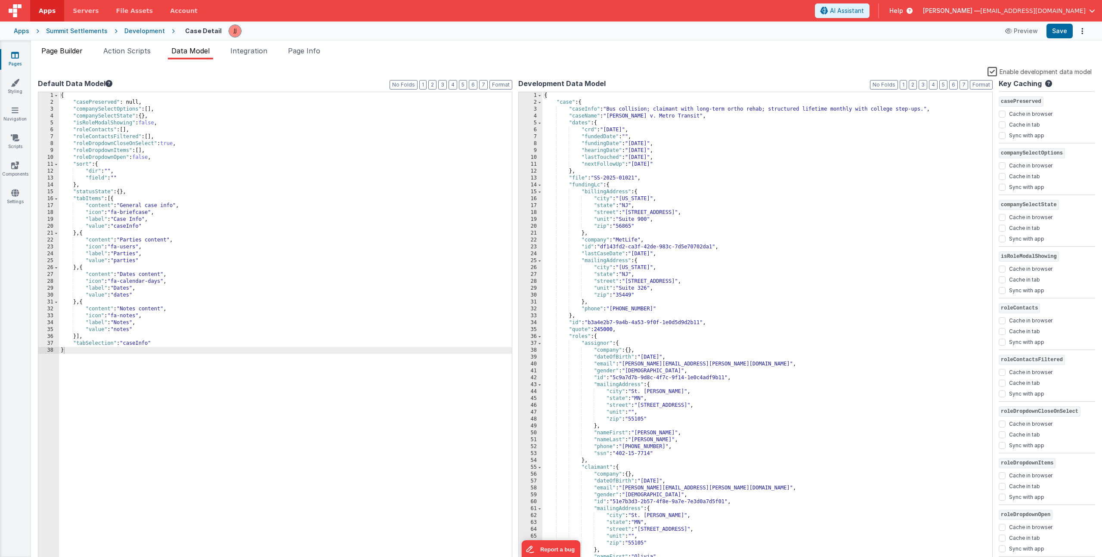
click at [67, 46] on li "Page Builder" at bounding box center [62, 53] width 48 height 14
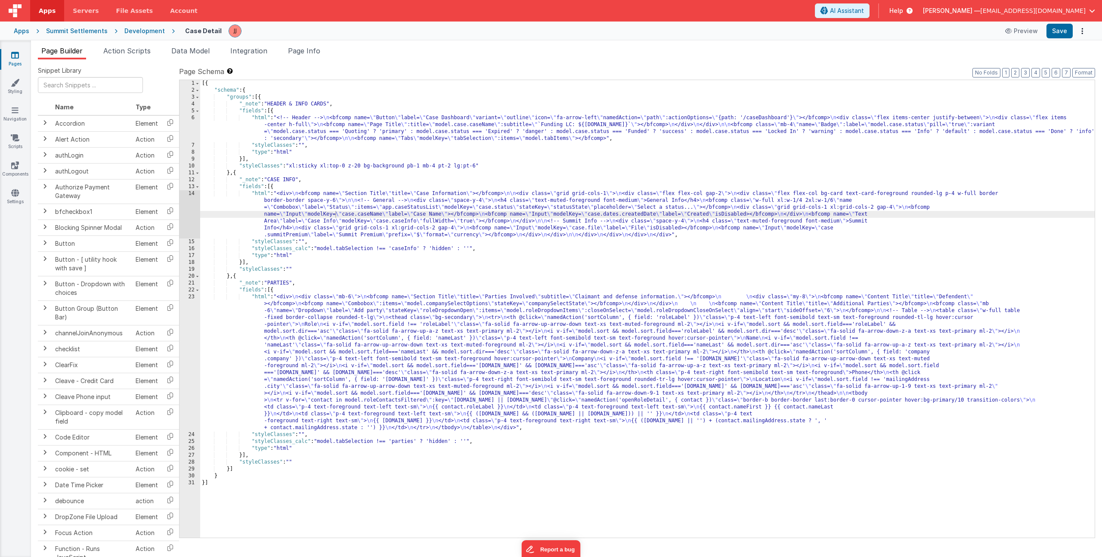
click at [330, 208] on div "[{ "schema" : { "groups" : [{ "_note" : "HEADER & INFO CARDS" , "fields" : [{ "…" at bounding box center [647, 315] width 894 height 471
click at [186, 203] on div "14" at bounding box center [189, 214] width 21 height 48
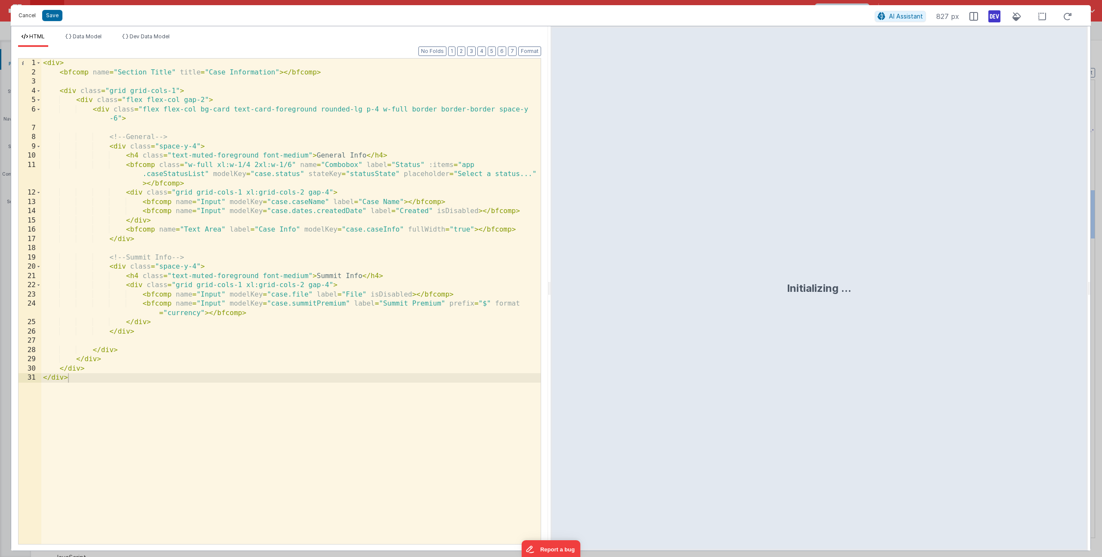
click at [22, 17] on button "Cancel" at bounding box center [27, 15] width 26 height 12
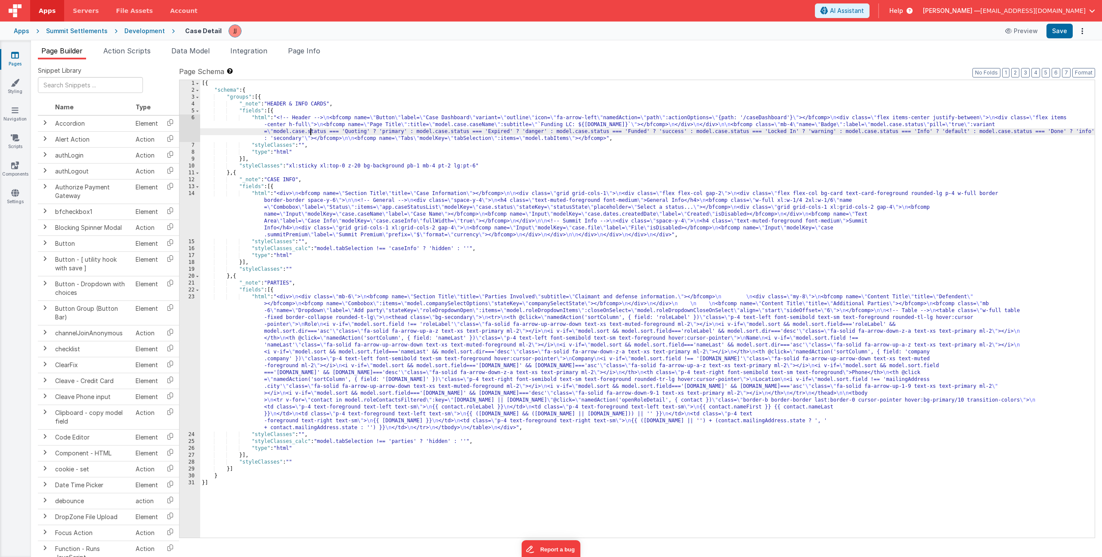
click at [312, 129] on div "[{ "schema" : { "groups" : [{ "_note" : "HEADER & INFO CARDS" , "fields" : [{ "…" at bounding box center [647, 315] width 894 height 471
click at [184, 129] on div "6" at bounding box center [189, 128] width 21 height 28
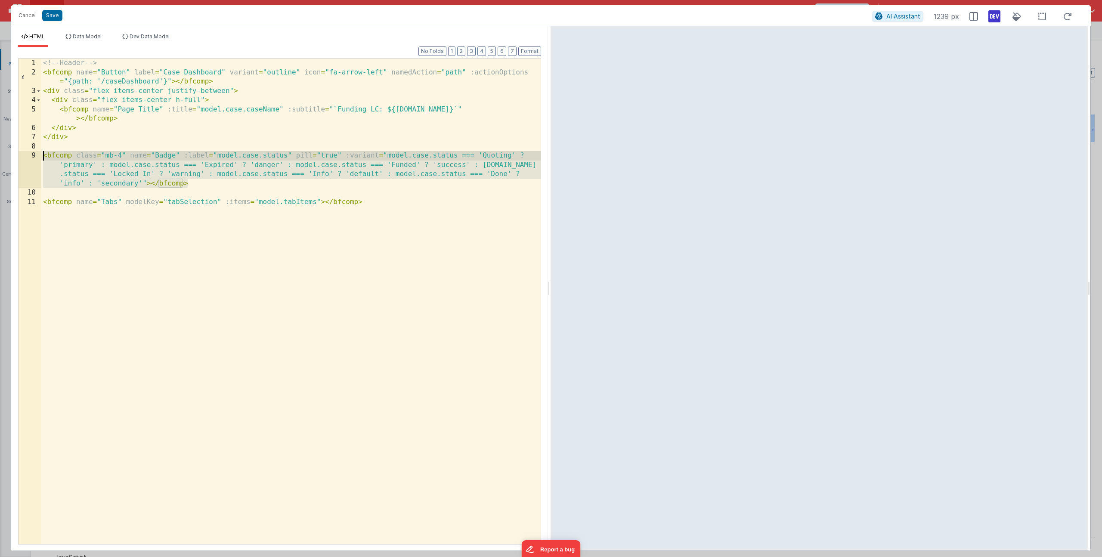
drag, startPoint x: 106, startPoint y: 168, endPoint x: 44, endPoint y: 156, distance: 63.2
click at [44, 156] on div "<!-- Header --> < bfcomp name = "Button" label = "Case Dashboard" variant = "ou…" at bounding box center [290, 311] width 499 height 504
click at [225, 118] on div "<!-- Header --> < bfcomp name = "Button" label = "Case Dashboard" variant = "ou…" at bounding box center [290, 311] width 499 height 504
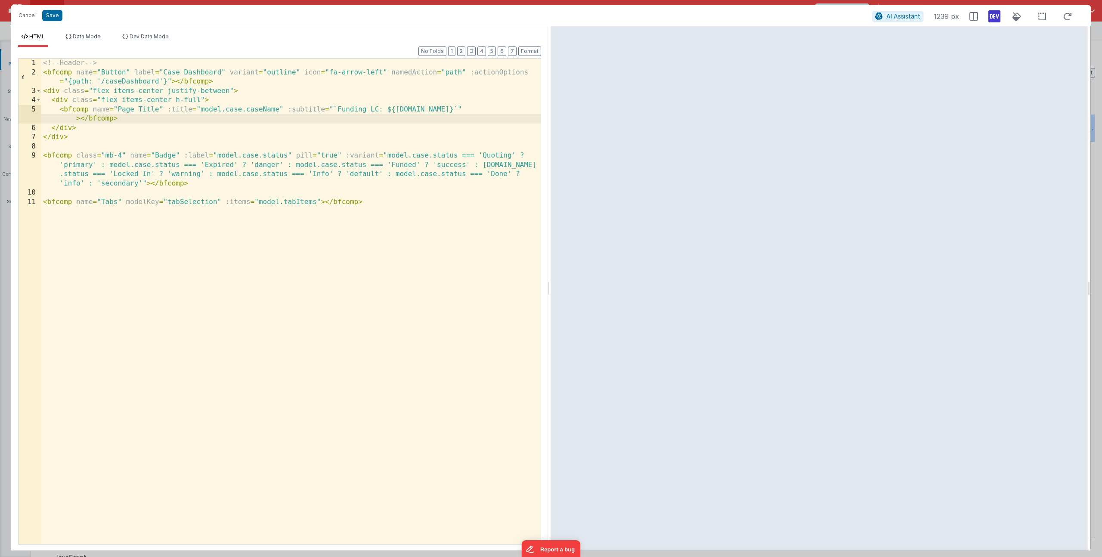
click at [383, 201] on div "<!-- Header --> < bfcomp name = "Button" label = "Case Dashboard" variant = "ou…" at bounding box center [290, 311] width 499 height 504
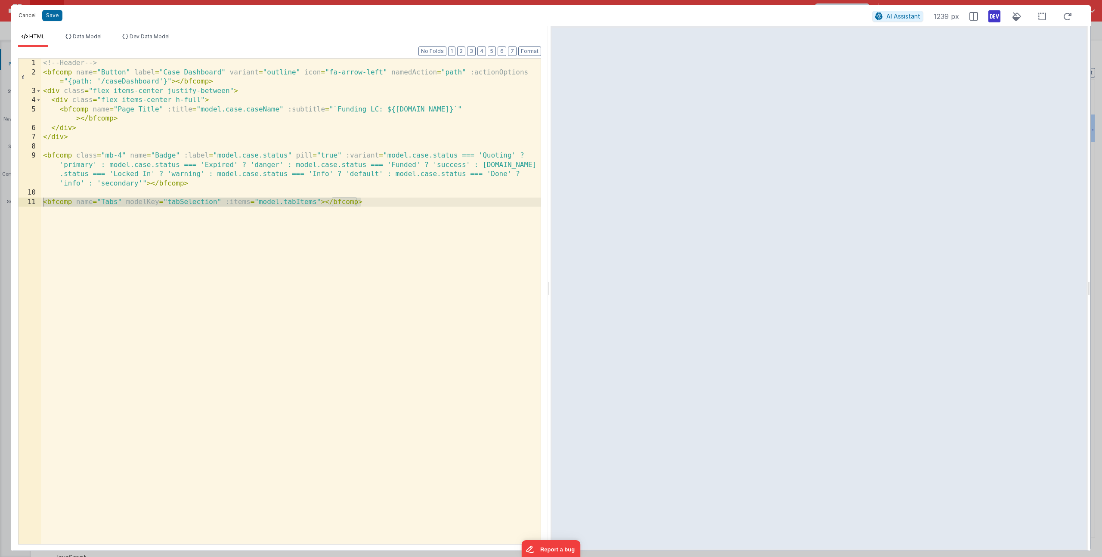
click at [26, 14] on button "Cancel" at bounding box center [27, 15] width 26 height 12
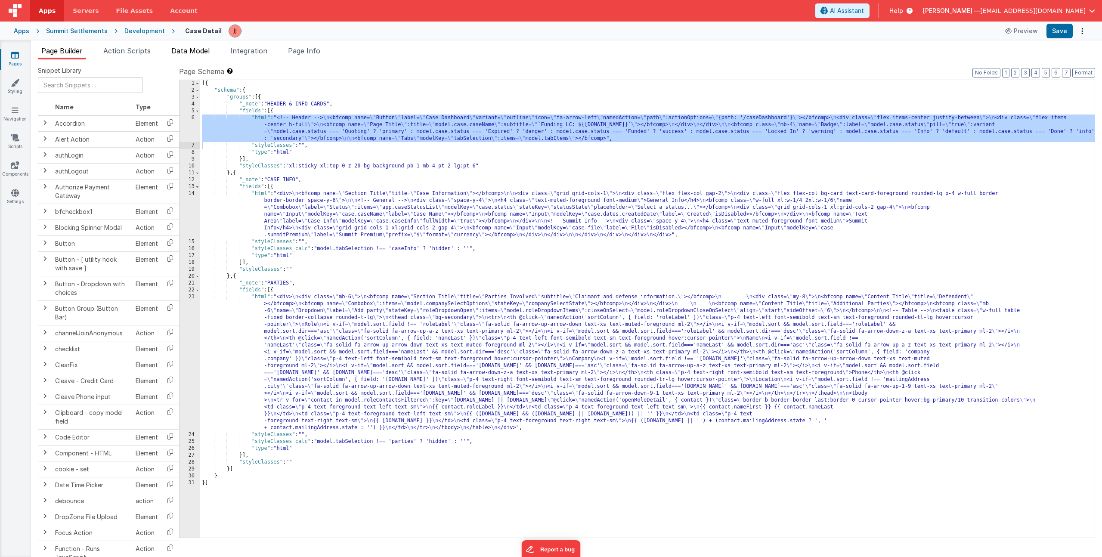
click at [184, 51] on span "Data Model" at bounding box center [190, 50] width 38 height 9
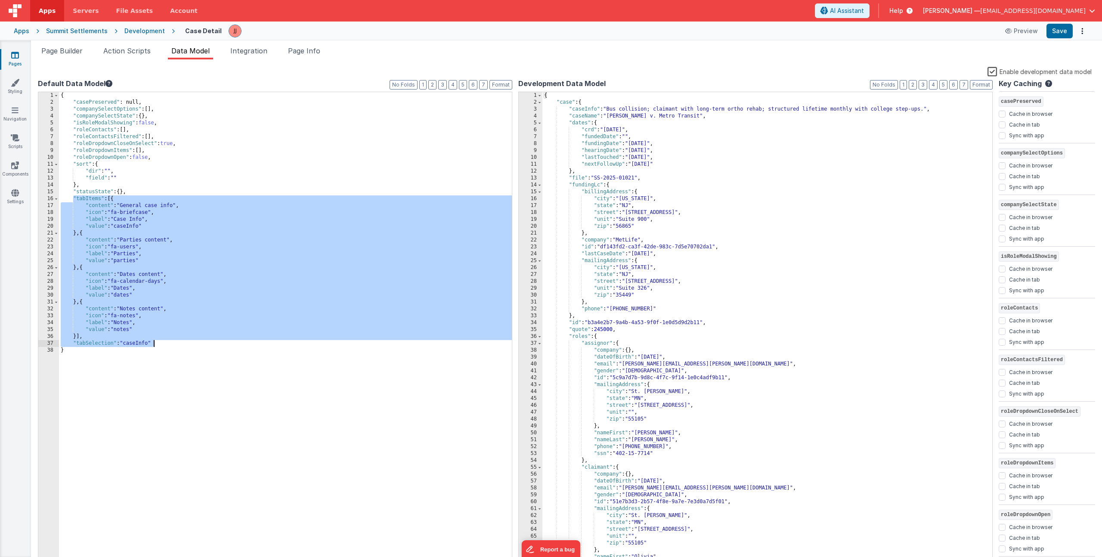
drag, startPoint x: 73, startPoint y: 200, endPoint x: 164, endPoint y: 344, distance: 170.0
click at [164, 344] on div "{ "casePreserved" : null, "companySelectOptions" : [ ] , "companySelectState" :…" at bounding box center [285, 335] width 453 height 486
click at [13, 162] on icon at bounding box center [15, 165] width 8 height 9
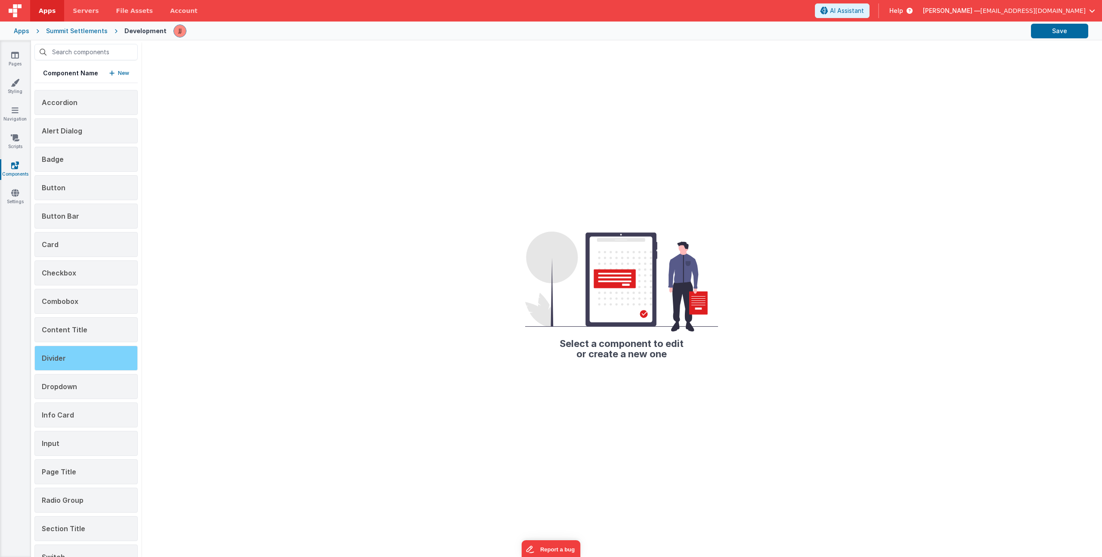
scroll to position [80, 0]
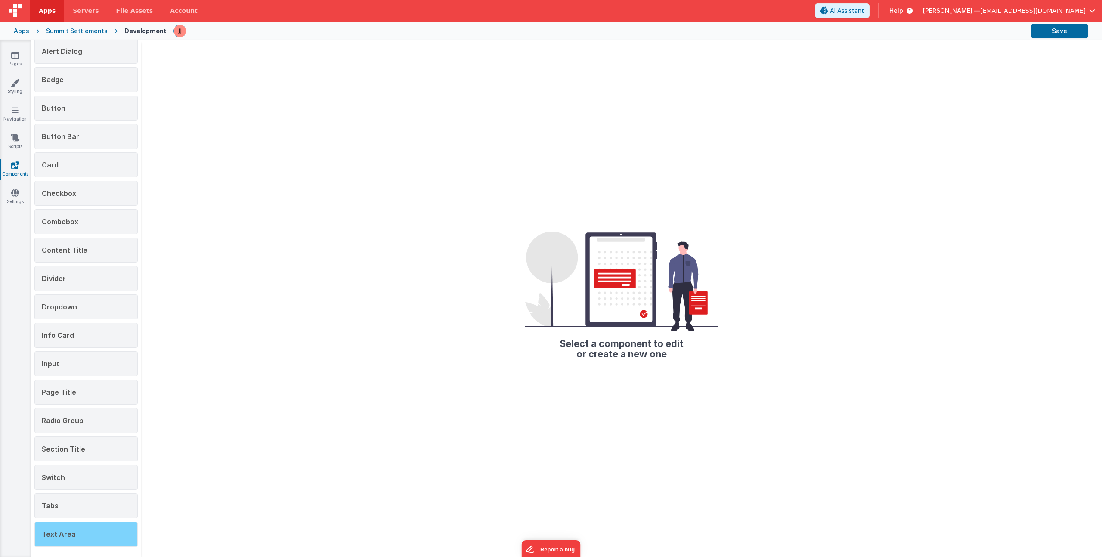
click at [78, 531] on div "Text Area" at bounding box center [85, 534] width 103 height 25
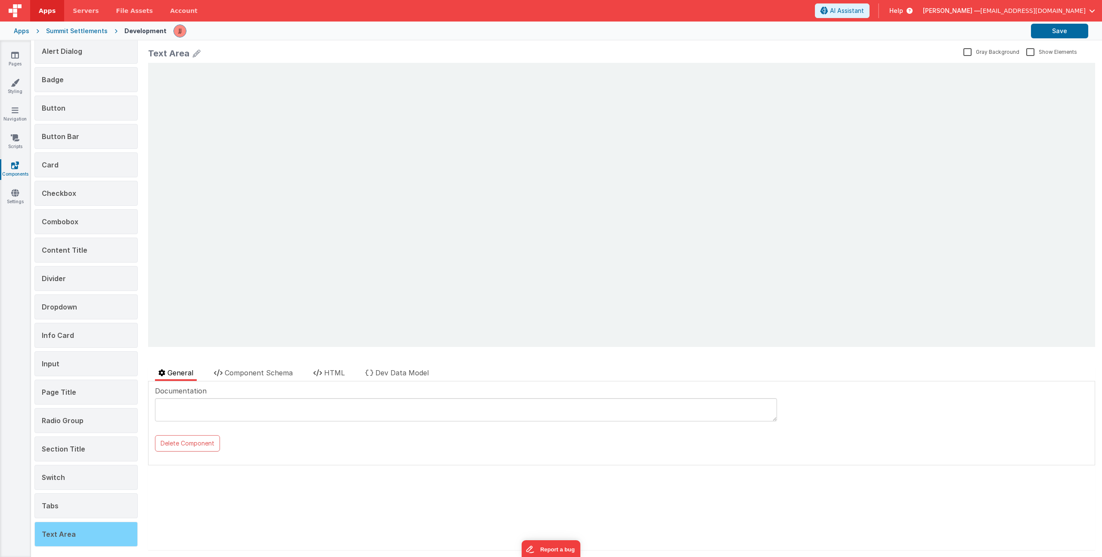
scroll to position [0, 0]
click at [279, 374] on span "Component Schema" at bounding box center [259, 372] width 68 height 9
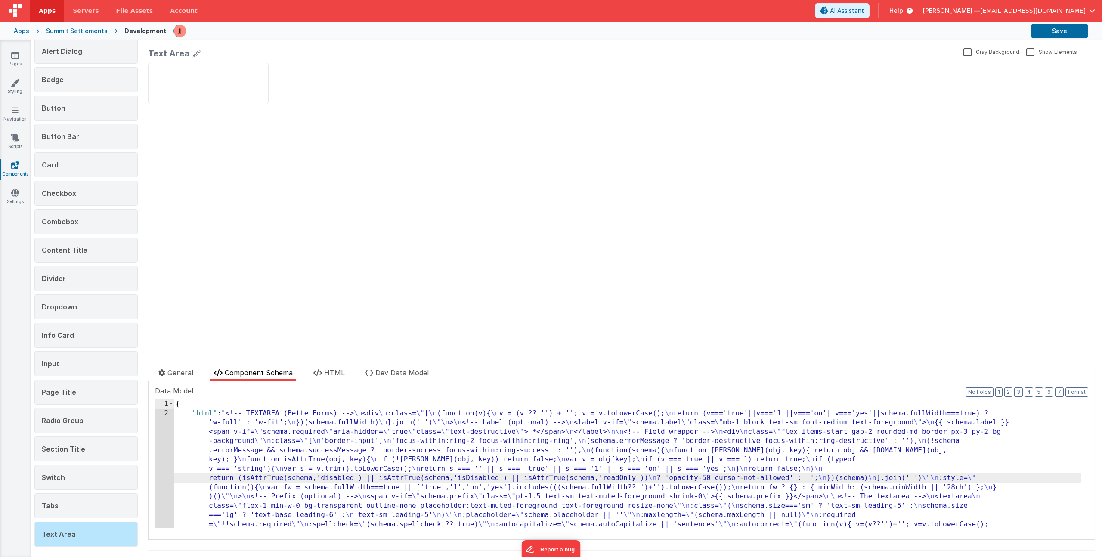
scroll to position [288, 0]
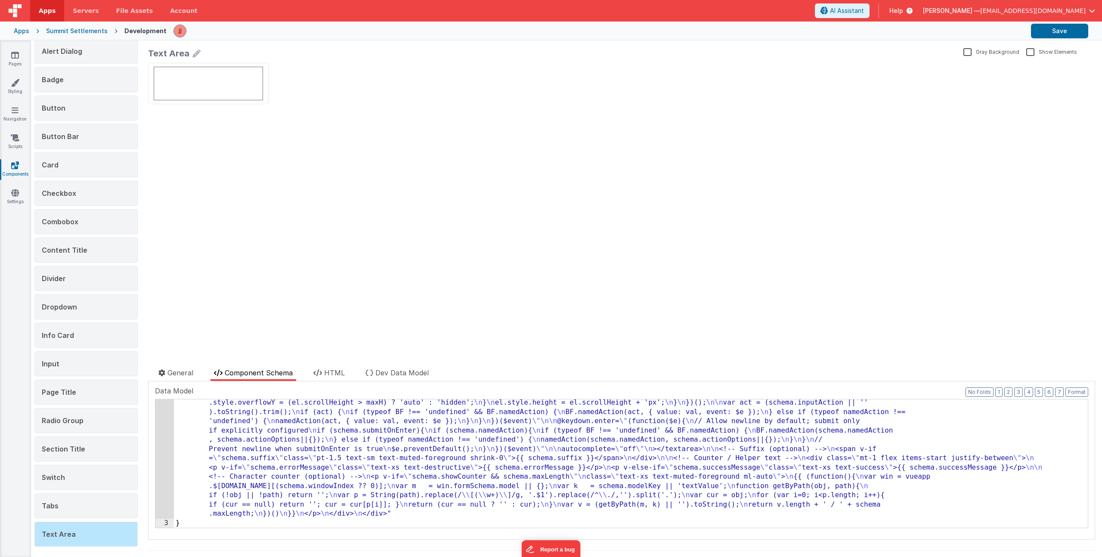
click at [290, 442] on div ""html" : "<!-- TEXTAREA (BetterForms) --> \n <div \n :class= \" [ \n (function(…" at bounding box center [627, 388] width 907 height 535
click at [292, 433] on div ""html" : "<!-- TEXTAREA (BetterForms) --> \n <div \n :class= \" [ \n (function(…" at bounding box center [627, 388] width 907 height 535
click at [1073, 392] on button "Format" at bounding box center [1076, 391] width 23 height 9
click at [1071, 393] on button "Format" at bounding box center [1076, 391] width 23 height 9
click at [519, 522] on div ""html" : "<!-- TEXTAREA (BetterForms) --> \n <div \n :class= \" [ \n (function(…" at bounding box center [627, 388] width 907 height 535
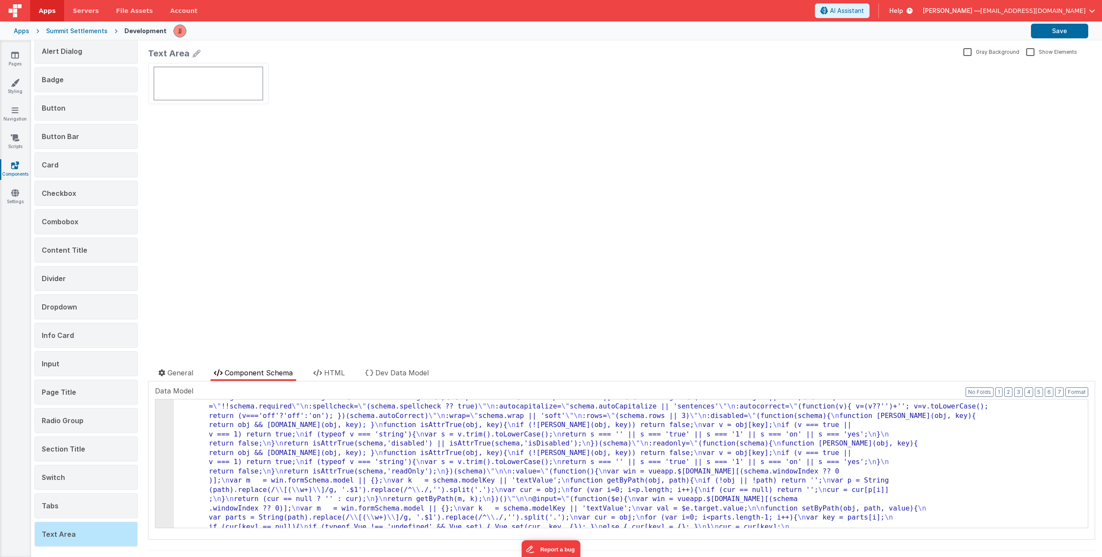
scroll to position [0, 0]
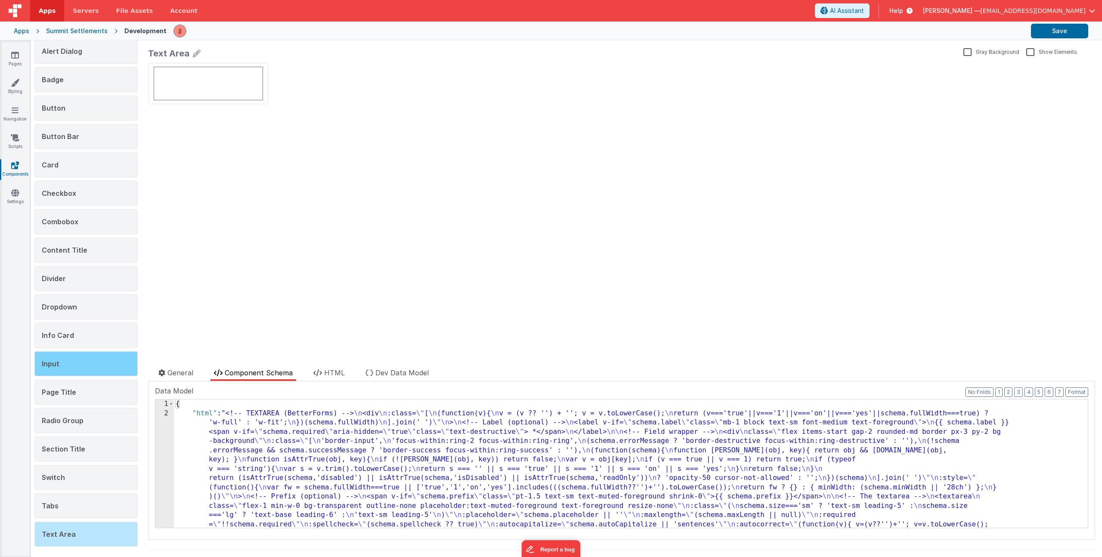
click at [55, 366] on span "Input" at bounding box center [51, 363] width 18 height 9
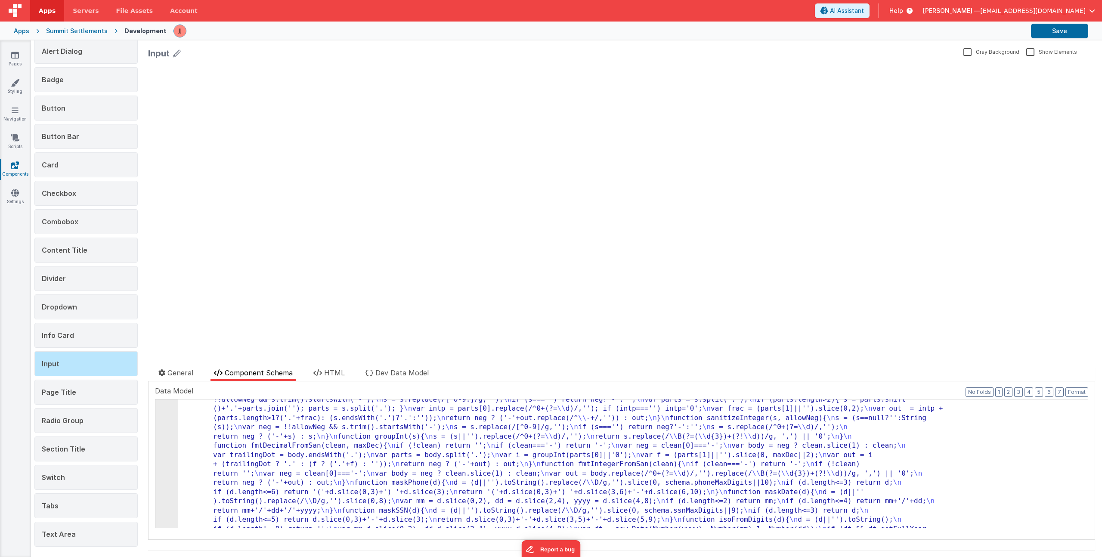
scroll to position [890, 0]
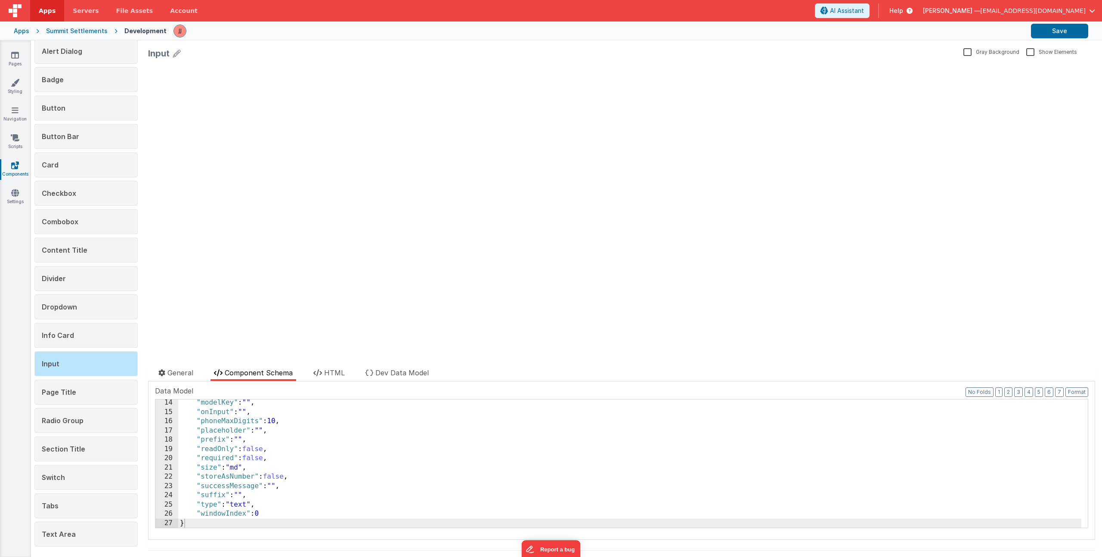
click at [262, 405] on div ""modelKey" : "" , "onInput" : "" , "phoneMaxDigits" : 10 , "placeholder" : "" ,…" at bounding box center [629, 471] width 903 height 147
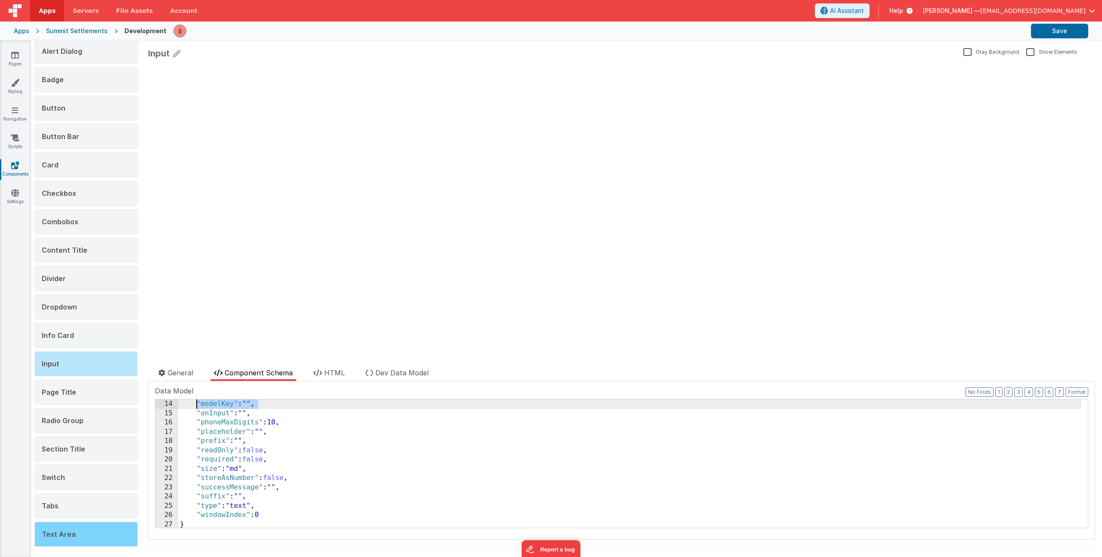
drag, startPoint x: 64, startPoint y: 526, endPoint x: 79, endPoint y: 529, distance: 14.9
click at [64, 526] on div "Text Area" at bounding box center [85, 534] width 103 height 25
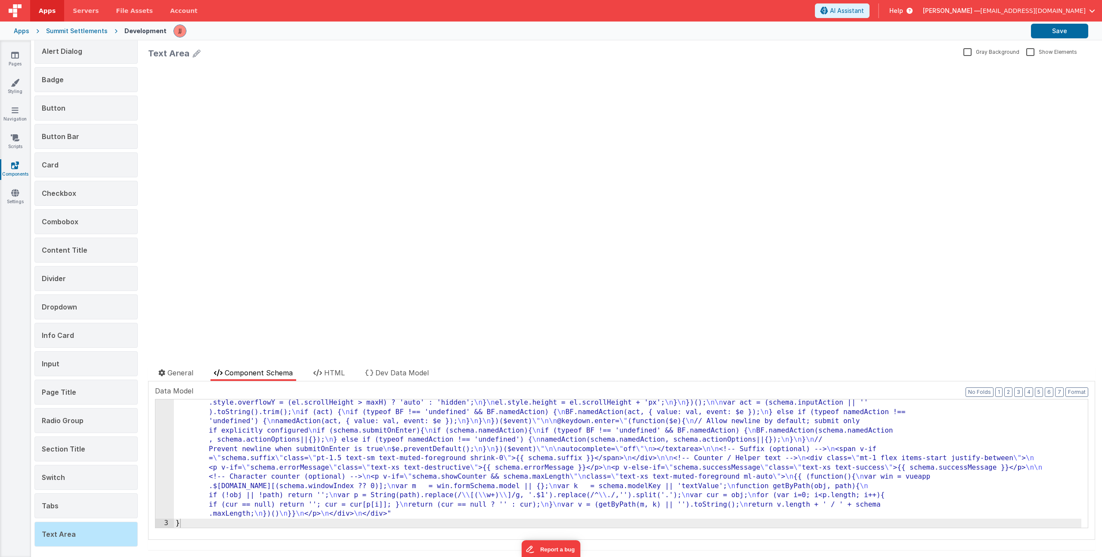
scroll to position [288, 0]
click at [502, 514] on div ""html" : "<!-- TEXTAREA (BetterForms) --> \n <div \n :class= \" [ \n (function(…" at bounding box center [627, 388] width 907 height 535
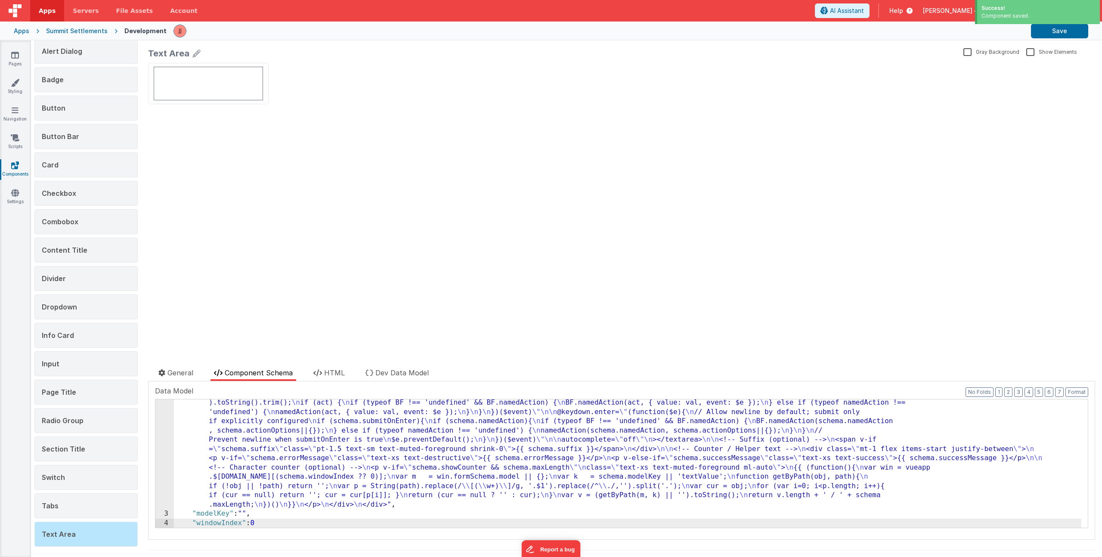
click at [272, 443] on div ""html" : "<!-- TEXTAREA (BetterForms) --> \n <div \n :class= \" [ \n (function(…" at bounding box center [627, 378] width 907 height 535
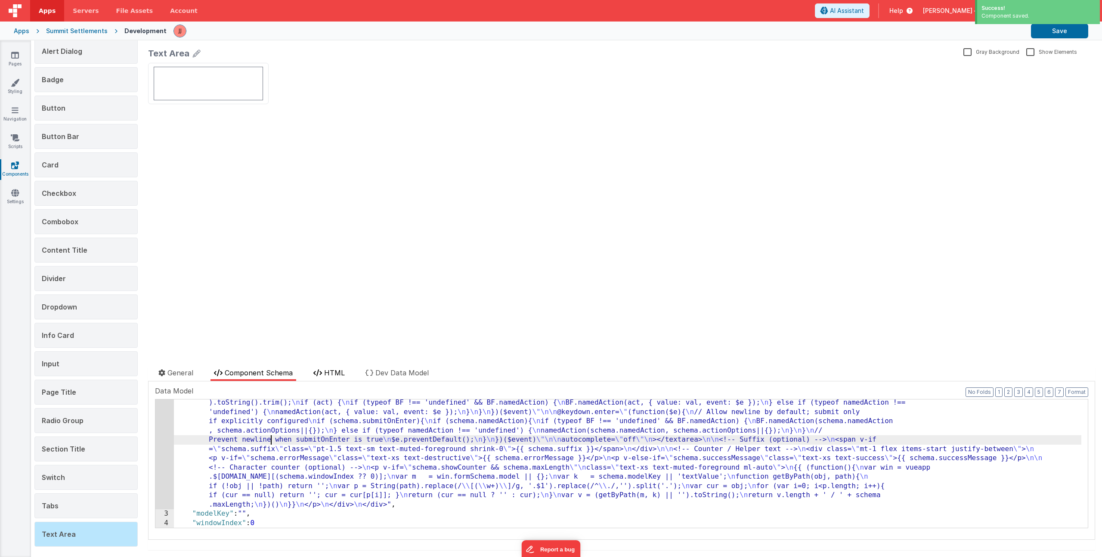
click at [339, 376] on span "HTML" at bounding box center [334, 372] width 21 height 9
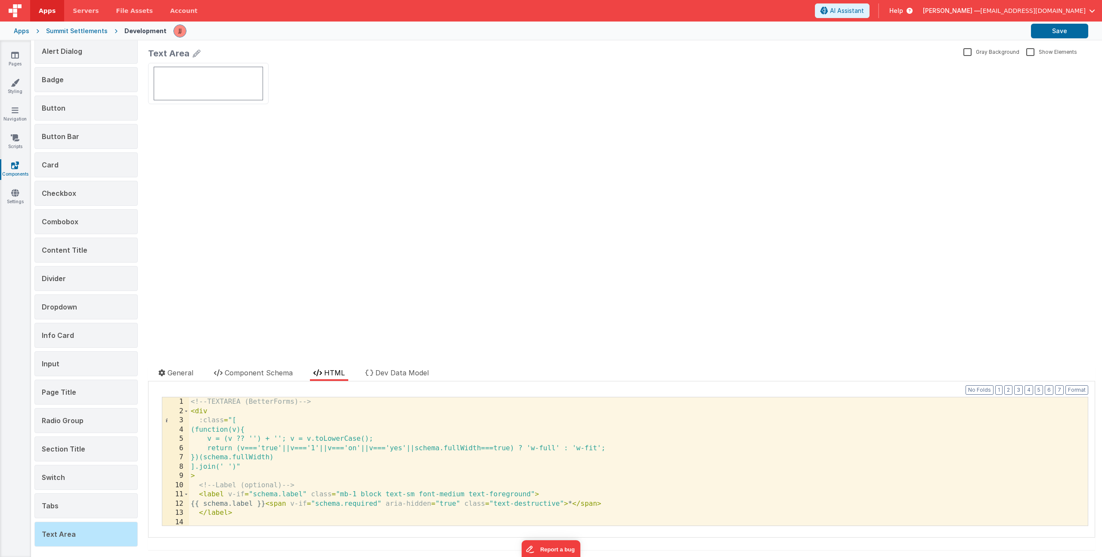
click at [381, 431] on div "<!-- TEXTAREA (BetterForms) --> < div :class = "[ (function(v){ v = (v ?? '') +…" at bounding box center [635, 470] width 892 height 147
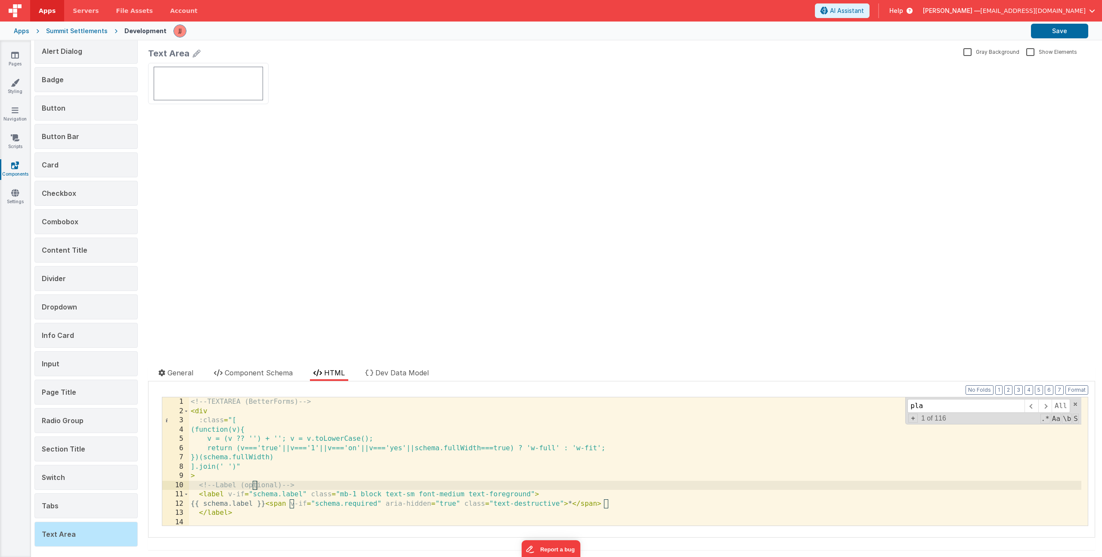
scroll to position [389, 0]
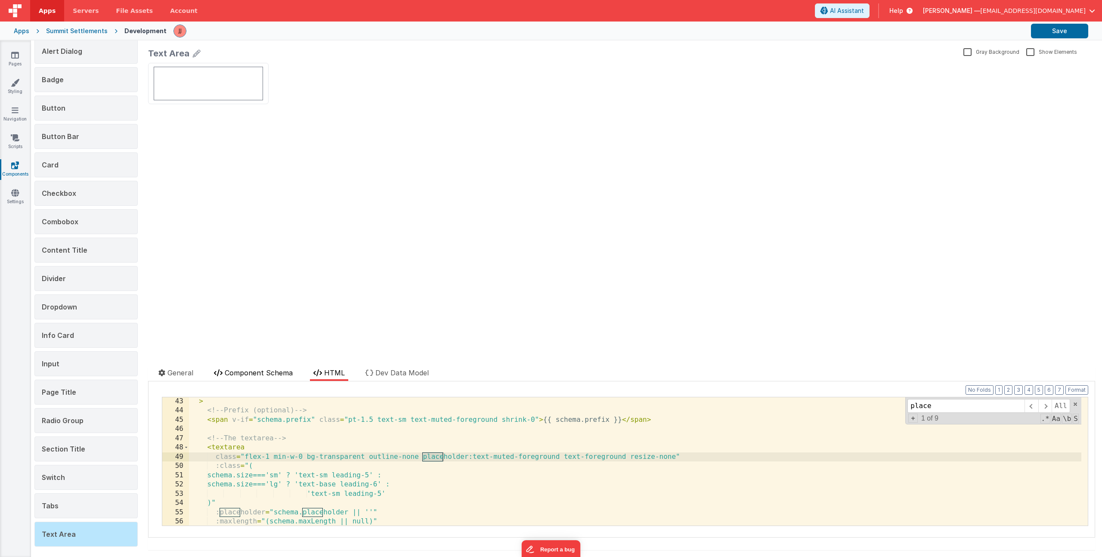
type input "place"
click at [274, 377] on li "Component Schema" at bounding box center [253, 374] width 86 height 13
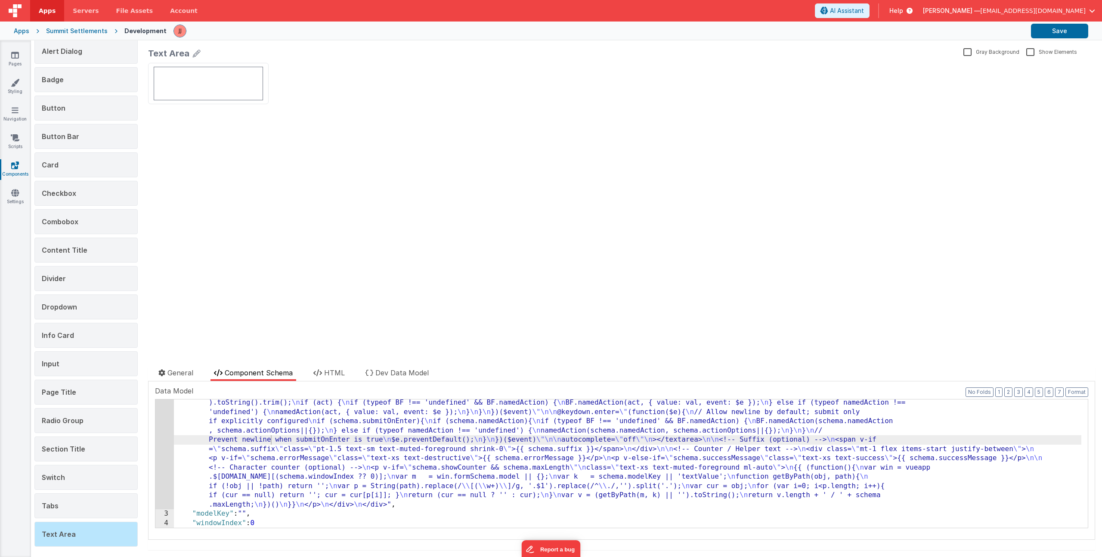
scroll to position [306, 0]
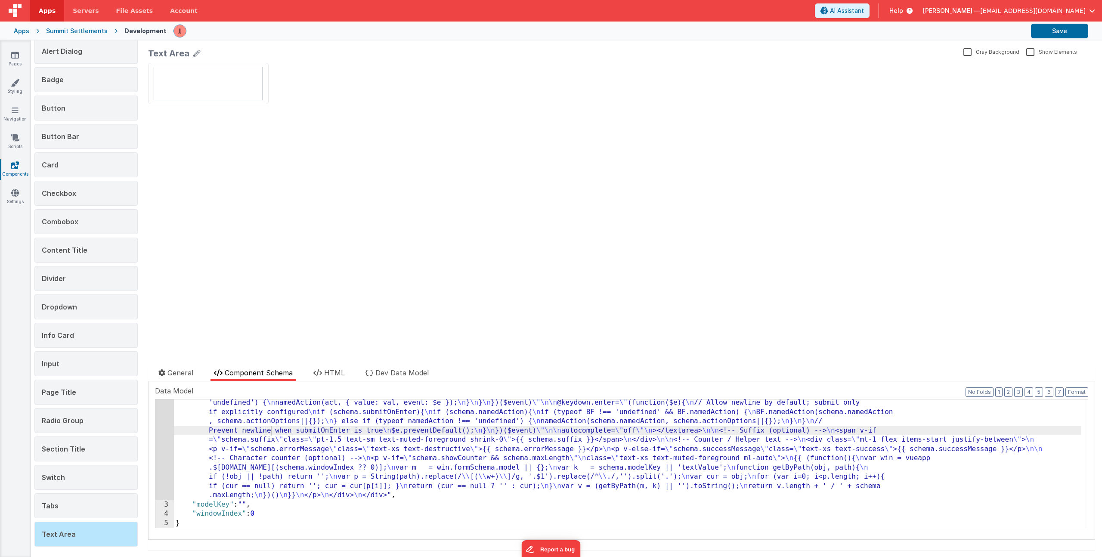
click at [265, 504] on div ""html" : "<!-- TEXTAREA (BetterForms) --> \n <div \n :class= \" [ \n (function(…" at bounding box center [627, 369] width 907 height 535
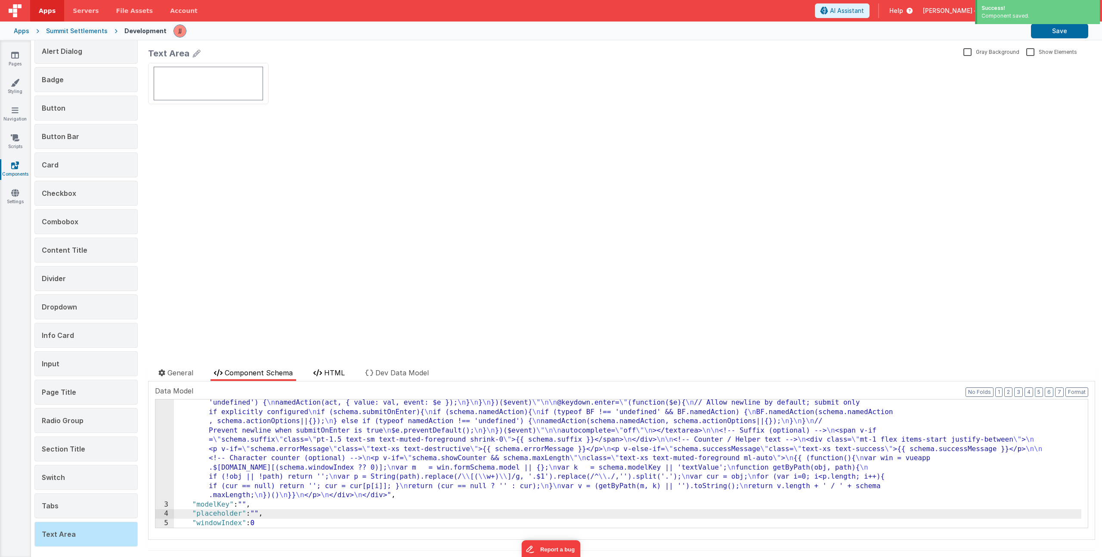
click at [336, 373] on span "HTML" at bounding box center [334, 372] width 21 height 9
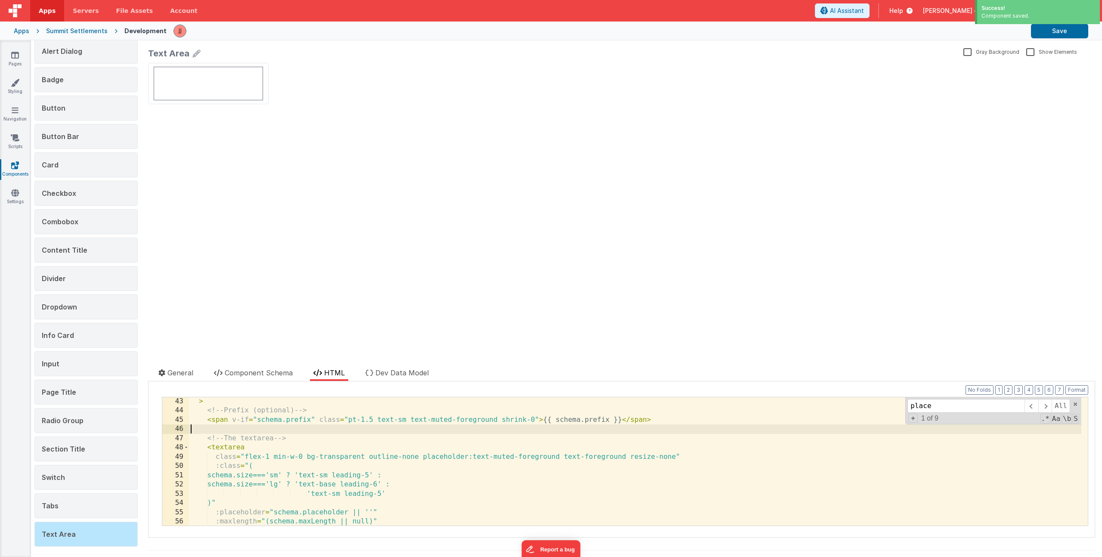
click at [349, 429] on div "> <!-- Prefix (optional) --> < span v-if = "schema.prefix" class = "pt-1.5 text…" at bounding box center [635, 470] width 892 height 147
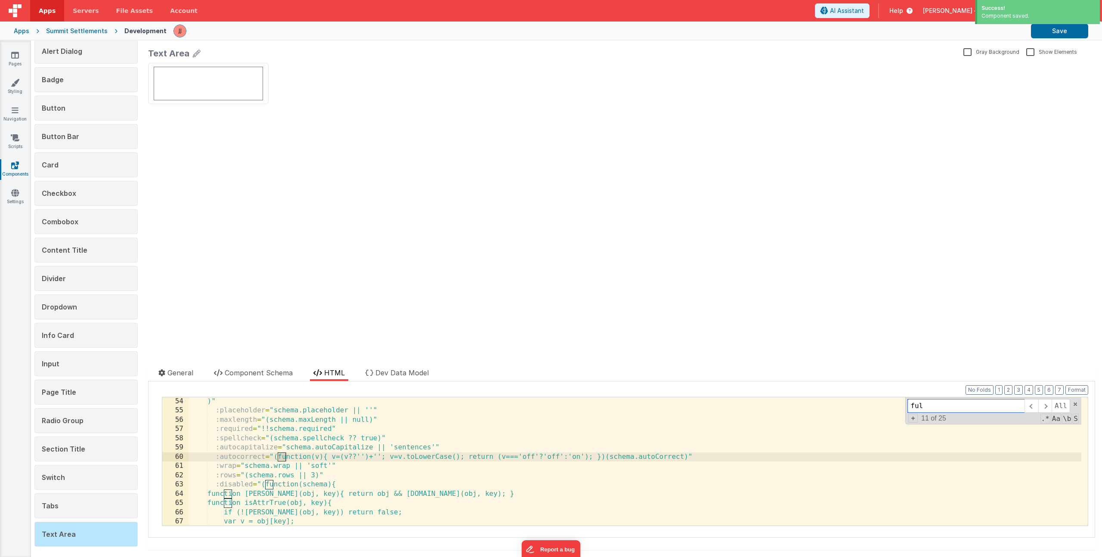
scroll to position [0, 0]
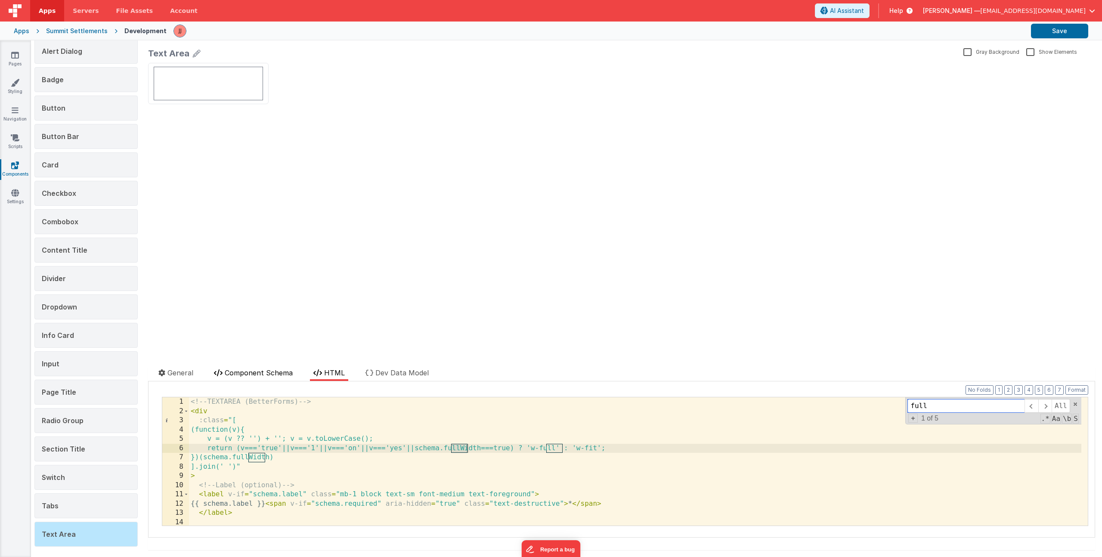
type input "full"
click at [235, 372] on span "Component Schema" at bounding box center [259, 372] width 68 height 9
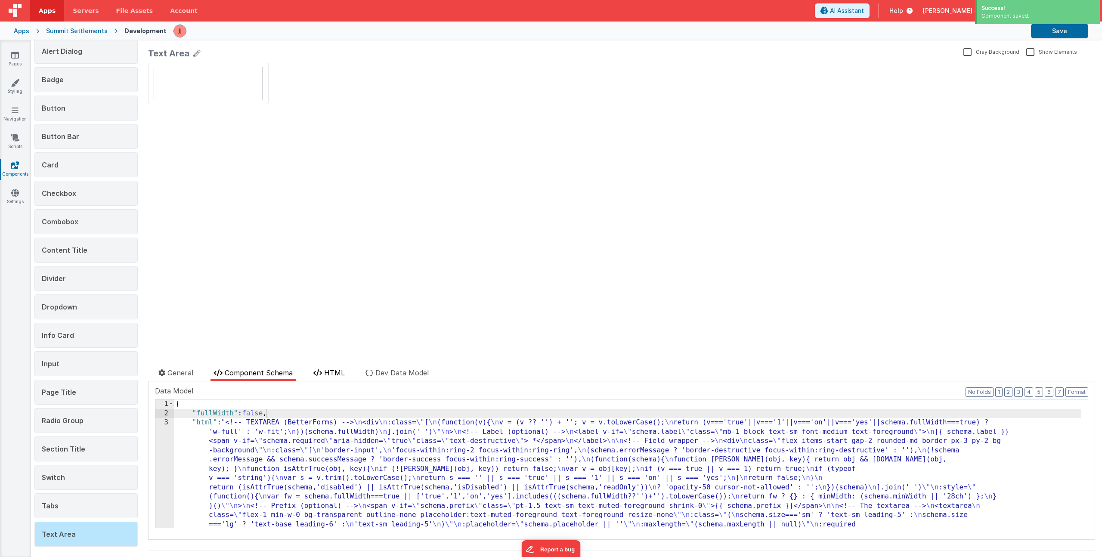
click at [344, 376] on span "HTML" at bounding box center [334, 372] width 21 height 9
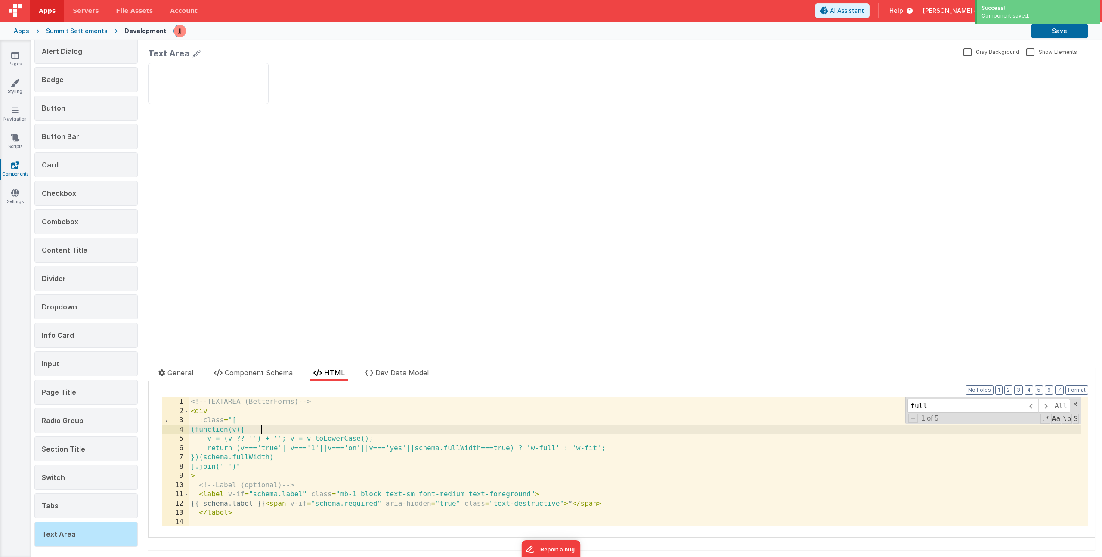
click at [377, 427] on div "<!-- TEXTAREA (BetterForms) --> < div :class = "[ (function(v){ v = (v ?? '') +…" at bounding box center [635, 470] width 892 height 147
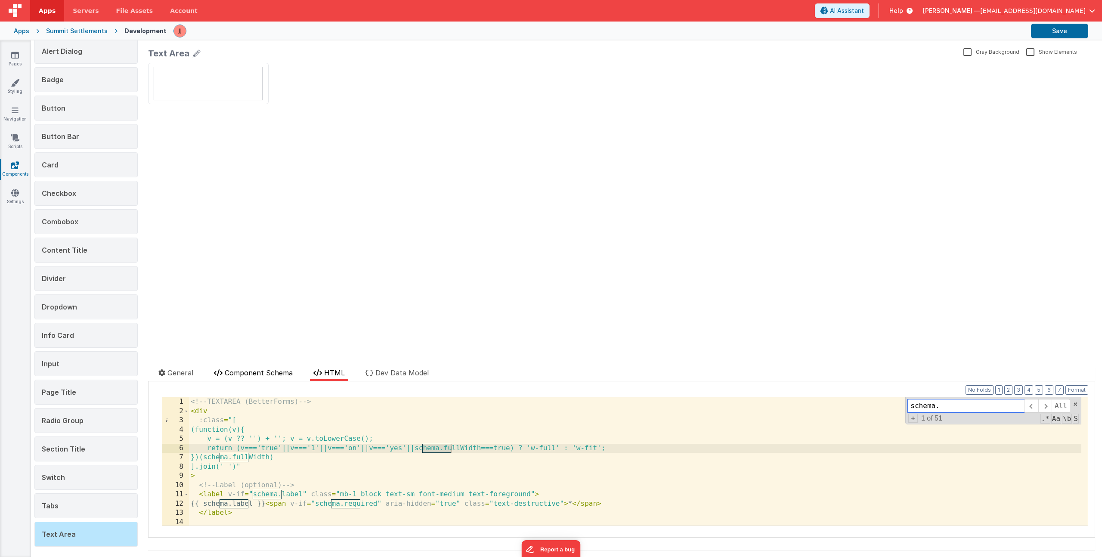
type input "schema."
click at [279, 373] on span "Component Schema" at bounding box center [259, 372] width 68 height 9
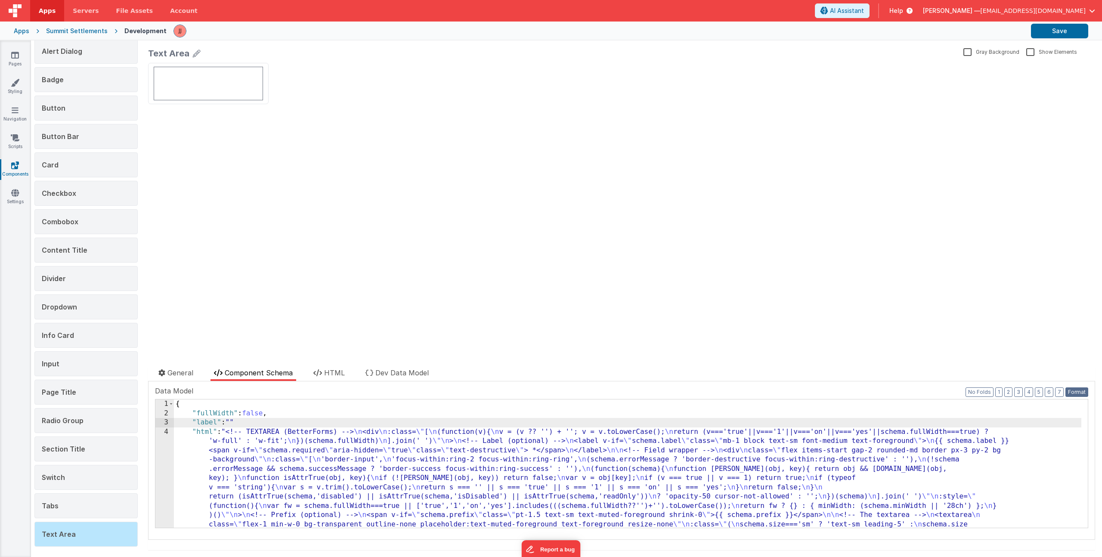
click at [1071, 390] on button "Format" at bounding box center [1076, 391] width 23 height 9
click at [1058, 28] on button "Save" at bounding box center [1059, 31] width 57 height 15
click at [58, 223] on span "Combobox" at bounding box center [60, 221] width 37 height 9
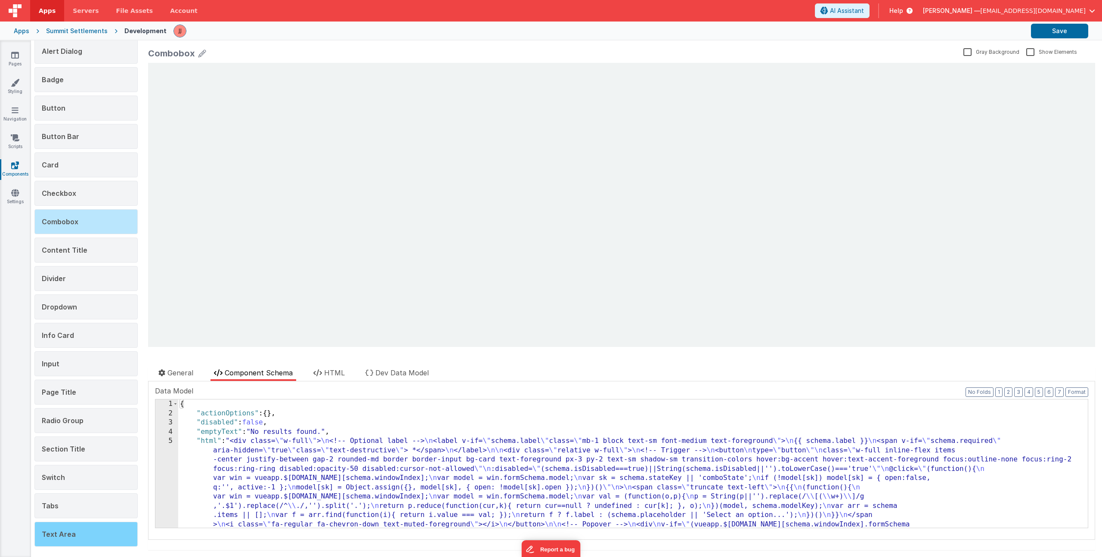
click at [73, 532] on div "Text Area" at bounding box center [85, 534] width 103 height 25
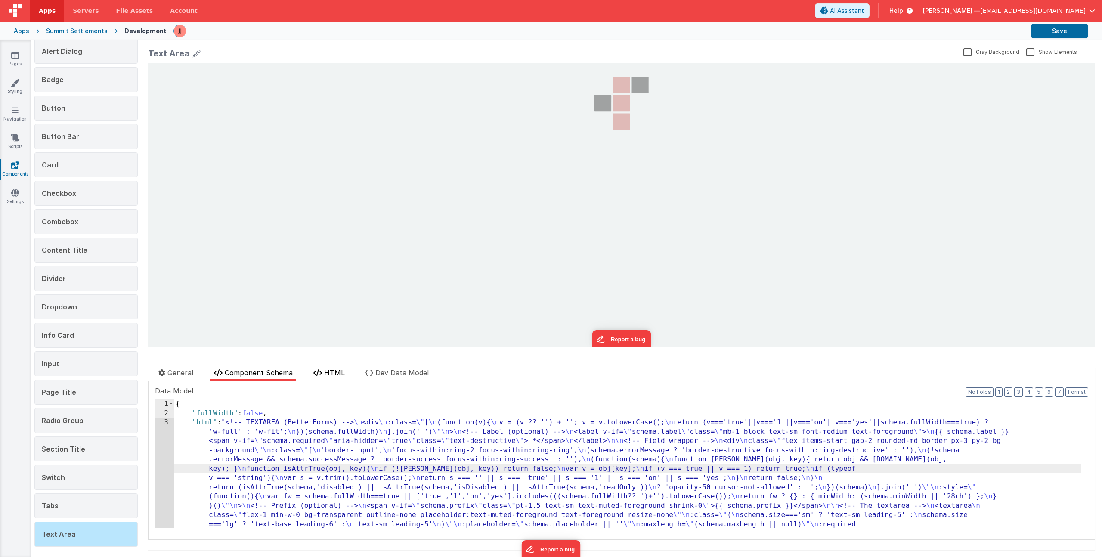
click at [320, 371] on icon at bounding box center [317, 372] width 9 height 7
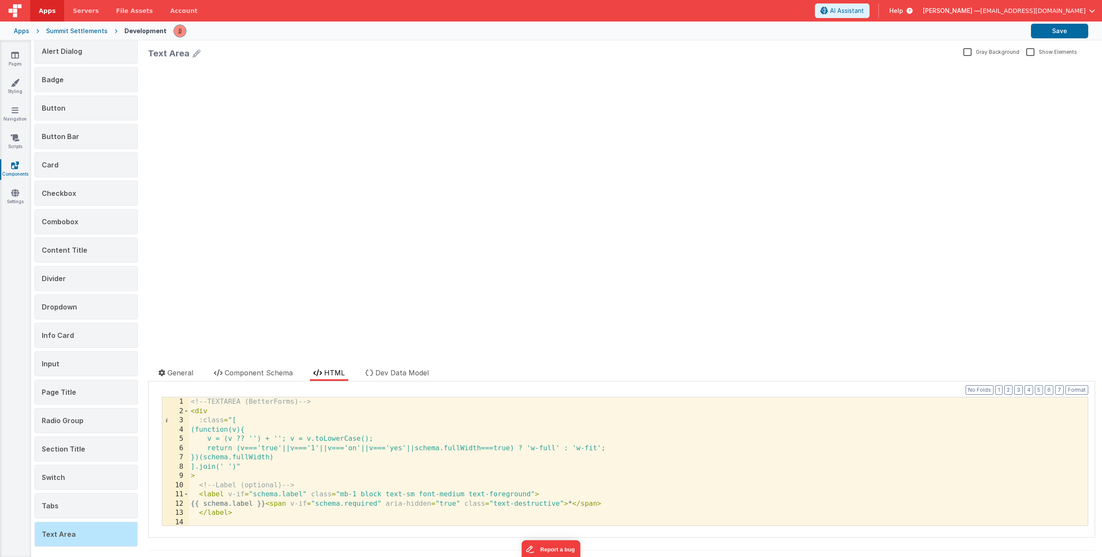
click at [373, 436] on div "<!-- TEXTAREA (BetterForms) --> < div :class = "[ (function(v){ v = (v ?? '') +…" at bounding box center [635, 470] width 892 height 147
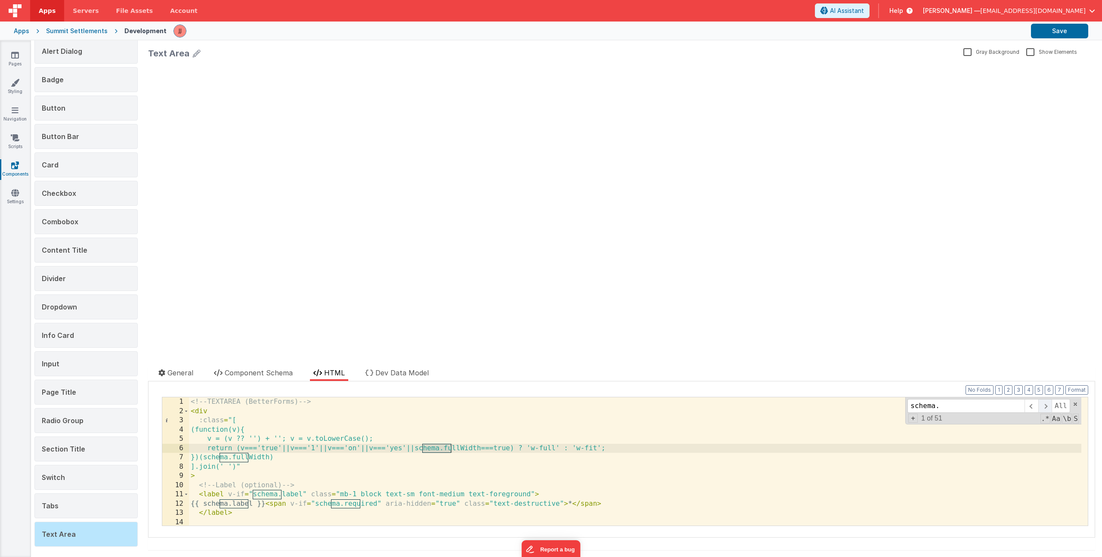
type input "schema."
click at [1038, 404] on span at bounding box center [1044, 406] width 13 height 14
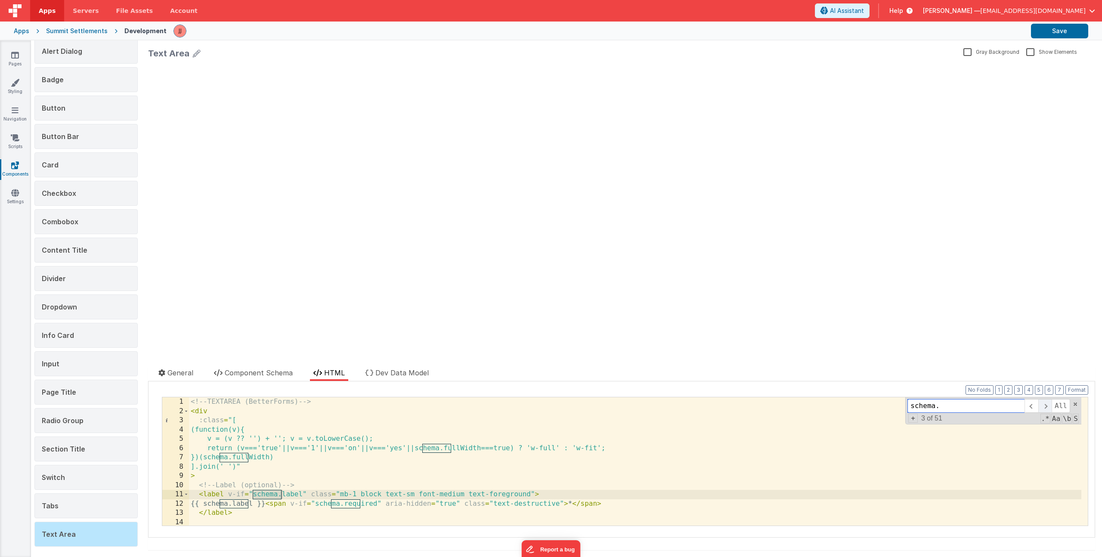
click at [1038, 404] on span at bounding box center [1044, 406] width 13 height 14
click at [279, 374] on span "Component Schema" at bounding box center [259, 372] width 68 height 9
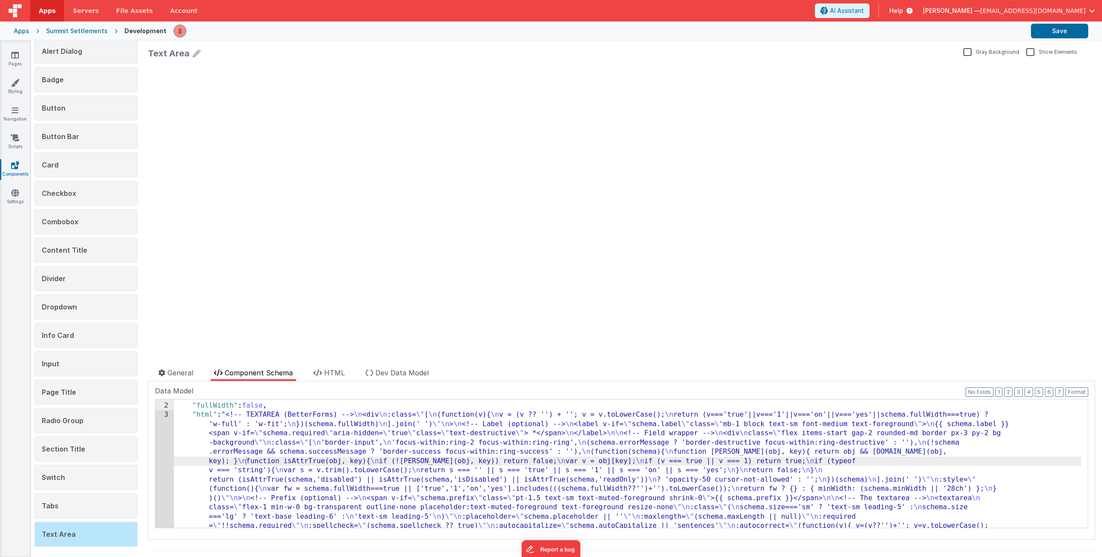
scroll to position [325, 0]
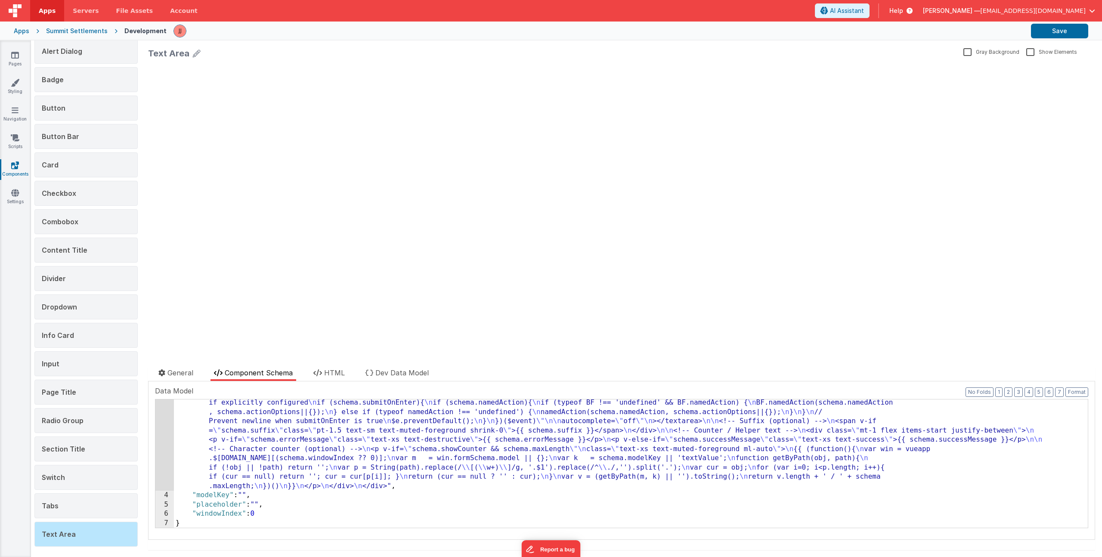
click at [280, 507] on div ""html" : "<!-- TEXTAREA (BetterForms) --> \n <div \n :class= \" [ \n (function(…" at bounding box center [627, 360] width 907 height 535
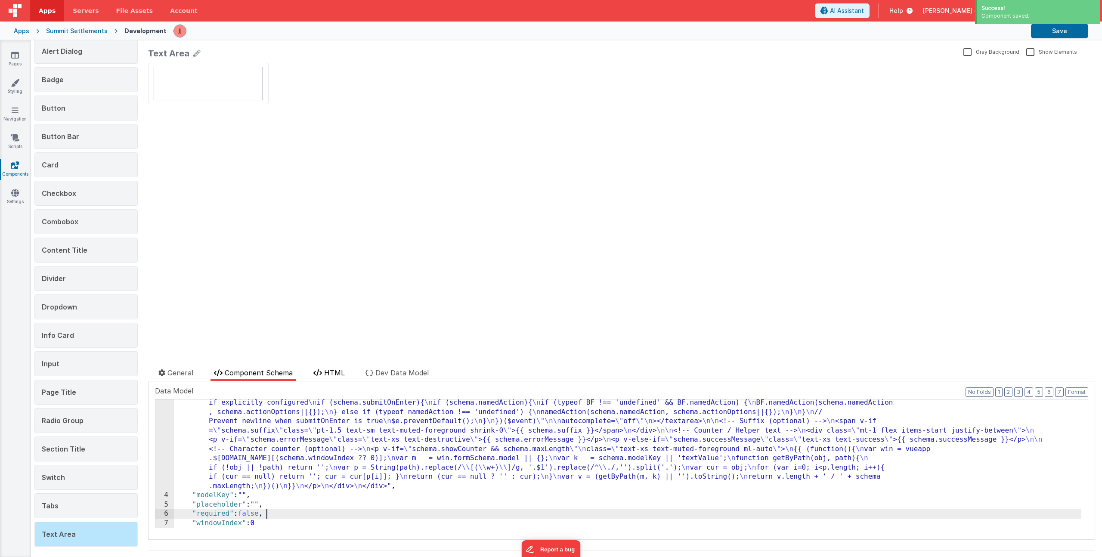
click at [323, 370] on li "HTML" at bounding box center [329, 374] width 38 height 13
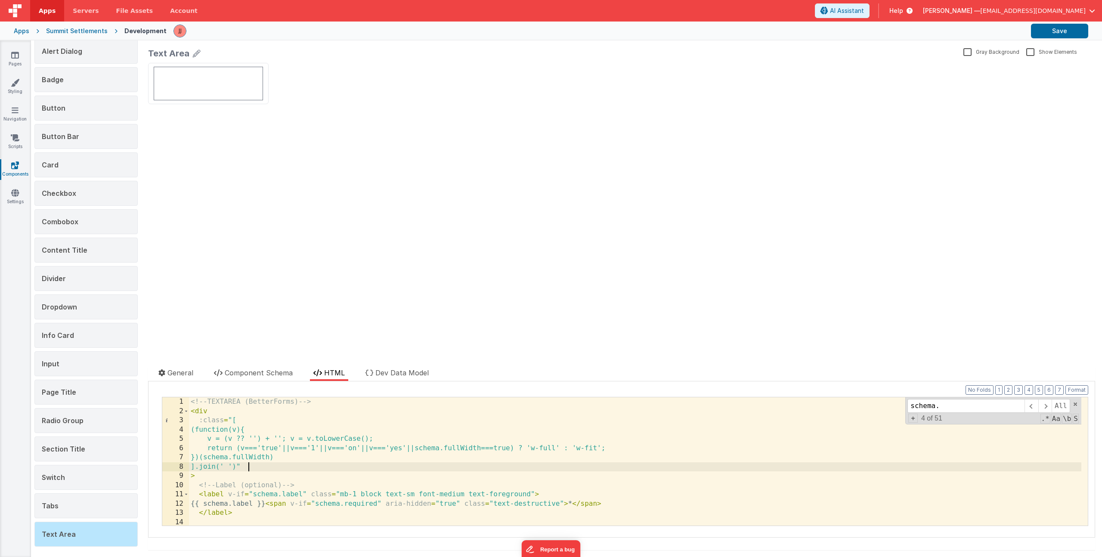
click at [319, 465] on div "<!-- TEXTAREA (BetterForms) --> < div :class = "[ (function(v){ v = (v ?? '') +…" at bounding box center [635, 470] width 892 height 147
click at [1038, 405] on span at bounding box center [1044, 406] width 13 height 14
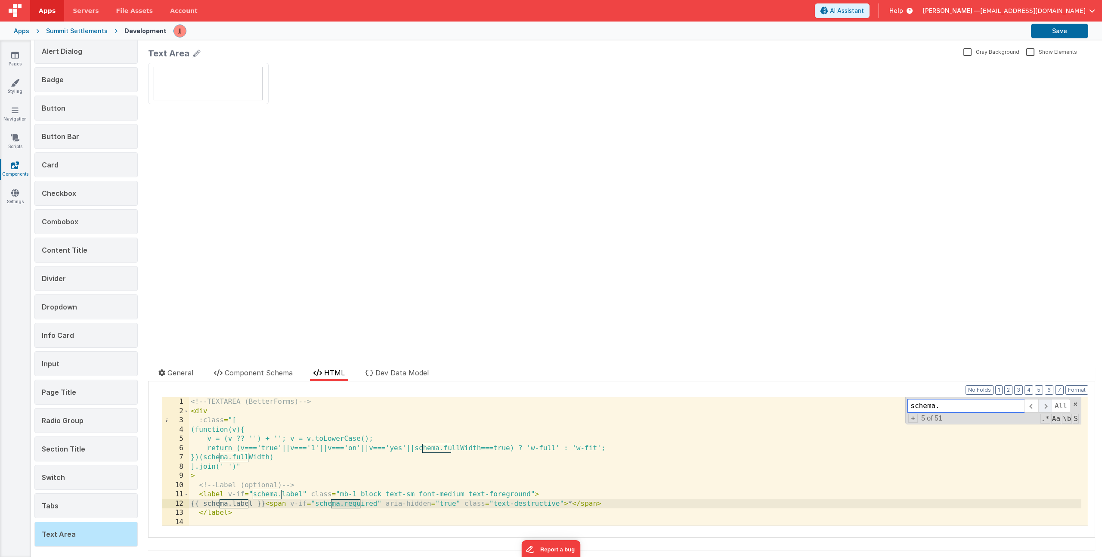
scroll to position [130, 0]
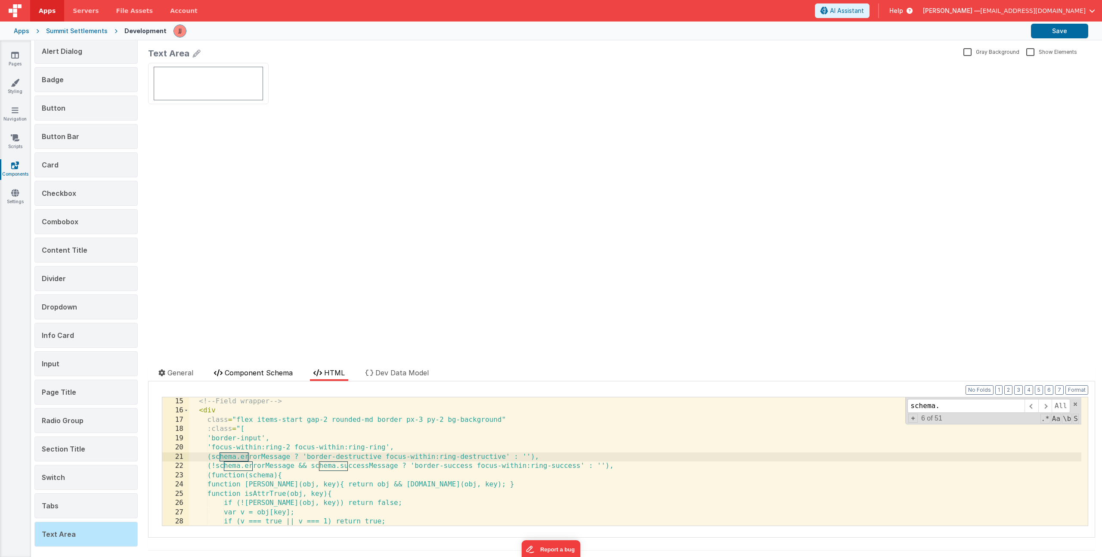
click at [248, 373] on span "Component Schema" at bounding box center [259, 372] width 68 height 9
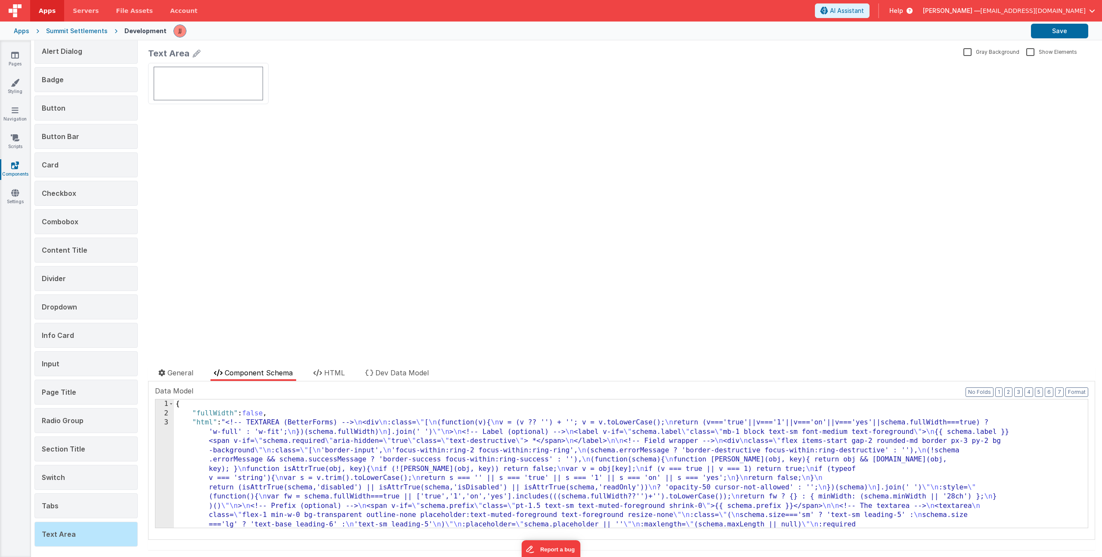
scroll to position [0, 0]
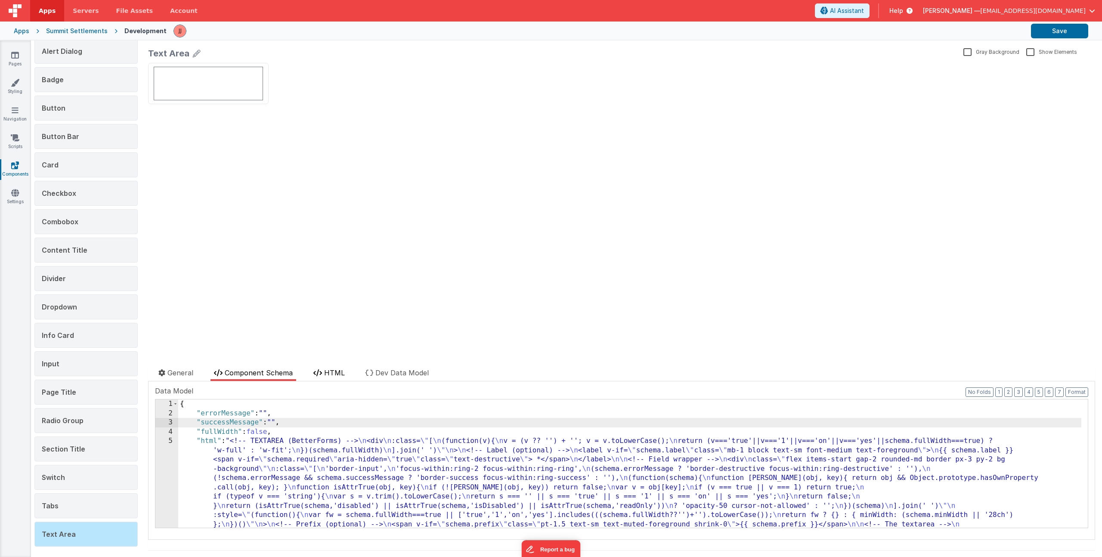
click at [318, 369] on icon at bounding box center [317, 372] width 9 height 7
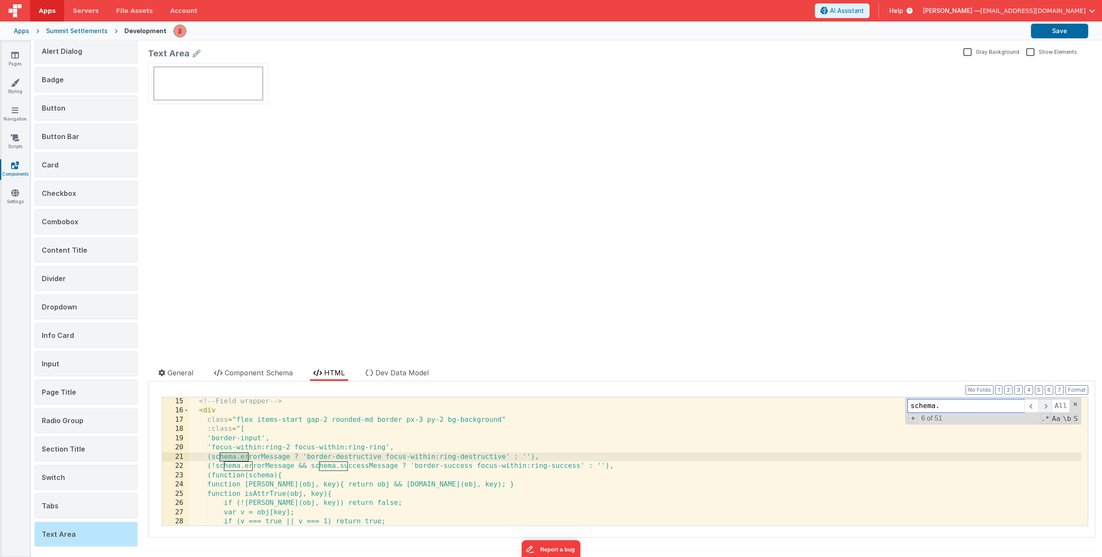
click at [1042, 402] on span at bounding box center [1044, 406] width 13 height 14
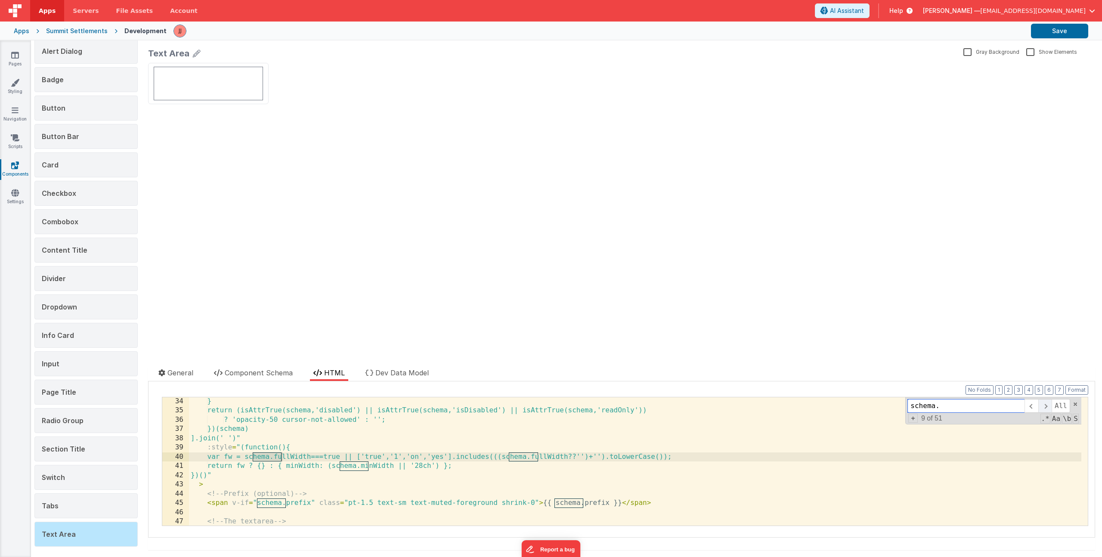
scroll to position [306, 0]
click at [1042, 402] on span at bounding box center [1044, 406] width 13 height 14
click at [275, 377] on li "Component Schema" at bounding box center [253, 374] width 86 height 13
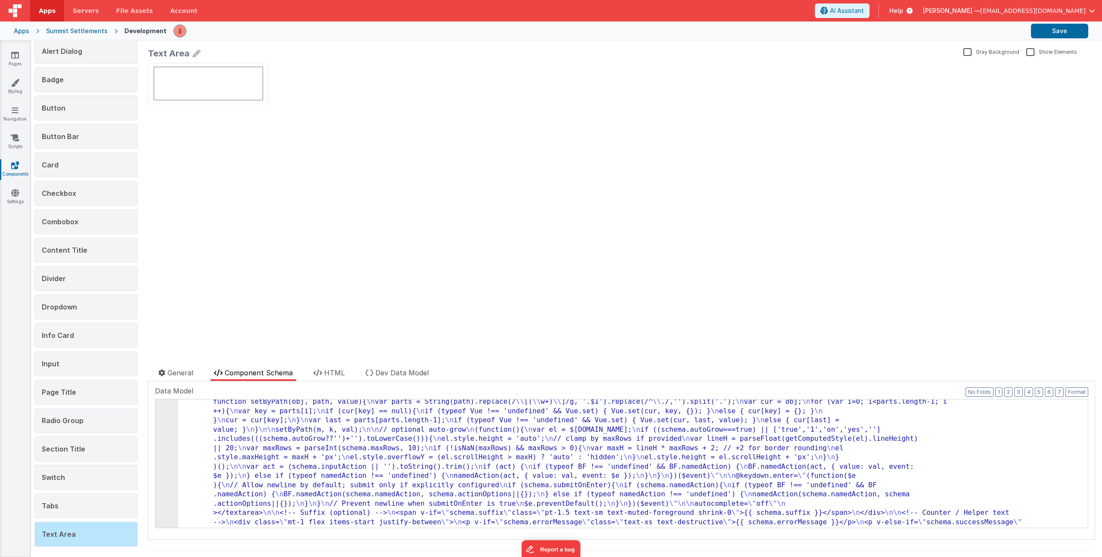
scroll to position [353, 0]
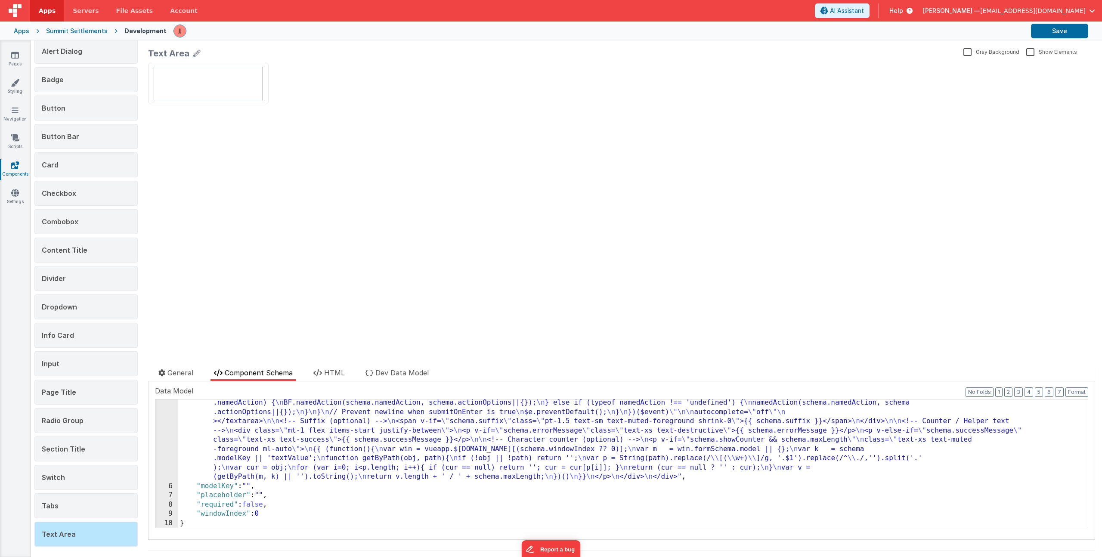
click at [267, 482] on div ""html" : "<!-- TEXTAREA (BetterForms) --> \n <div \n :class= \" [ \n (function(…" at bounding box center [629, 351] width 903 height 535
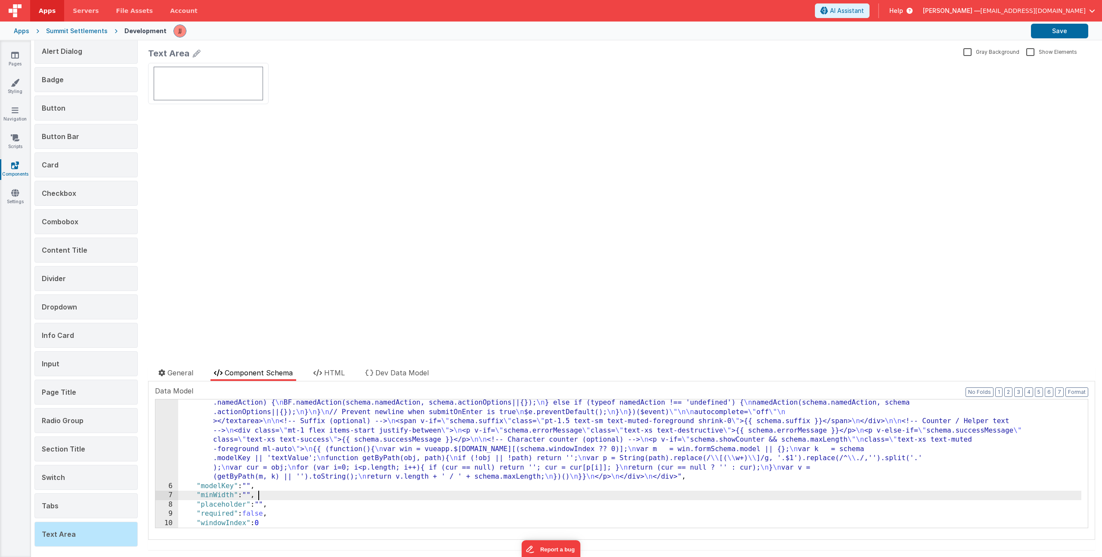
click at [341, 469] on div ""html" : "<!-- TEXTAREA (BetterForms) --> \n <div \n :class= \" [ \n (function(…" at bounding box center [629, 351] width 903 height 535
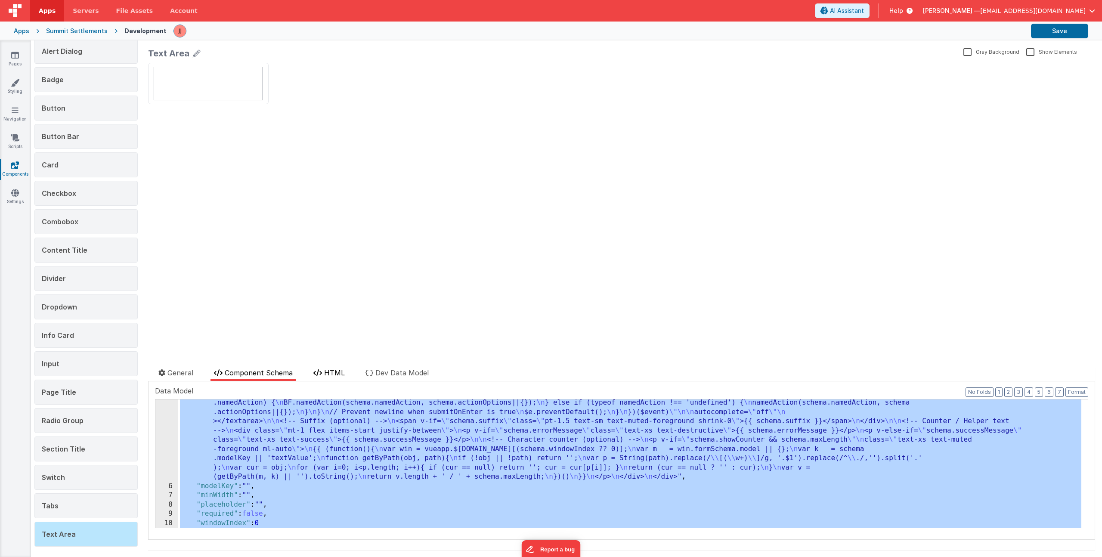
click at [346, 374] on li "HTML" at bounding box center [329, 374] width 38 height 13
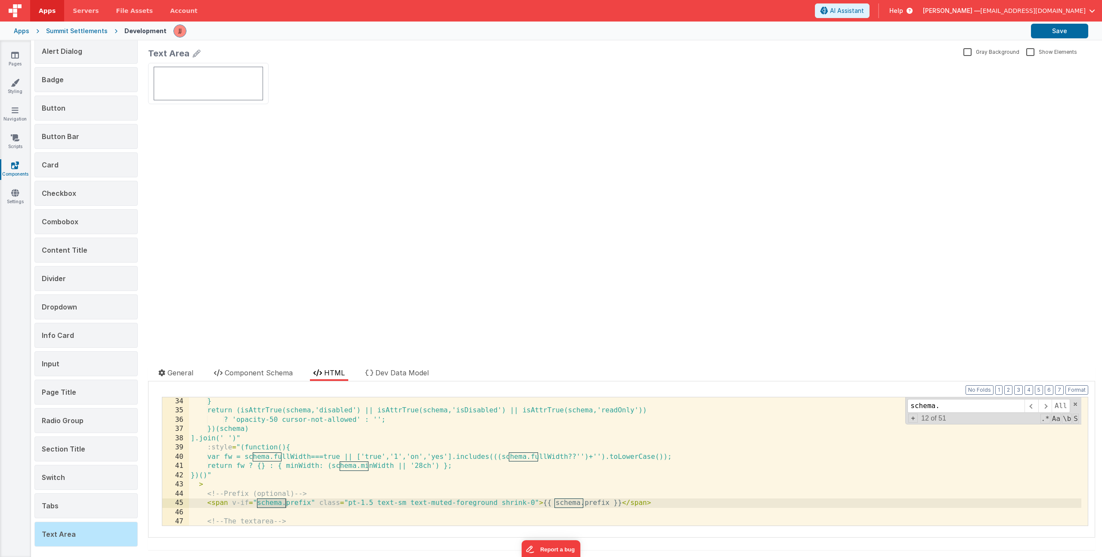
click at [371, 416] on div "} return (isAttrTrue(schema,'disabled') || isAttrTrue(schema,'isDisabled') || i…" at bounding box center [635, 470] width 892 height 147
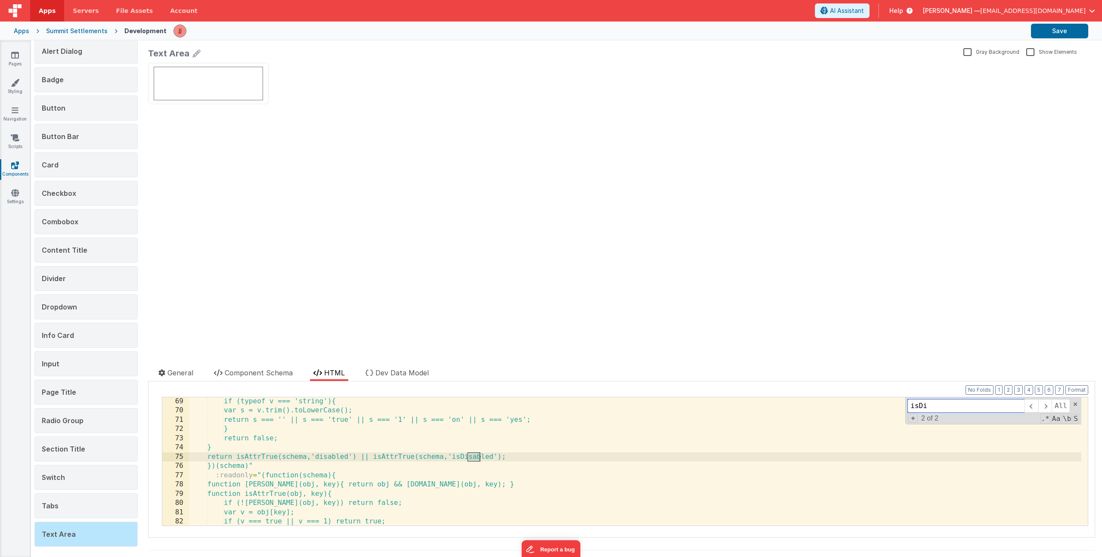
scroll to position [630, 0]
type input "isDisabled"
click at [244, 371] on span "Component Schema" at bounding box center [259, 372] width 68 height 9
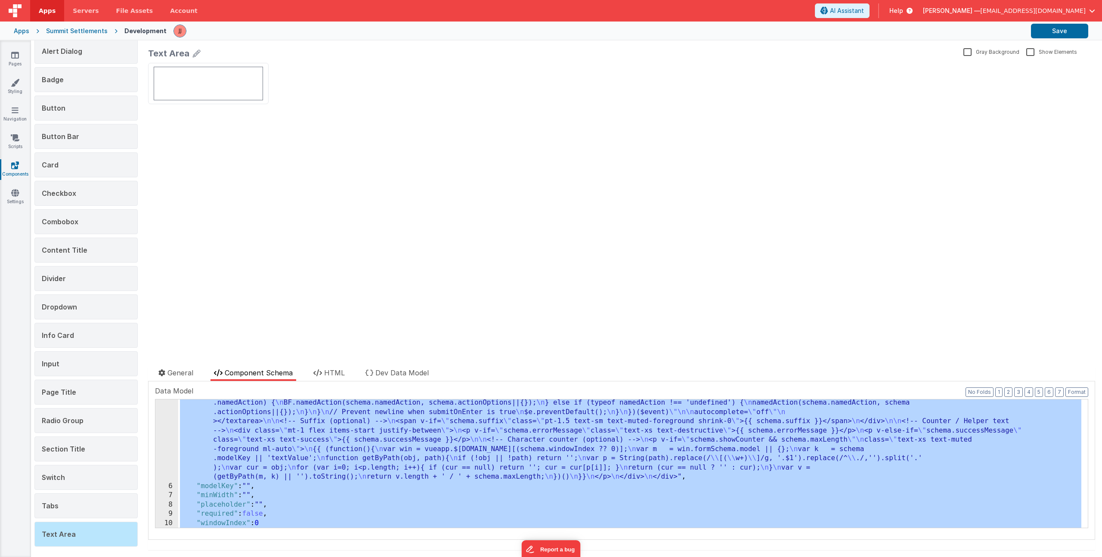
click at [285, 474] on div ""html" : "<!-- TEXTAREA (BetterForms) --> \n <div \n :class= \" [ \n (function(…" at bounding box center [629, 351] width 903 height 535
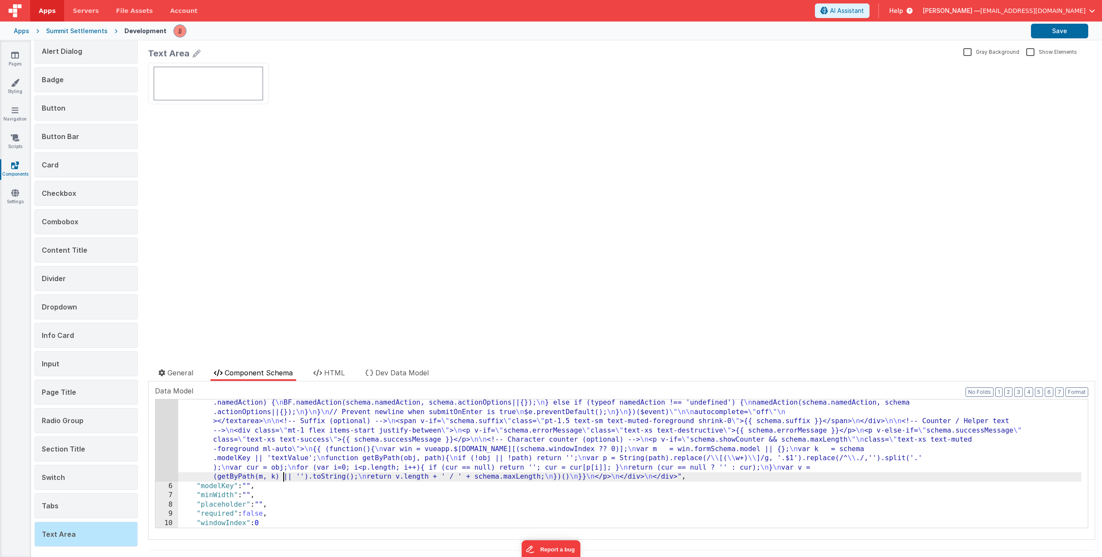
click at [268, 490] on div ""html" : "<!-- TEXTAREA (BetterForms) --> \n <div \n :class= \" [ \n (function(…" at bounding box center [629, 351] width 903 height 535
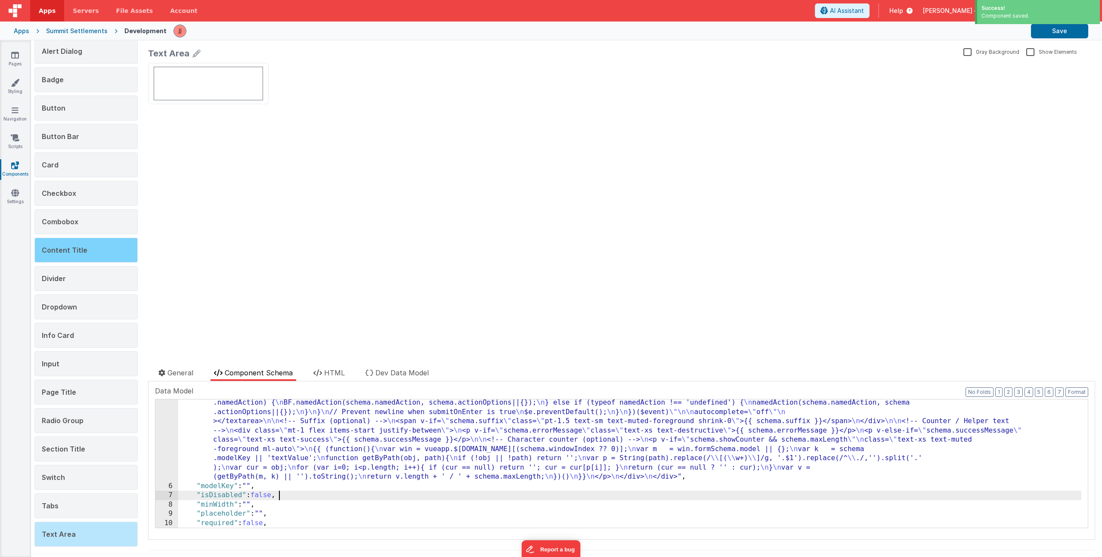
click at [63, 255] on div "Content Title" at bounding box center [85, 250] width 103 height 25
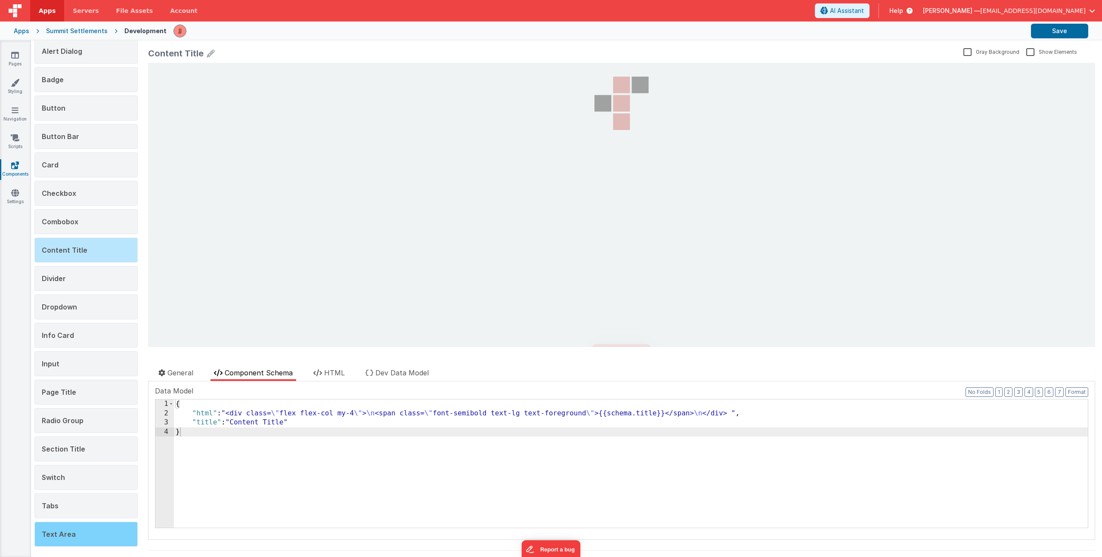
scroll to position [0, 0]
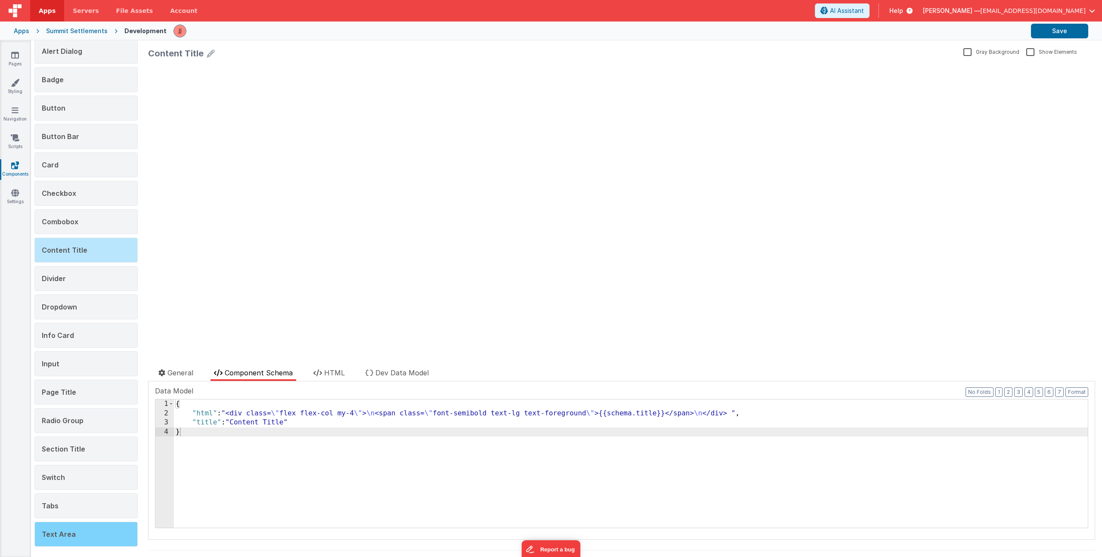
click at [72, 532] on span "Text Area" at bounding box center [59, 534] width 34 height 9
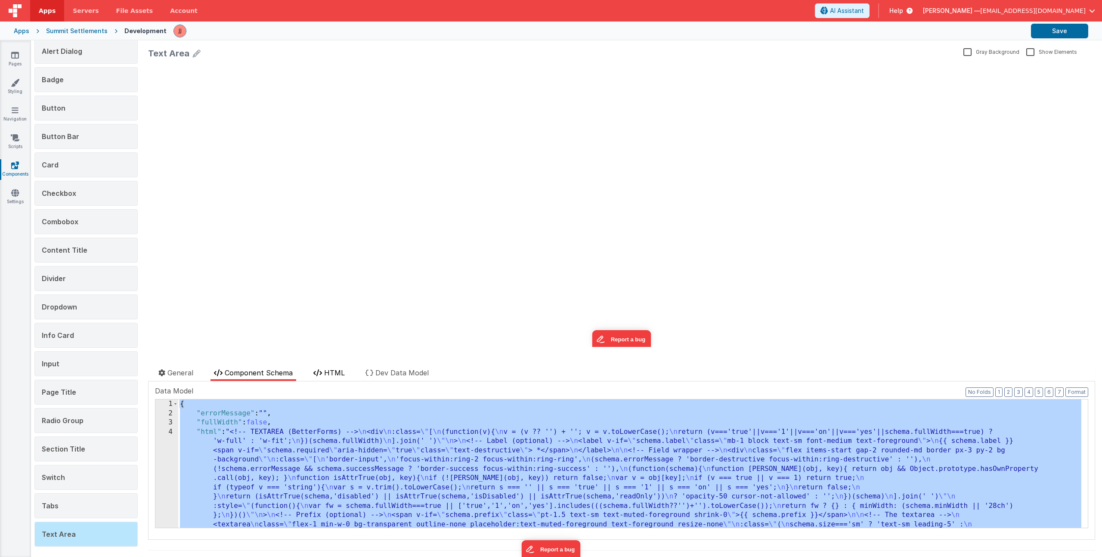
click at [337, 372] on span "HTML" at bounding box center [334, 372] width 21 height 9
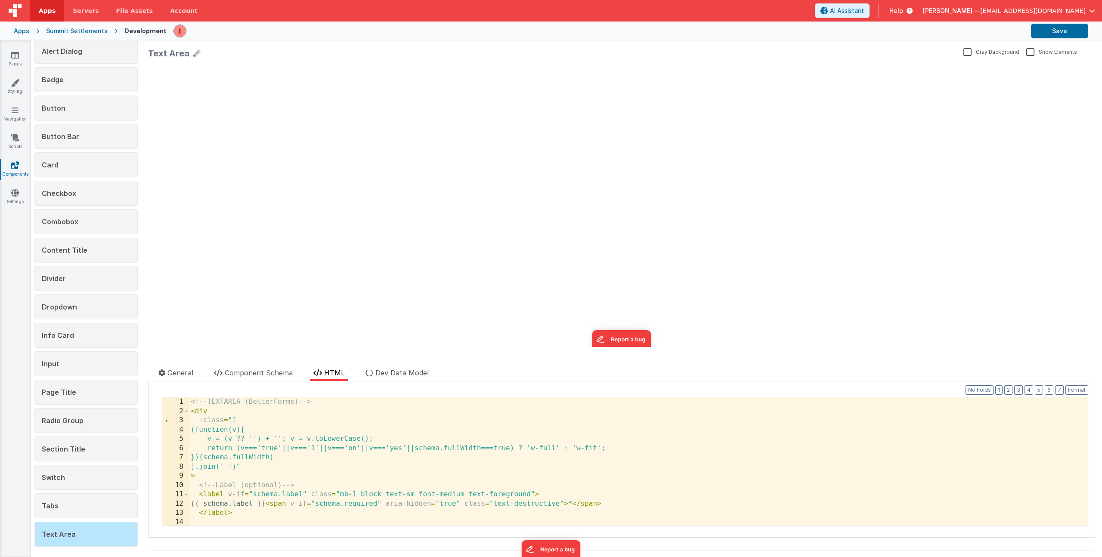
click at [362, 414] on div "<!-- TEXTAREA (BetterForms) --> < div :class = "[ (function(v){ v = (v ?? '') +…" at bounding box center [635, 470] width 892 height 147
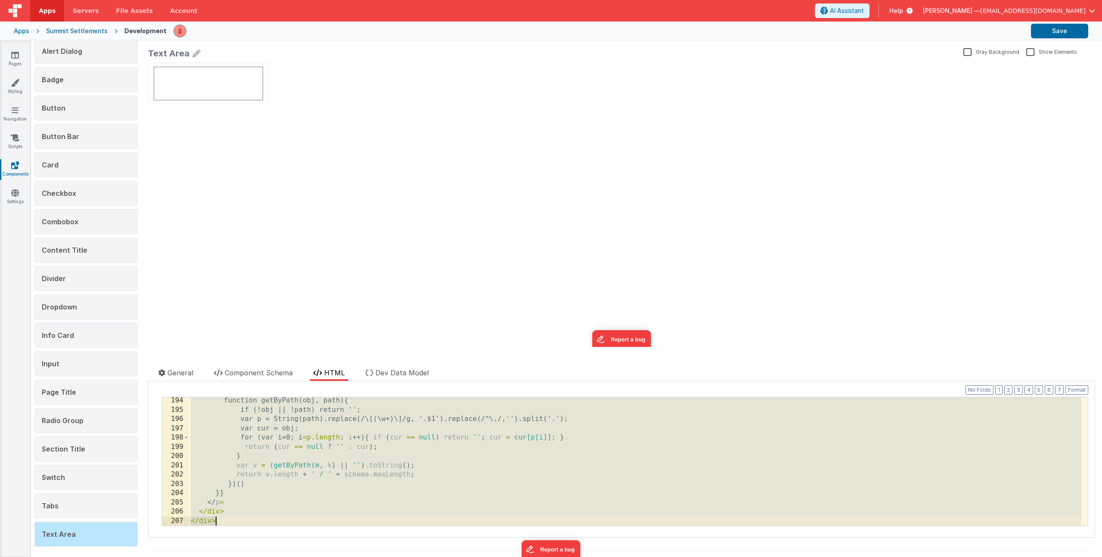
scroll to position [1787, 0]
click at [351, 418] on div "function getByPath(obj, path){ if (!obj || !path) return ''; var p = String(pat…" at bounding box center [635, 469] width 892 height 147
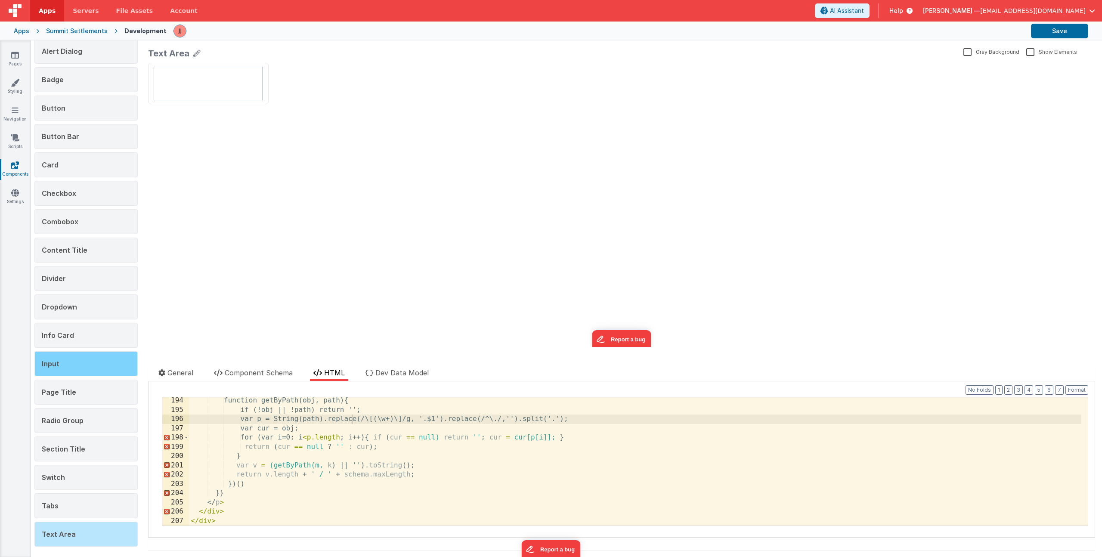
click at [94, 355] on div "Input" at bounding box center [85, 363] width 103 height 25
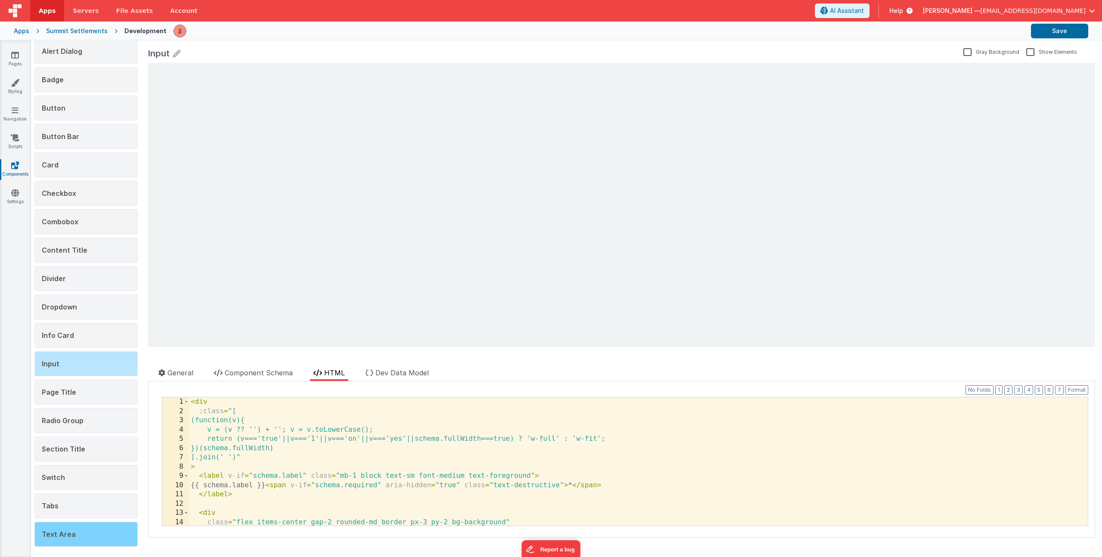
scroll to position [0, 0]
click at [77, 532] on div "Text Area" at bounding box center [85, 534] width 103 height 25
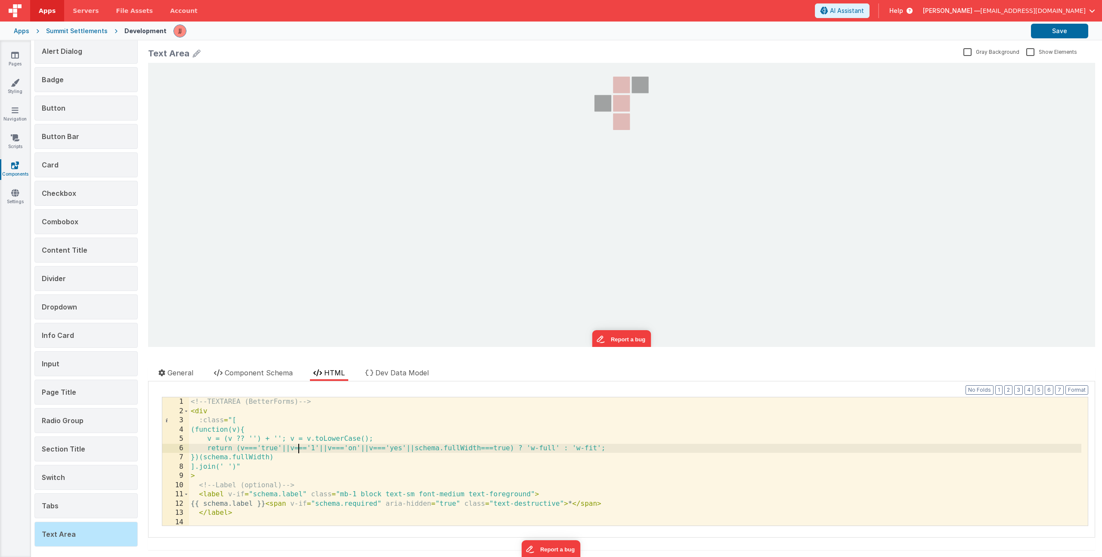
click at [297, 444] on div "<!-- TEXTAREA (BetterForms) --> < div :class = "[ (function(v){ v = (v ?? '') +…" at bounding box center [635, 470] width 892 height 147
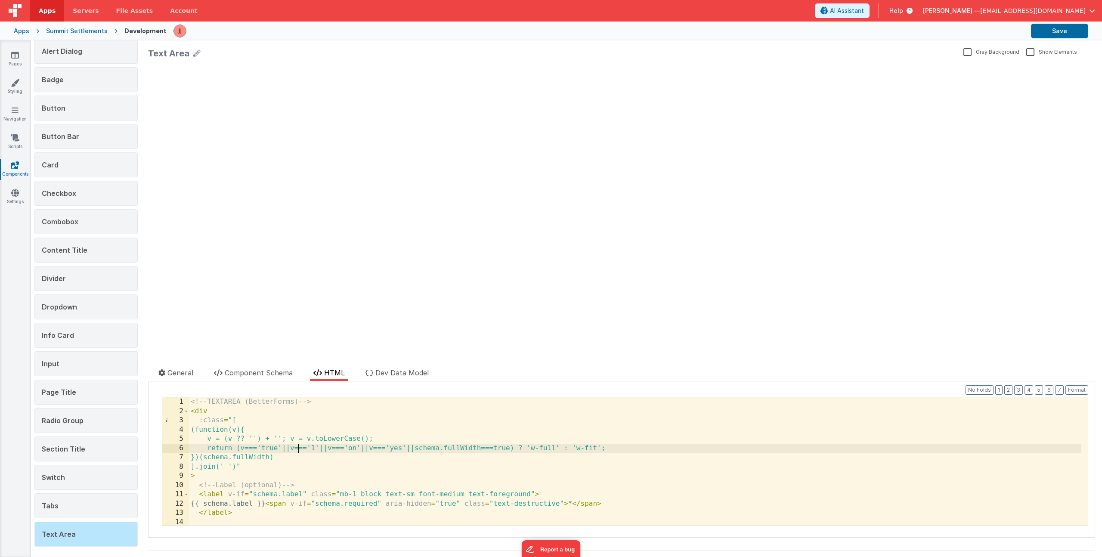
click at [301, 475] on div "<!-- TEXTAREA (BetterForms) --> < div :class = "[ (function(v){ v = (v ?? '') +…" at bounding box center [635, 470] width 892 height 147
